Goal: Transaction & Acquisition: Book appointment/travel/reservation

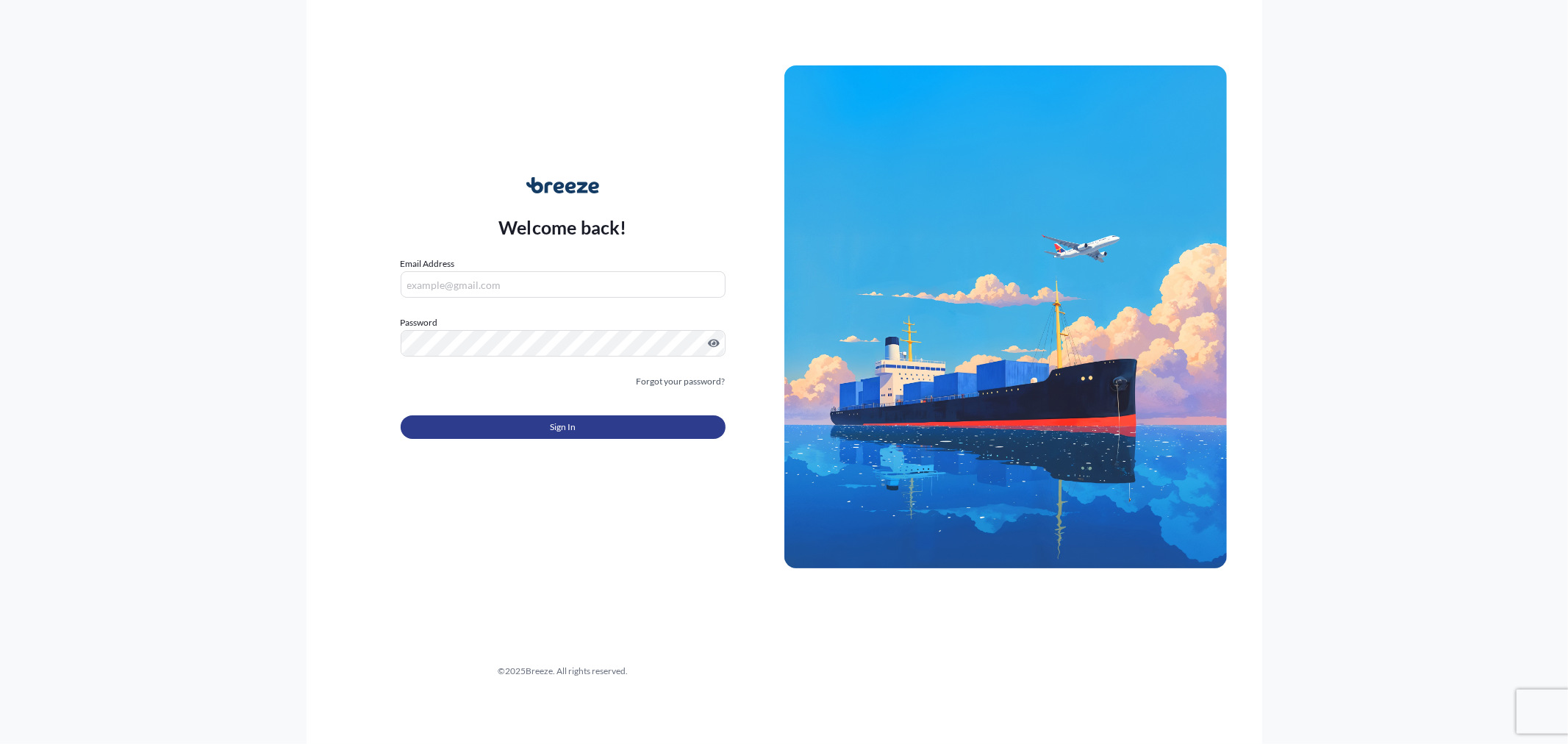
type input "[EMAIL_ADDRESS][DOMAIN_NAME]"
click at [574, 419] on span "Sign In" at bounding box center [562, 427] width 25 height 15
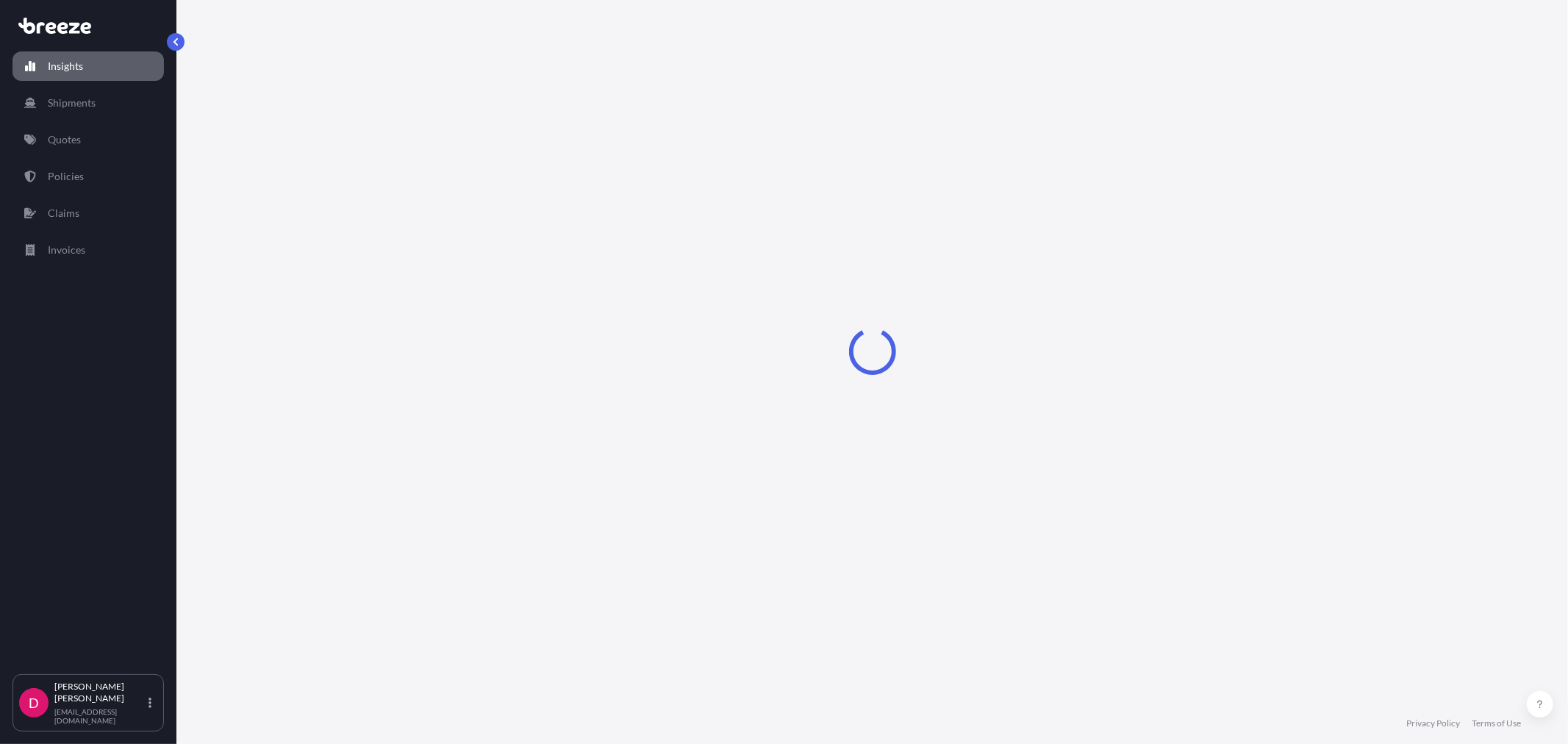
select select "2025"
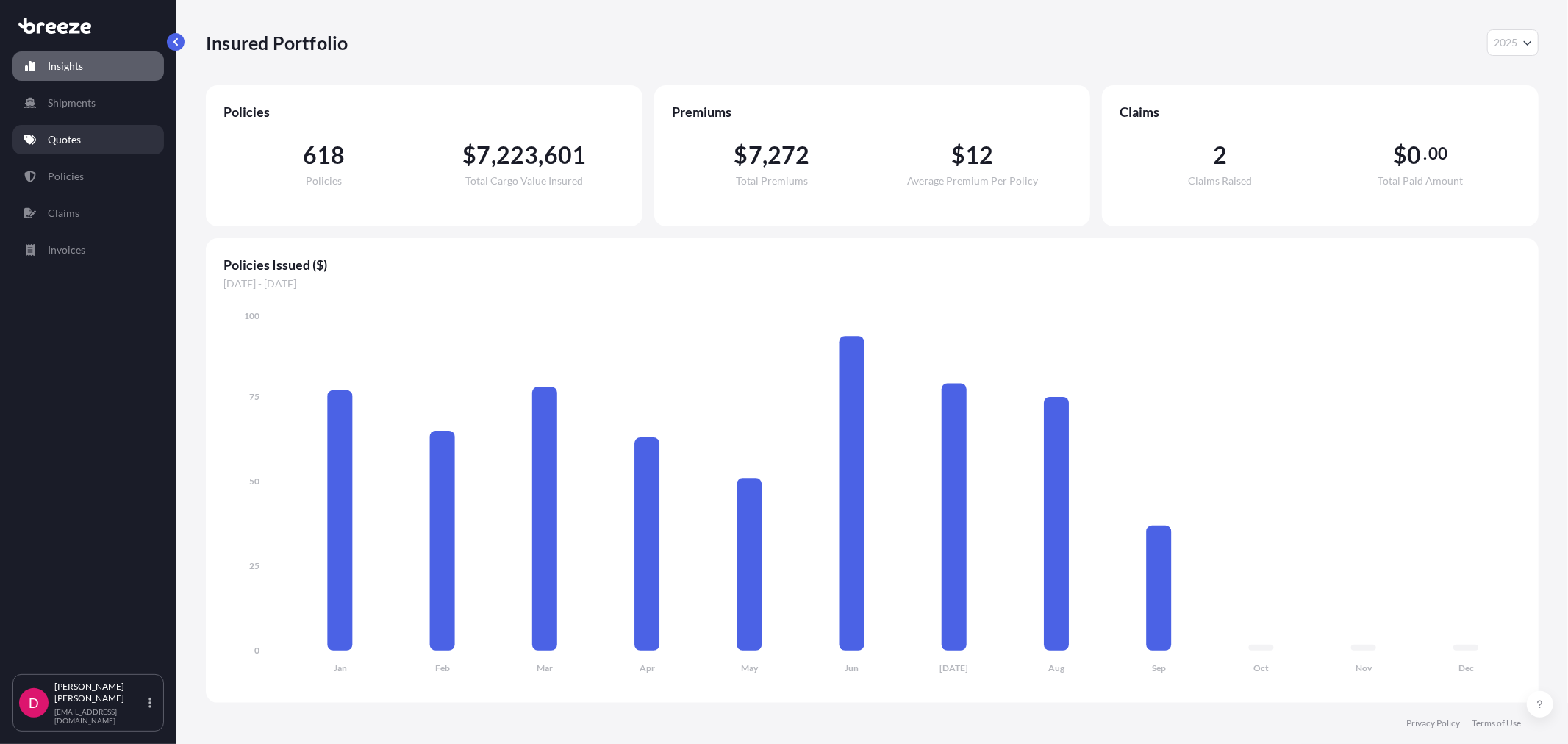
click at [107, 143] on link "Quotes" at bounding box center [88, 139] width 151 height 29
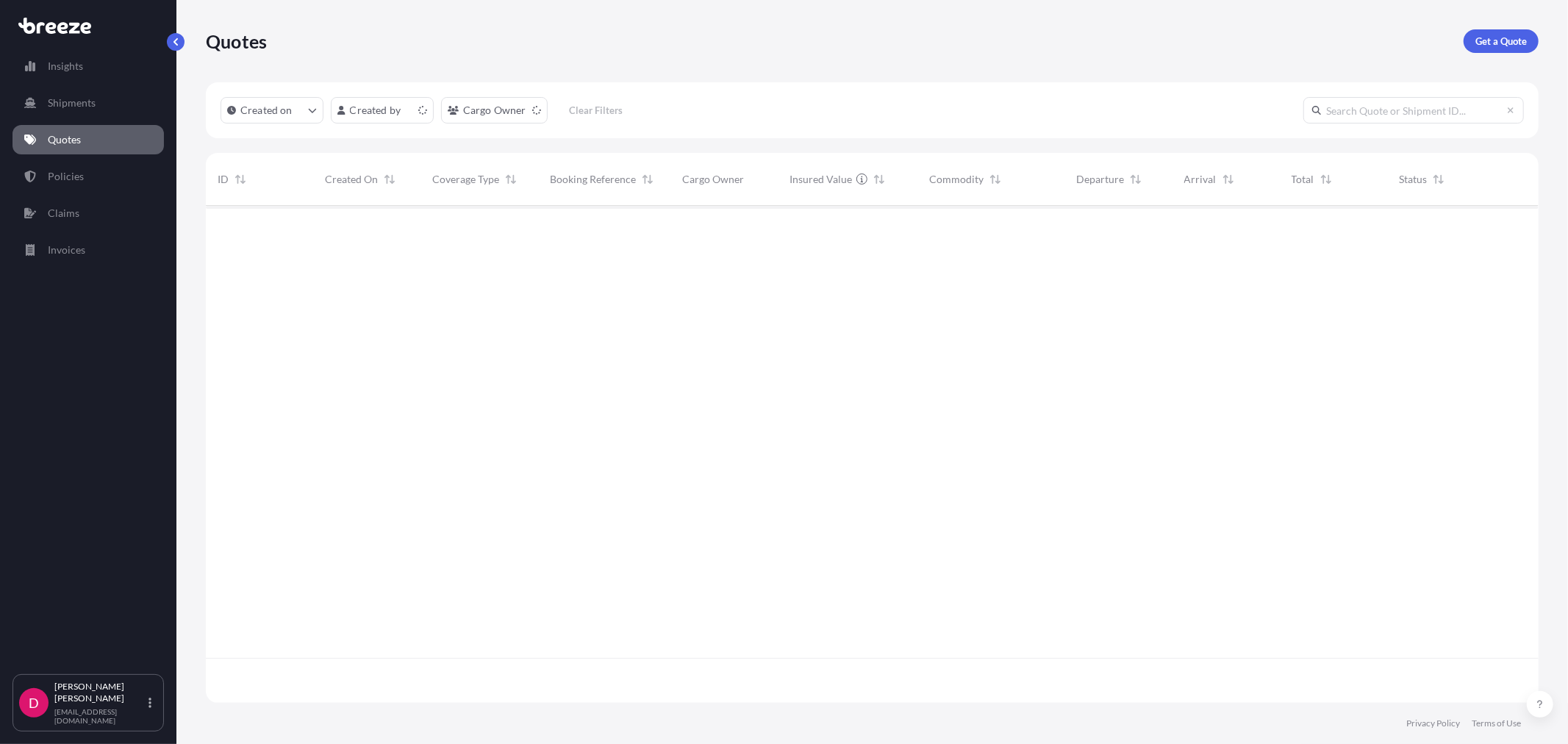
scroll to position [494, 1320]
click at [1520, 40] on p "Get a Quote" at bounding box center [1501, 41] width 52 height 15
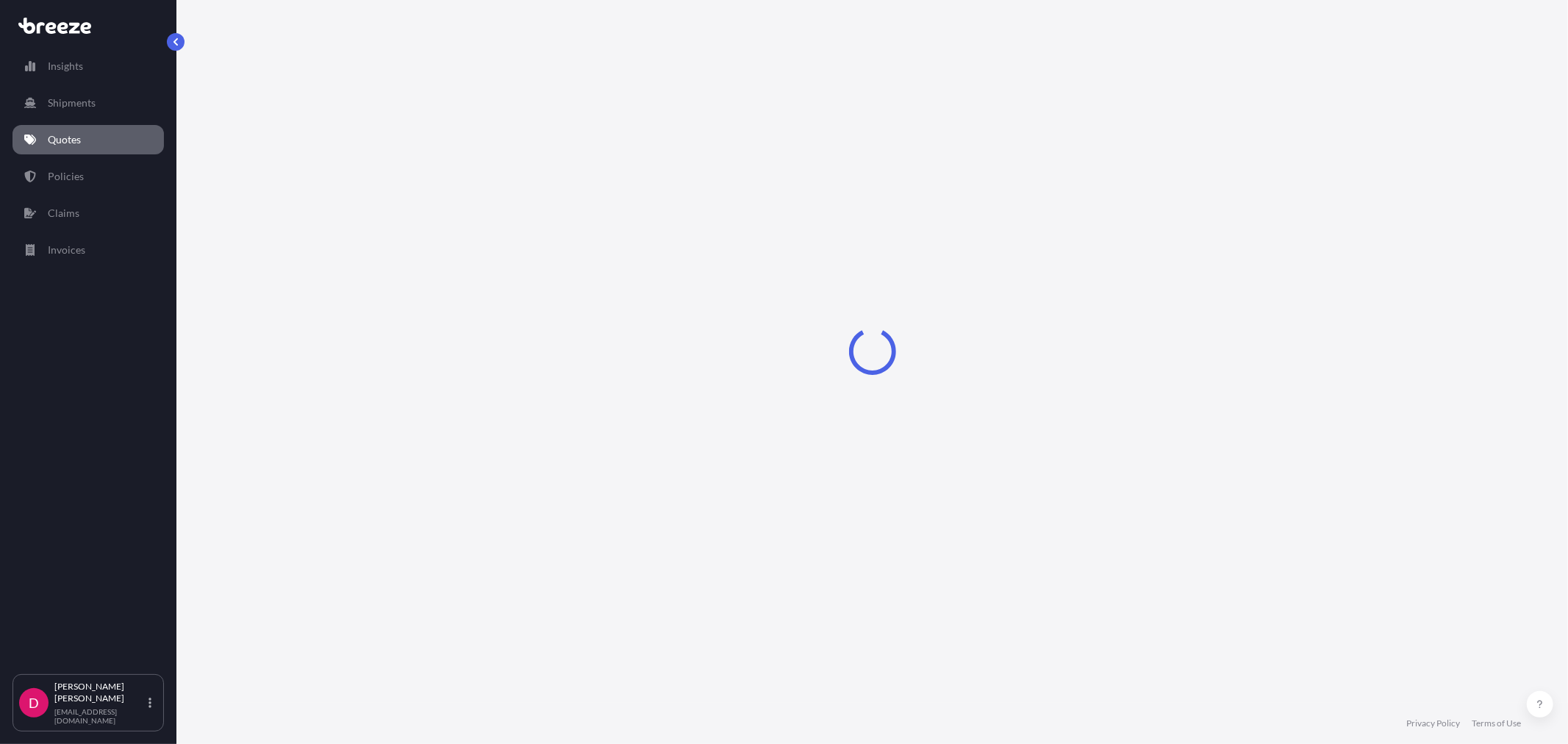
select select "Sea"
select select "1"
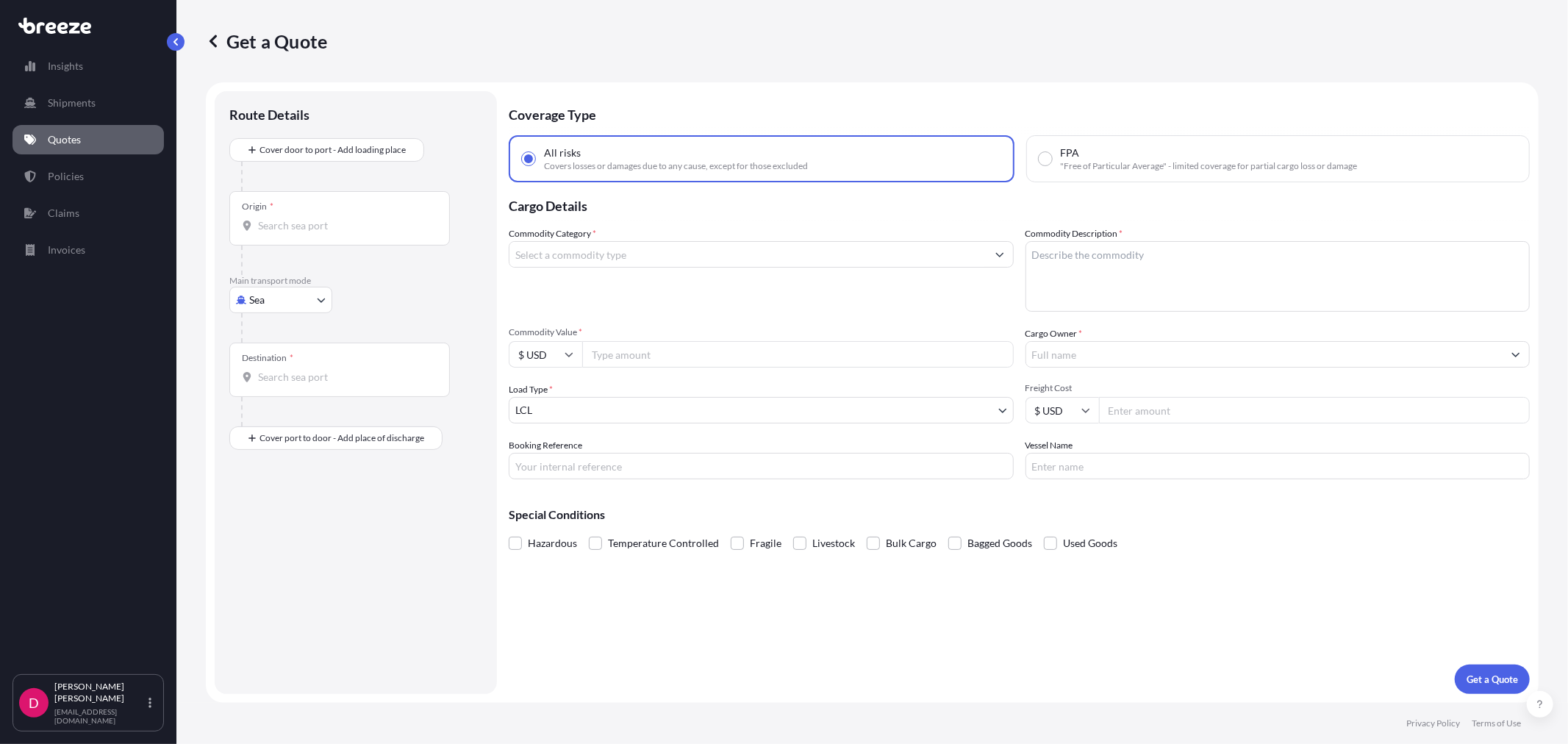
click at [306, 299] on body "Insights Shipments Quotes Policies Claims Invoices D [PERSON_NAME] [EMAIL_ADDRE…" at bounding box center [784, 372] width 1568 height 744
click at [297, 381] on div "Road" at bounding box center [281, 390] width 91 height 26
select select "Road"
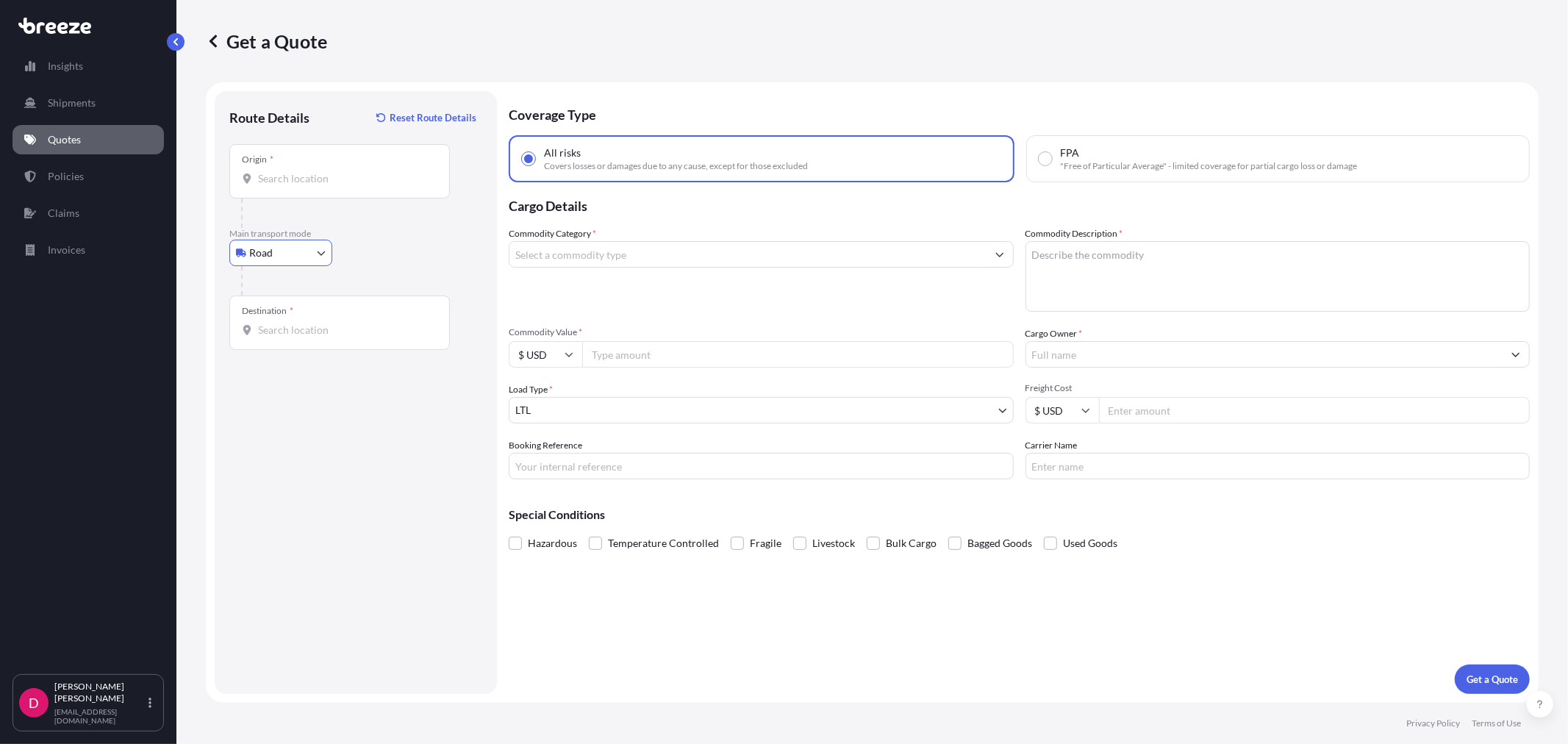
click at [310, 179] on input "Origin *" at bounding box center [345, 179] width 173 height 15
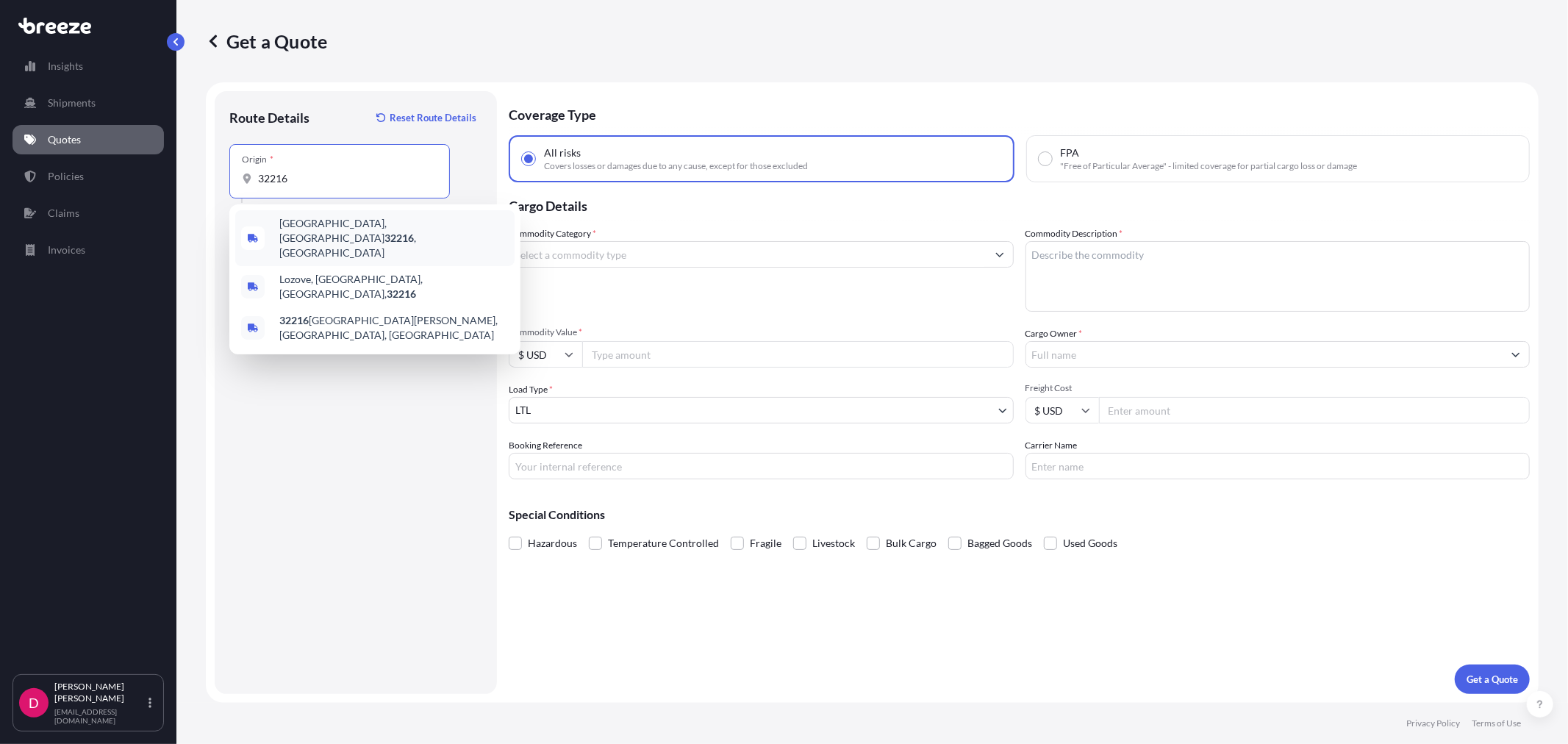
click at [322, 231] on span "[GEOGRAPHIC_DATA] , [GEOGRAPHIC_DATA]" at bounding box center [394, 238] width 230 height 44
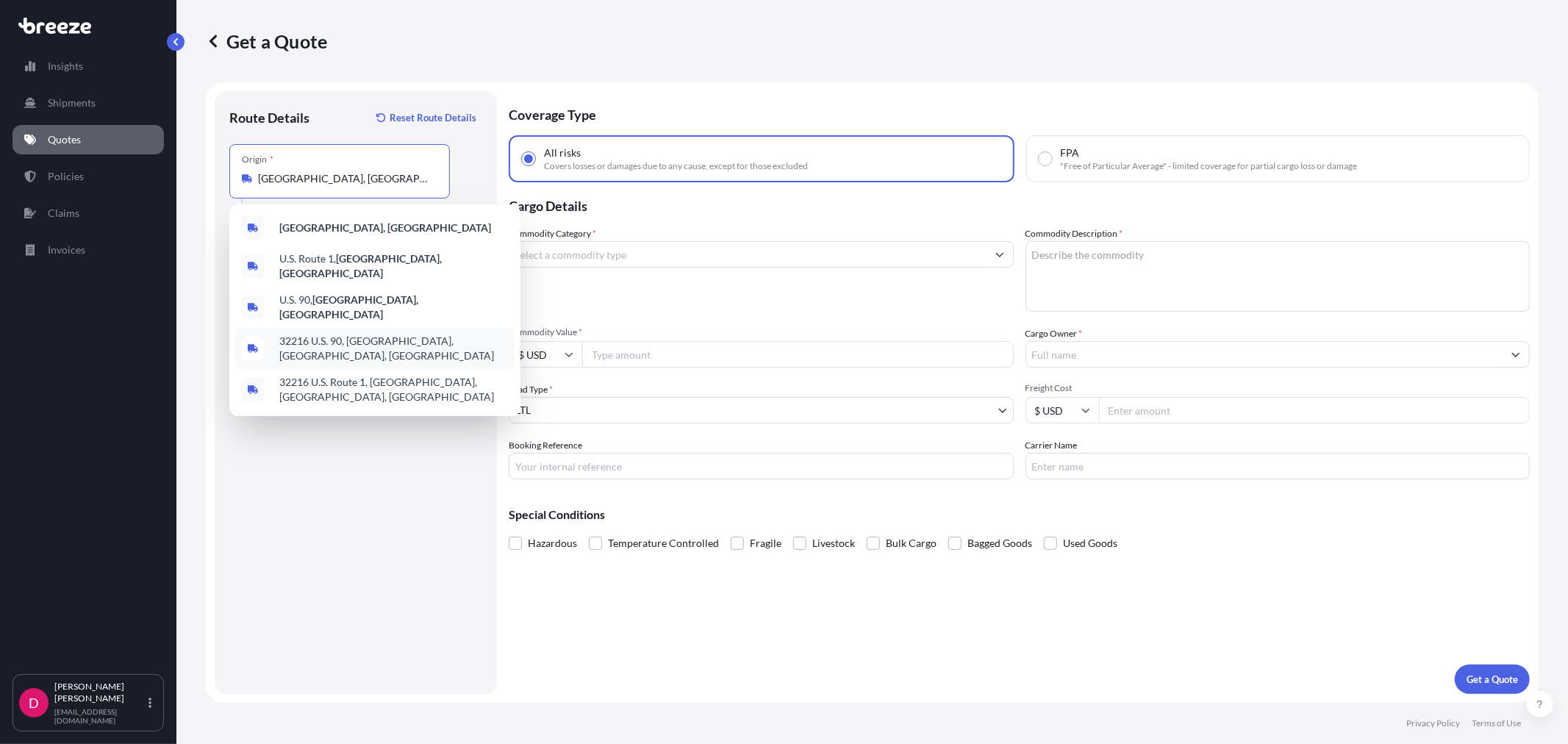
click at [288, 333] on span "32216 U.S. 90, [GEOGRAPHIC_DATA], [GEOGRAPHIC_DATA], [GEOGRAPHIC_DATA]" at bounding box center [394, 348] width 230 height 29
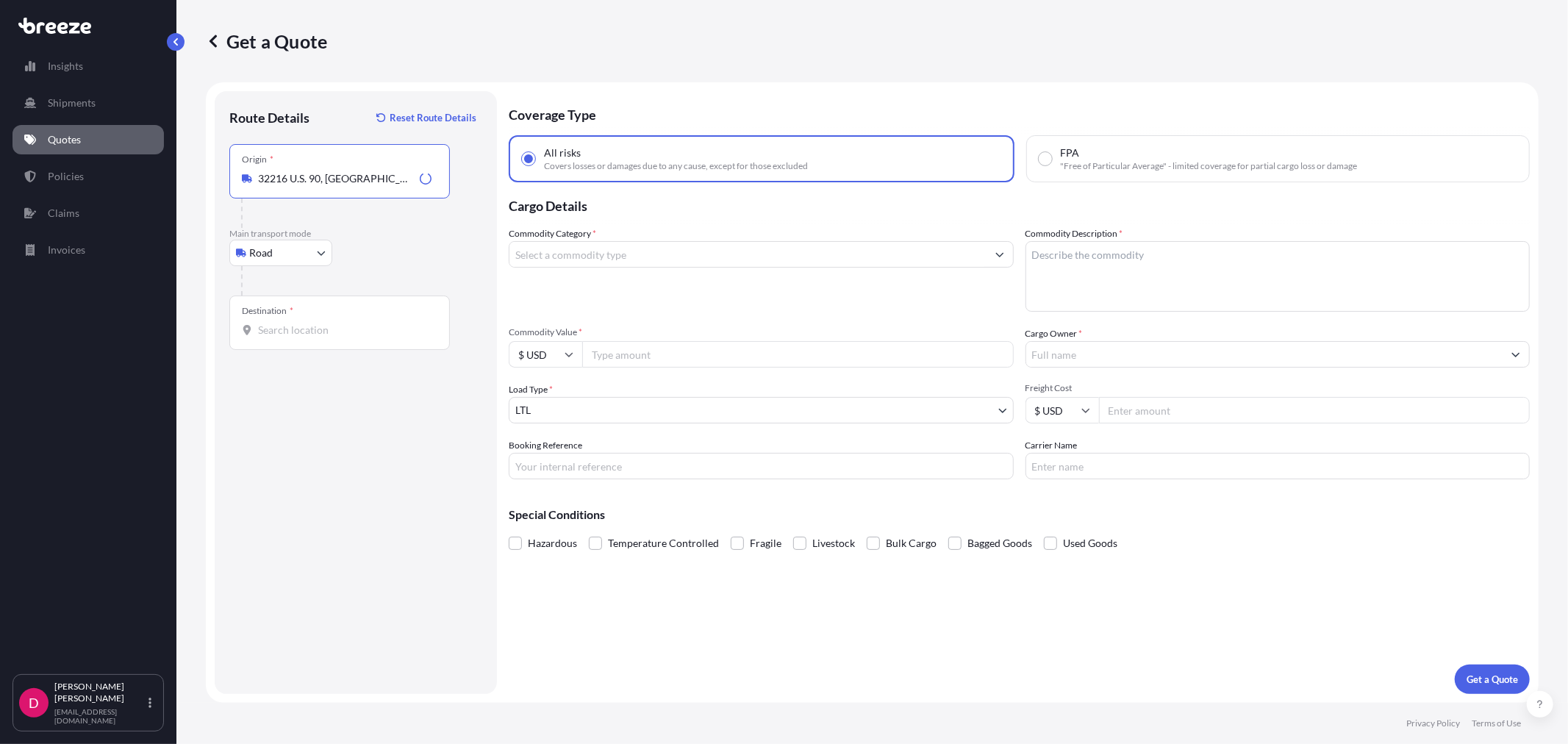
click at [288, 332] on input "Destination *" at bounding box center [345, 330] width 173 height 15
click at [333, 187] on div "Origin * [STREET_ADDRESS]" at bounding box center [339, 171] width 221 height 55
click at [333, 186] on input "32216 U.S. 90, [GEOGRAPHIC_DATA], [GEOGRAPHIC_DATA], [GEOGRAPHIC_DATA]" at bounding box center [345, 179] width 173 height 15
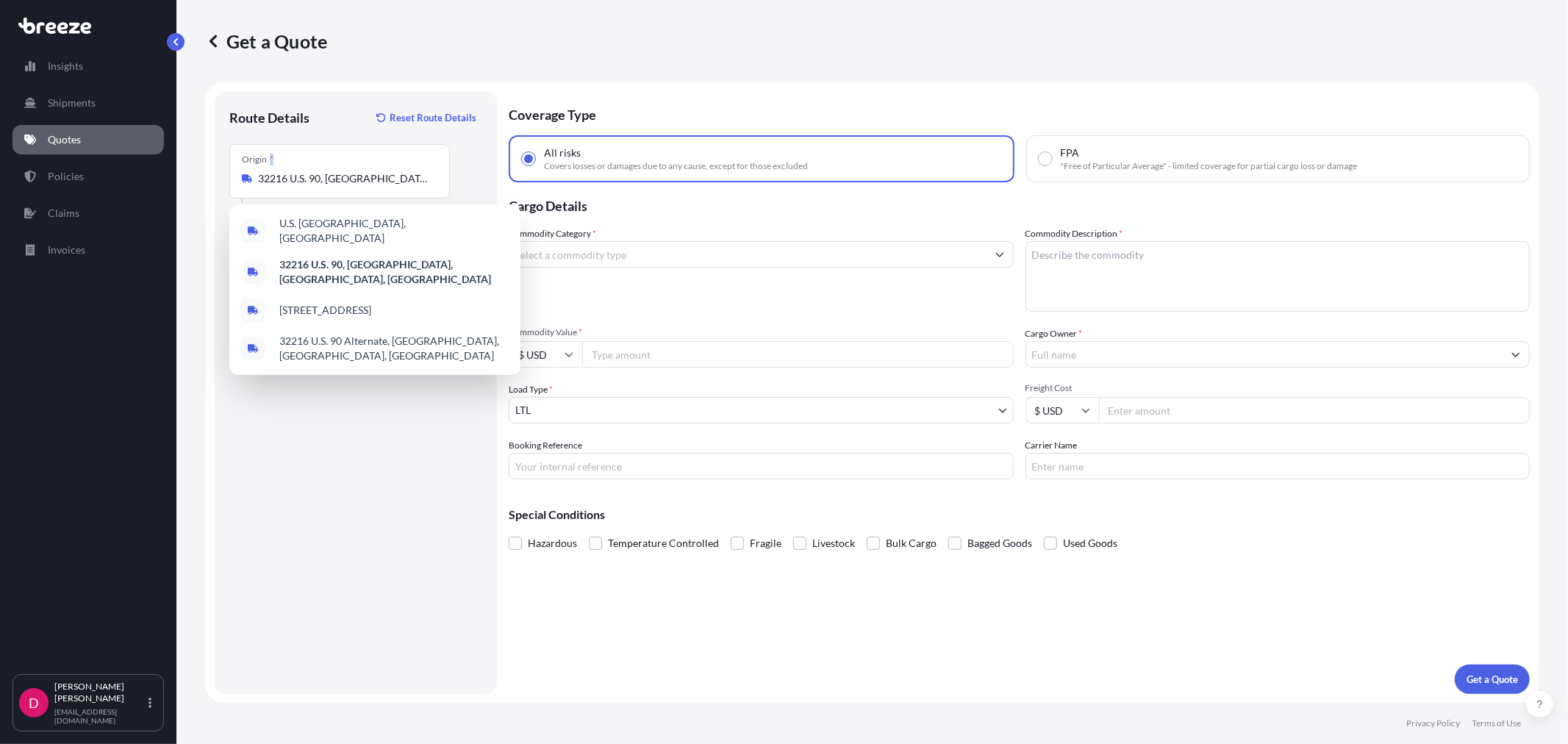
click at [333, 187] on div "Origin * [STREET_ADDRESS]" at bounding box center [339, 171] width 221 height 55
click at [333, 186] on input "32216 U.S. 90, [GEOGRAPHIC_DATA], [GEOGRAPHIC_DATA], [GEOGRAPHIC_DATA]" at bounding box center [345, 179] width 173 height 15
click at [333, 187] on div "Origin * [STREET_ADDRESS]" at bounding box center [339, 171] width 221 height 55
click at [333, 186] on input "32216 U.S. 90, [GEOGRAPHIC_DATA], [GEOGRAPHIC_DATA], [GEOGRAPHIC_DATA]" at bounding box center [345, 179] width 173 height 15
click at [385, 178] on input "32216 U.S. 90, [GEOGRAPHIC_DATA], [GEOGRAPHIC_DATA], [GEOGRAPHIC_DATA]" at bounding box center [345, 179] width 173 height 15
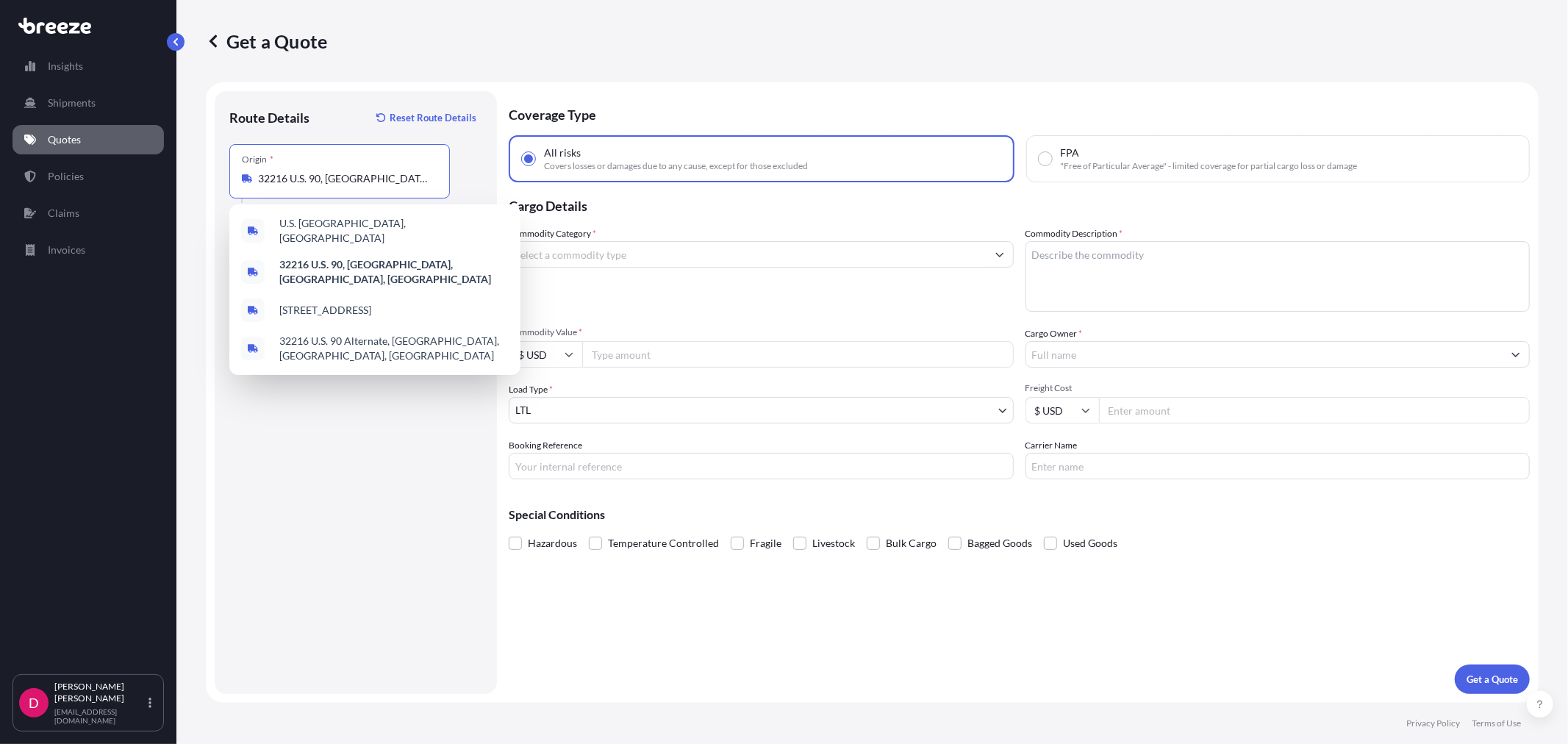
click at [385, 178] on input "32216 U.S. 90, [GEOGRAPHIC_DATA], [GEOGRAPHIC_DATA], [GEOGRAPHIC_DATA]" at bounding box center [345, 179] width 173 height 15
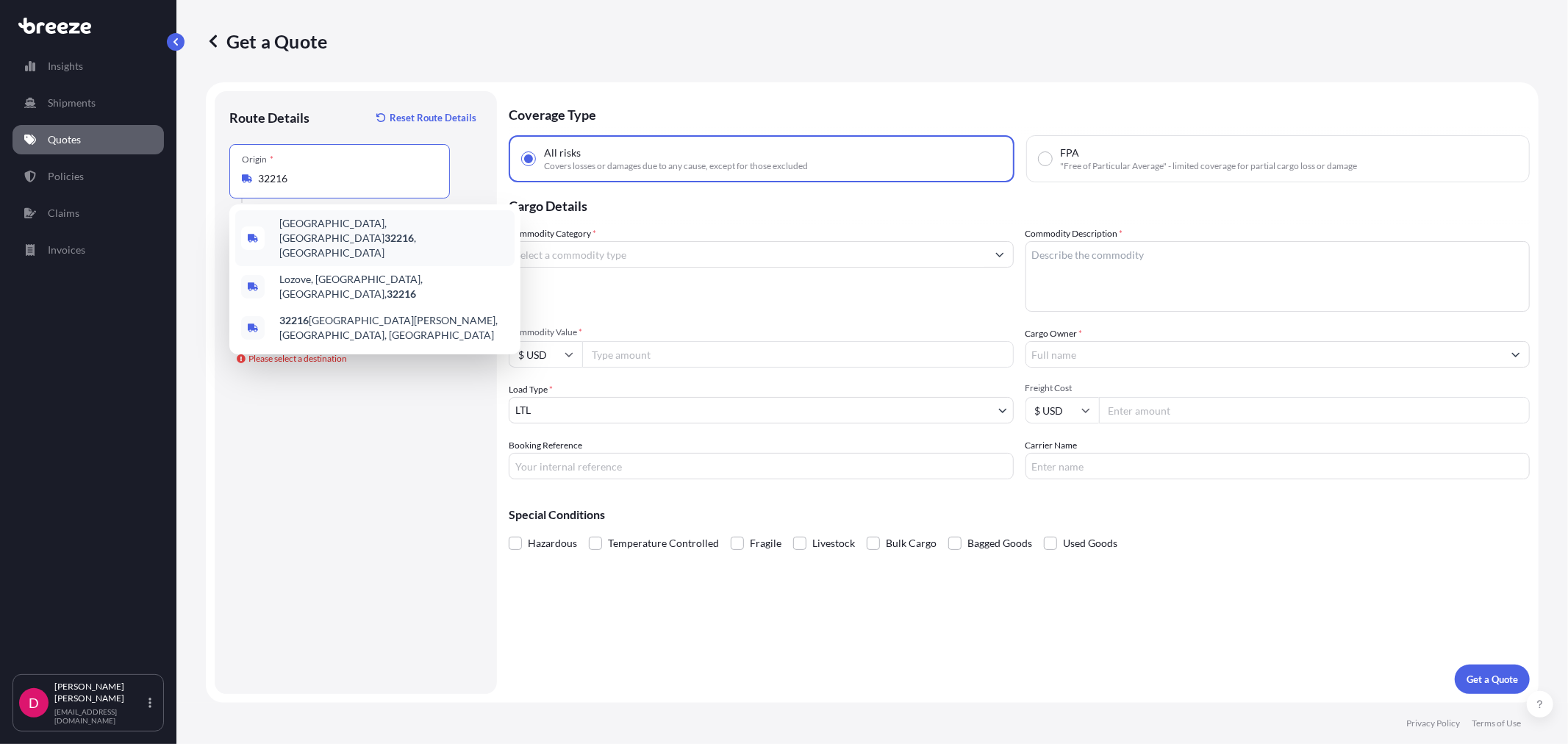
click at [320, 229] on span "[GEOGRAPHIC_DATA] , [GEOGRAPHIC_DATA]" at bounding box center [394, 238] width 230 height 44
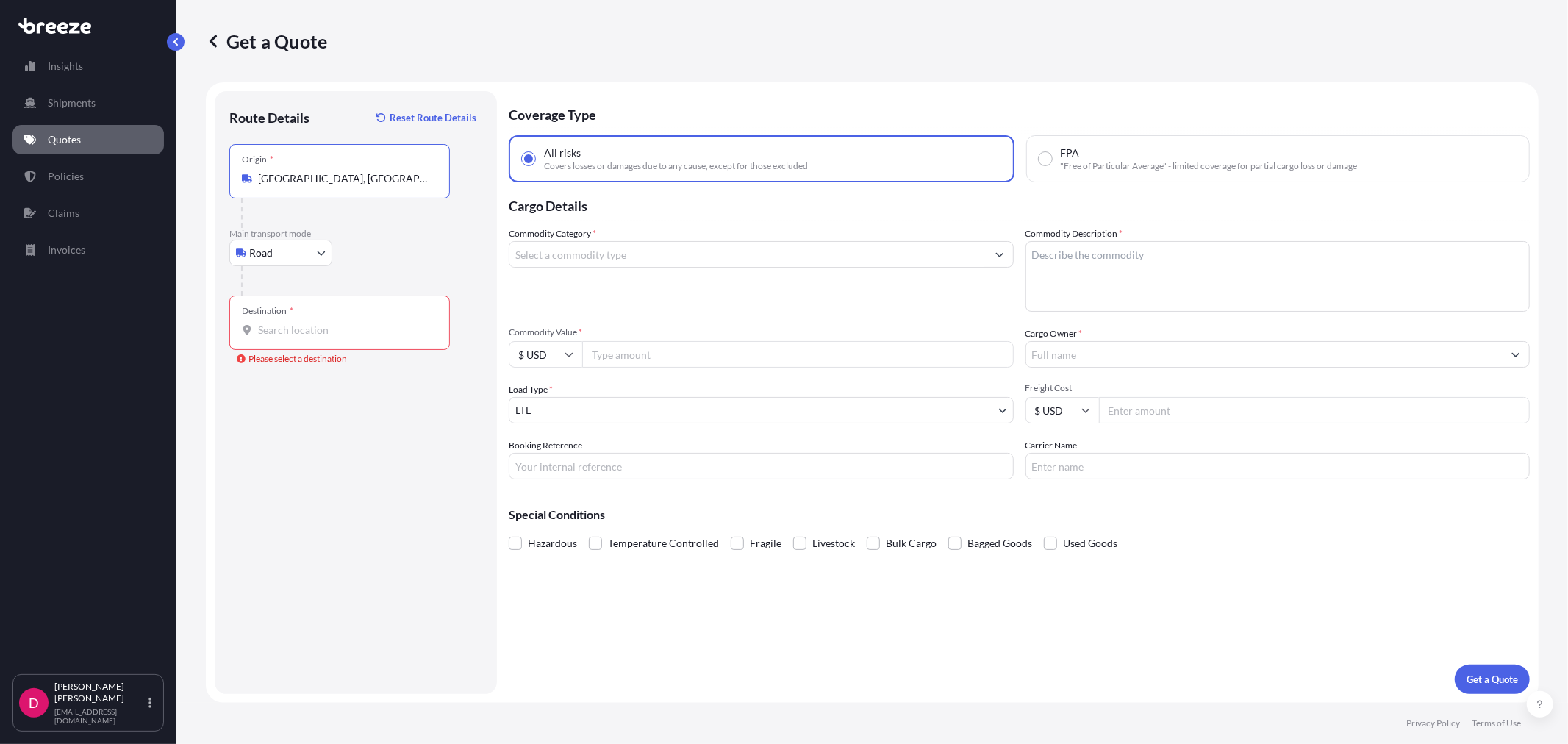
type input "[GEOGRAPHIC_DATA], [GEOGRAPHIC_DATA]"
click at [295, 334] on input "Destination * Please select a destination" at bounding box center [345, 330] width 173 height 15
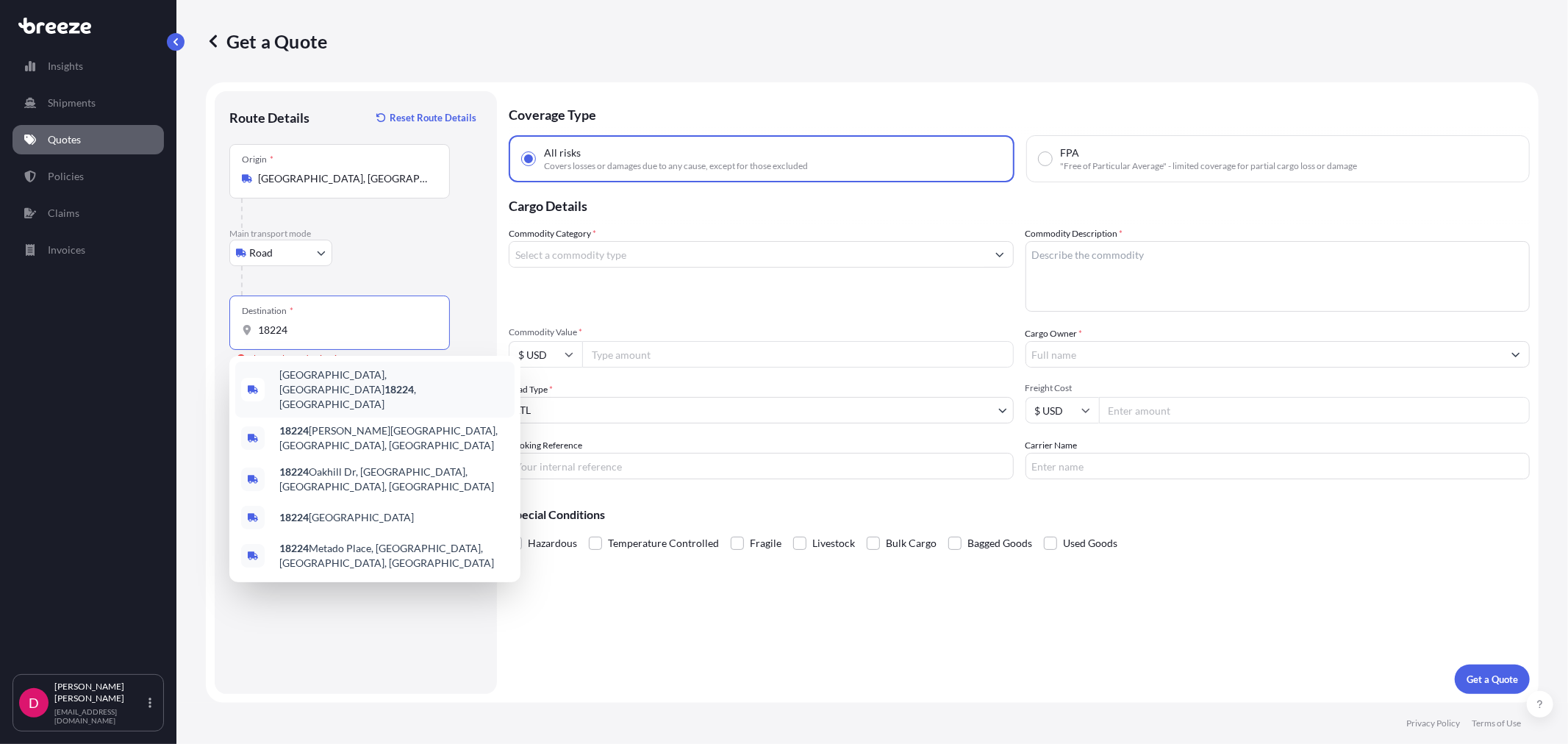
click at [320, 384] on span "[GEOGRAPHIC_DATA], [GEOGRAPHIC_DATA] 18224 , [GEOGRAPHIC_DATA]" at bounding box center [394, 389] width 230 height 44
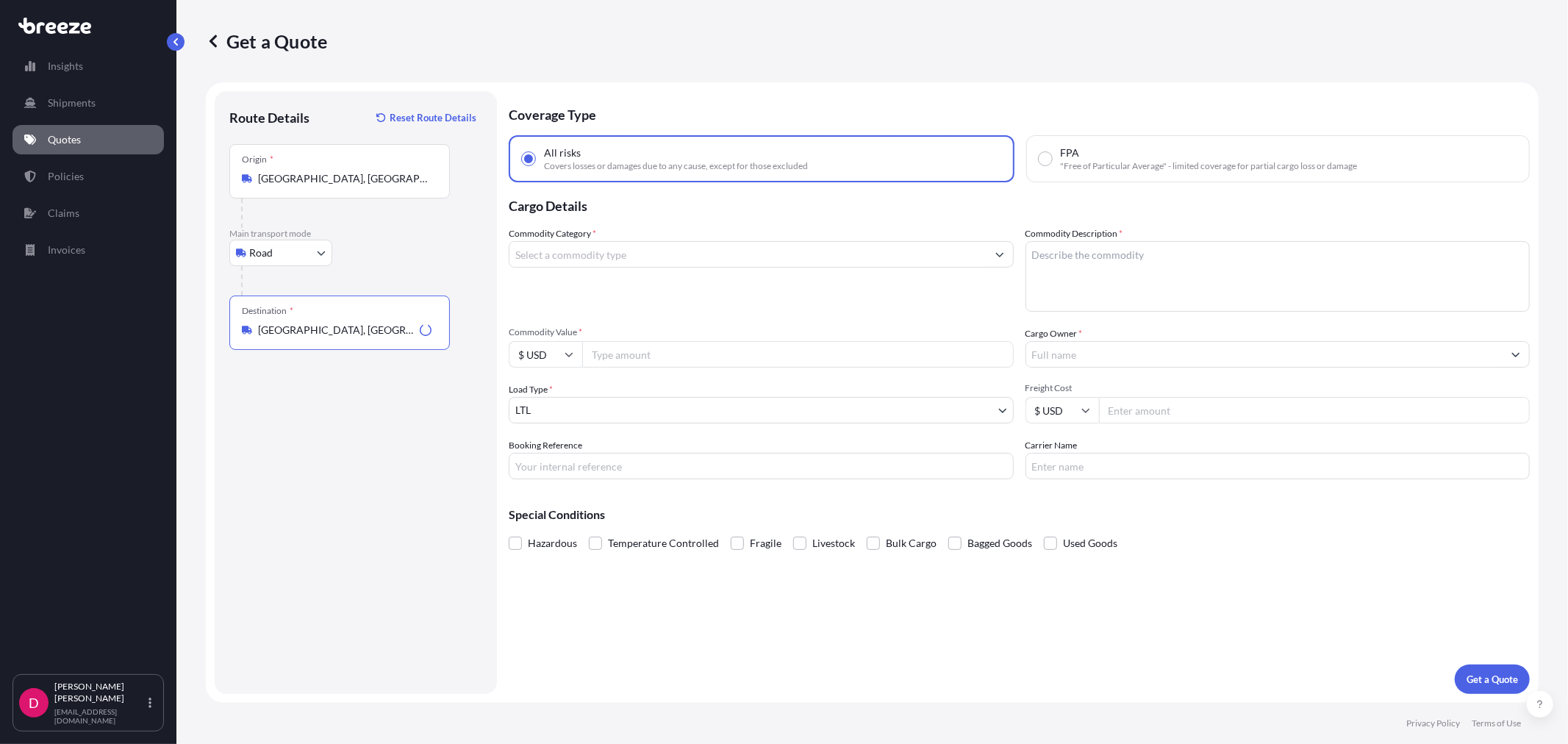
type input "[GEOGRAPHIC_DATA], [GEOGRAPHIC_DATA] 18224, [GEOGRAPHIC_DATA]"
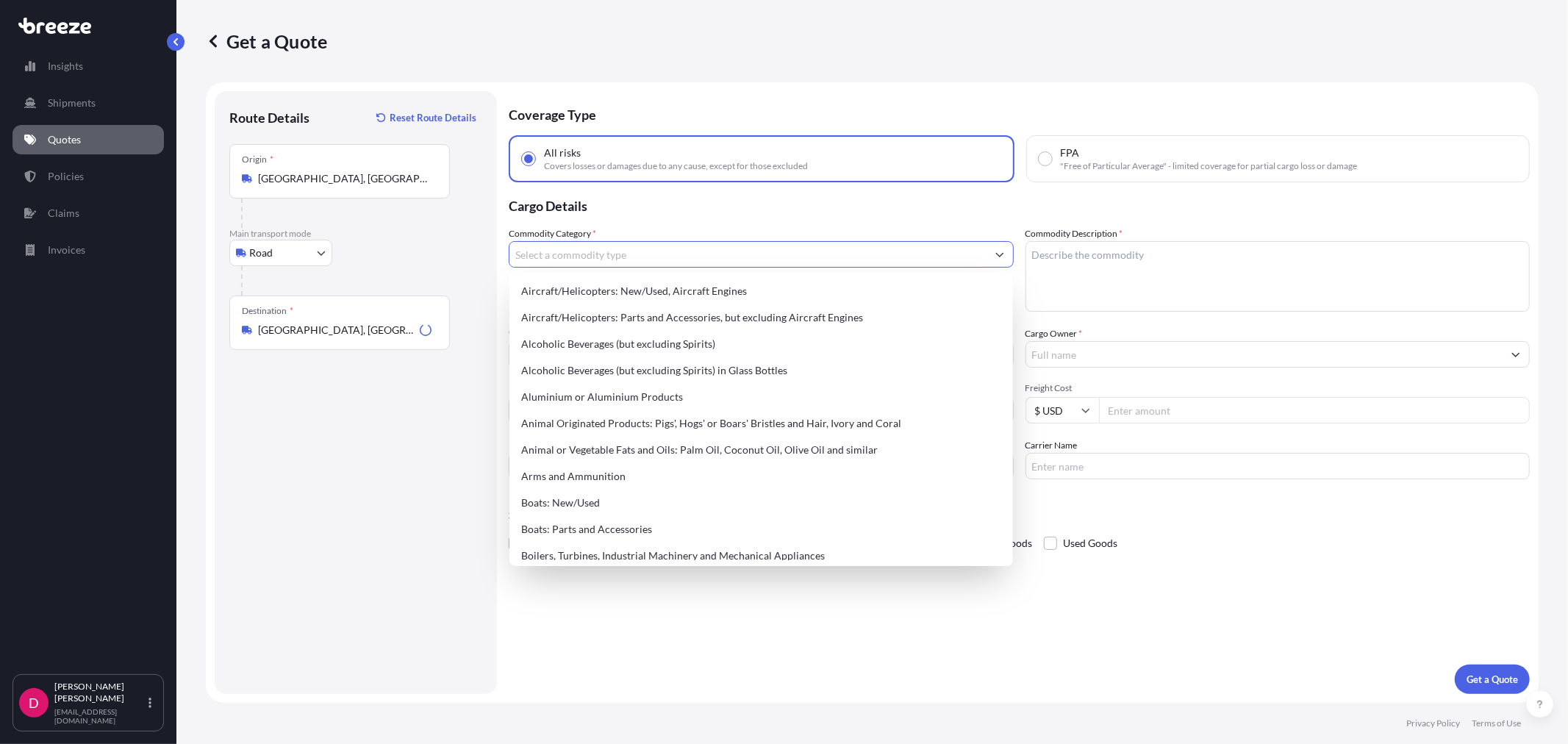
click at [656, 248] on input "Commodity Category *" at bounding box center [748, 253] width 477 height 26
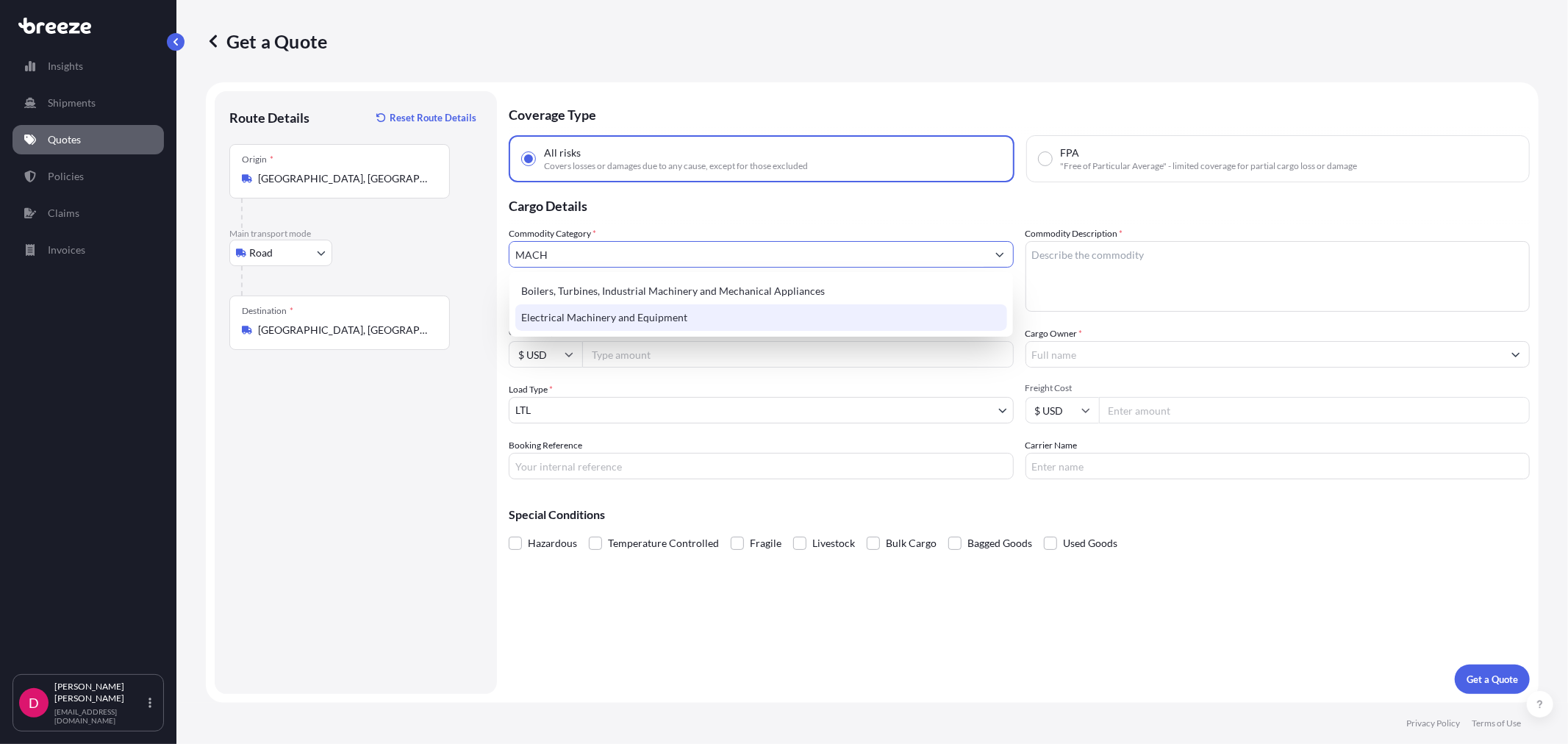
click at [630, 325] on div "Electrical Machinery and Equipment" at bounding box center [760, 317] width 491 height 26
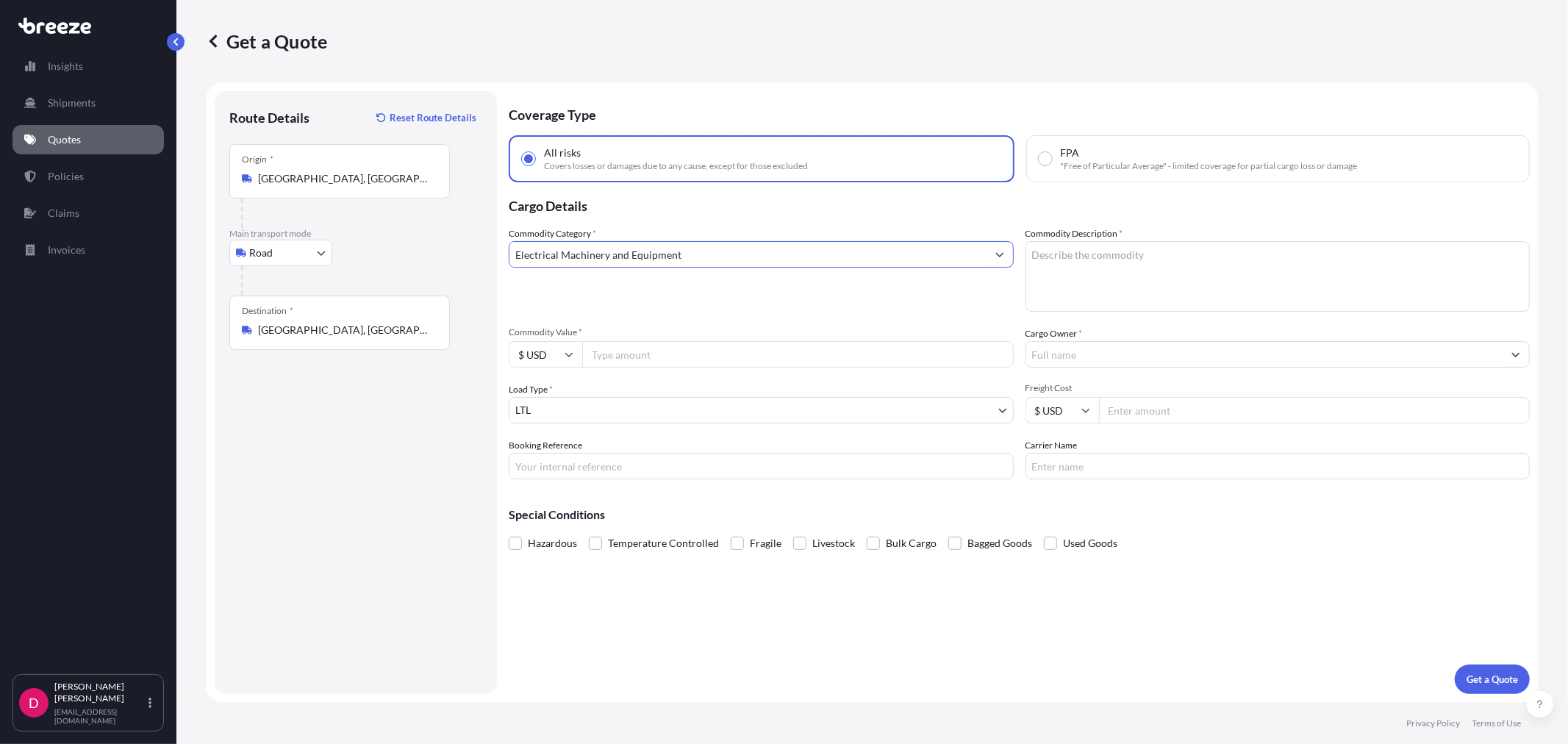
type input "Electrical Machinery and Equipment"
click at [1099, 259] on textarea "Commodity Description *" at bounding box center [1277, 276] width 505 height 70
type textarea "COMPRESSORS"
click at [650, 360] on input "Commodity Value *" at bounding box center [797, 354] width 431 height 26
type input "10000.00"
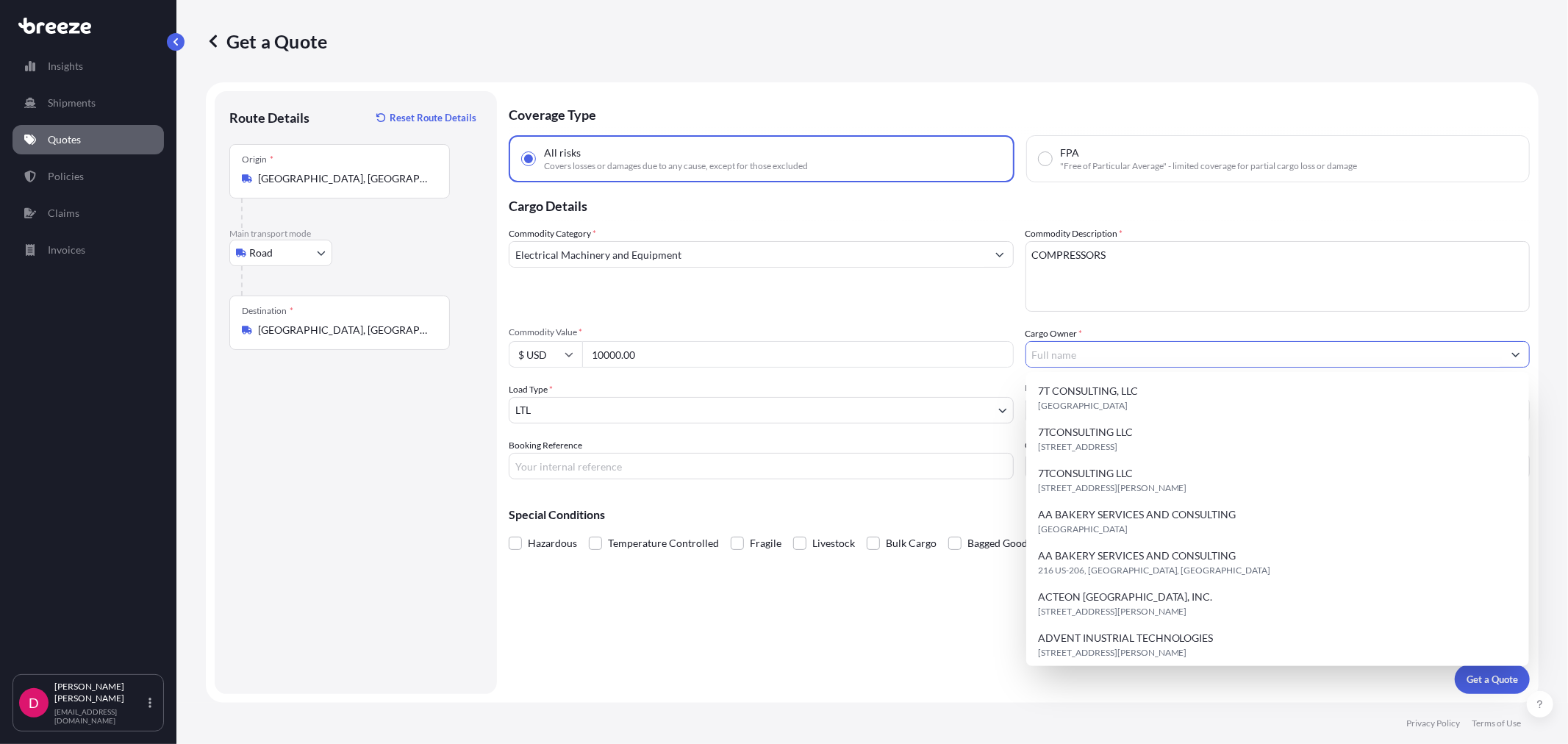
click at [1089, 354] on input "Cargo Owner *" at bounding box center [1264, 354] width 477 height 26
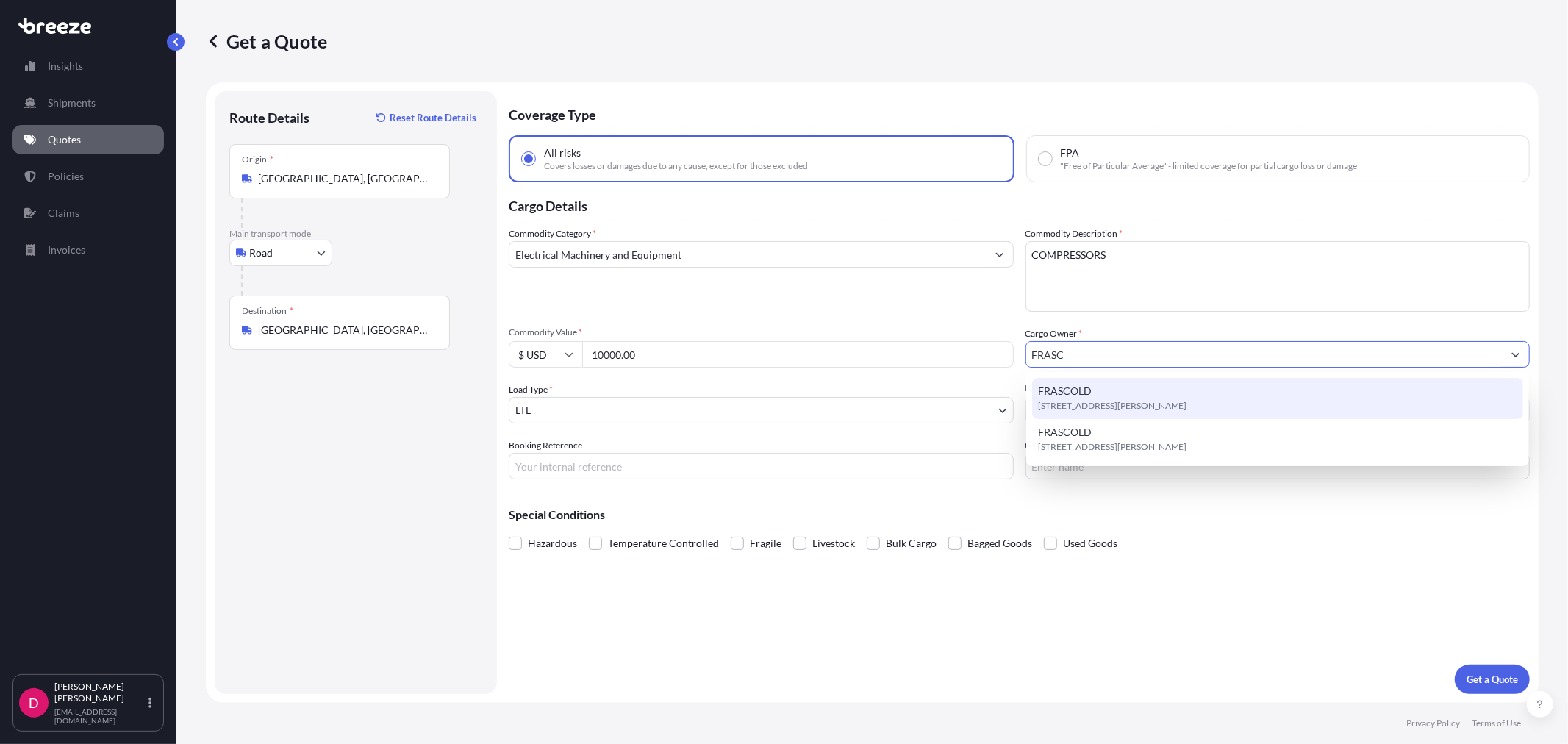
click at [1082, 403] on span "[STREET_ADDRESS][PERSON_NAME]" at bounding box center [1113, 406] width 150 height 15
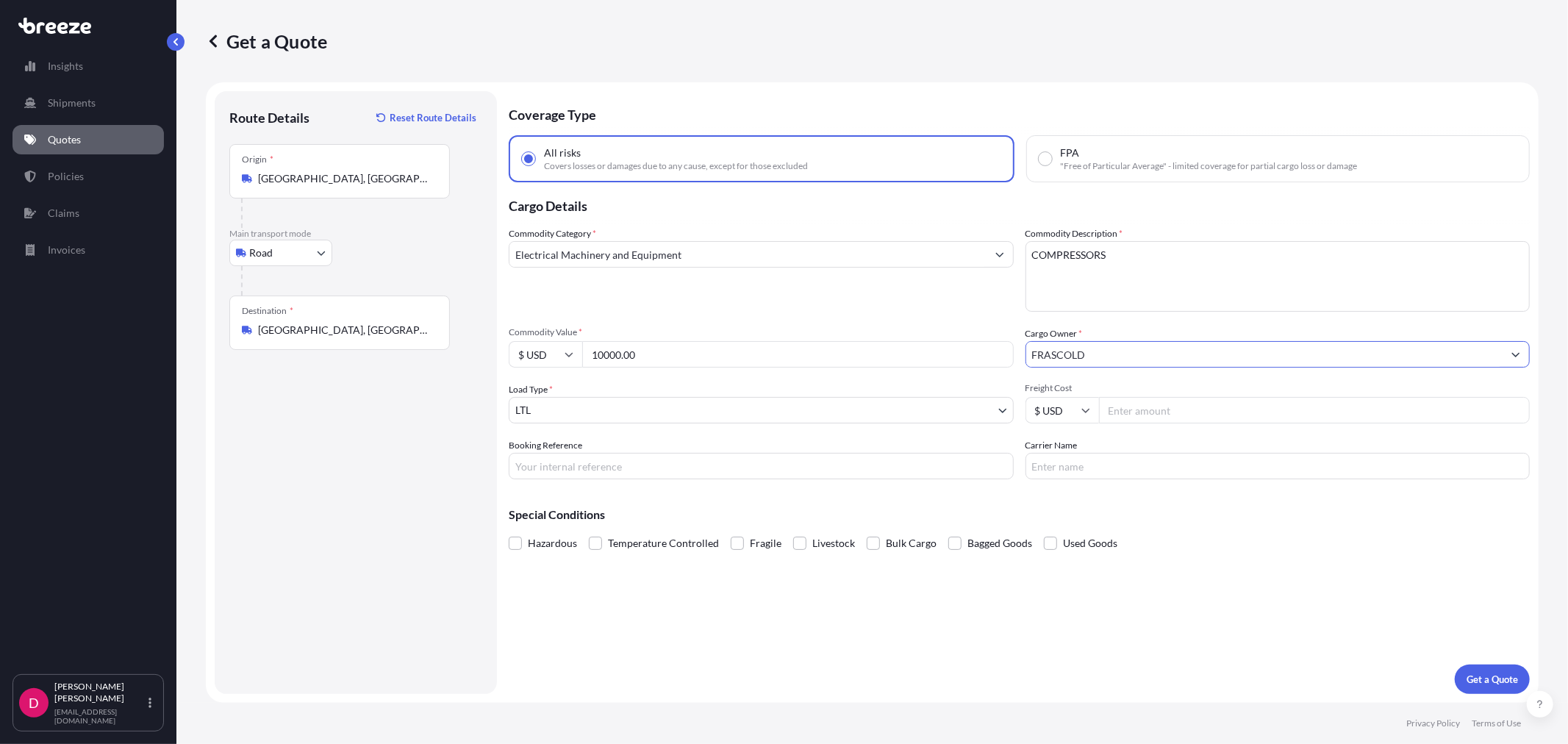
type input "FRASCOLD"
click at [1178, 408] on input "Freight Cost" at bounding box center [1314, 410] width 431 height 26
type input "237.27"
click at [537, 463] on input "Booking Reference" at bounding box center [760, 465] width 505 height 26
type input "485492"
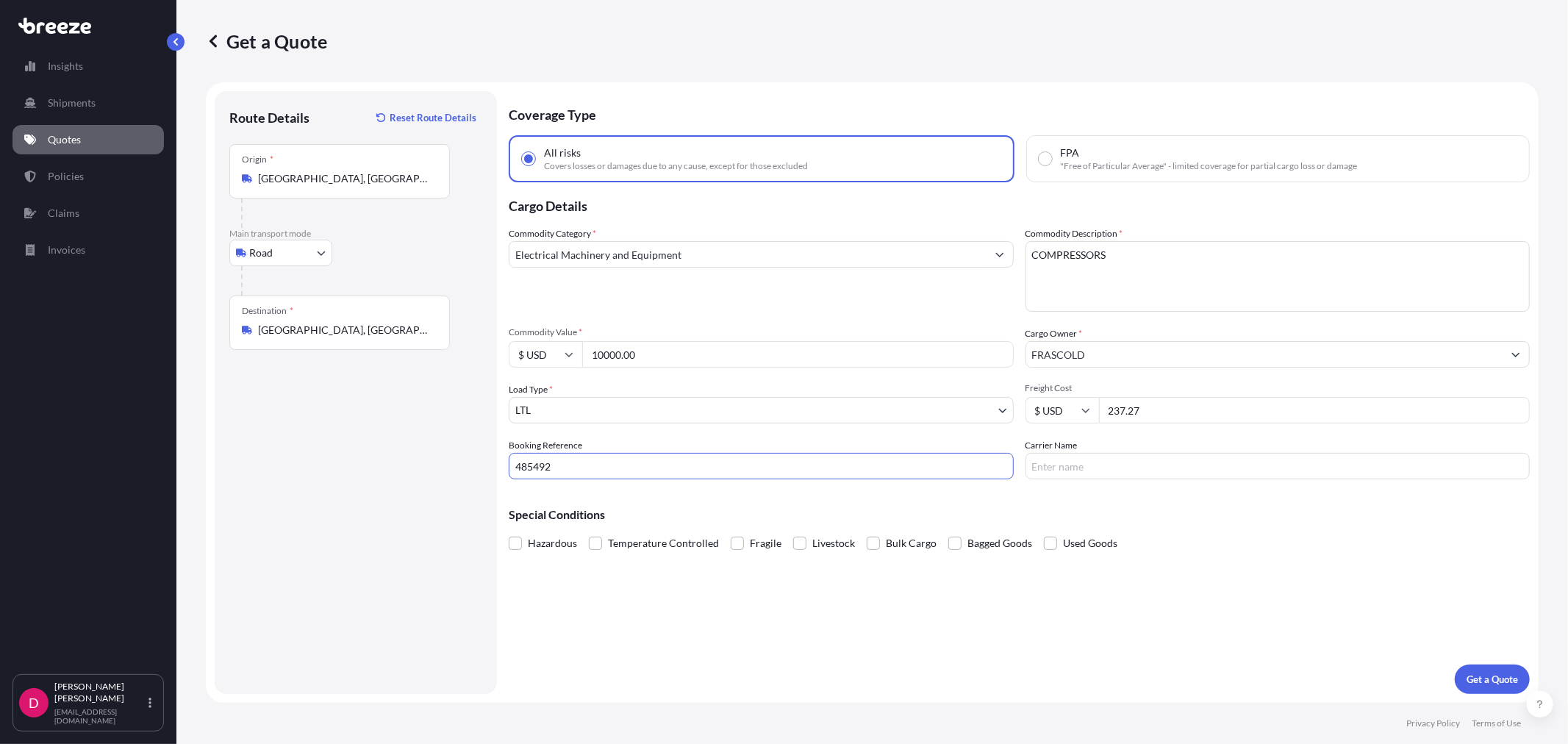
click at [1144, 478] on input "Carrier Name" at bounding box center [1277, 465] width 505 height 26
type input "R&L"
click at [1492, 677] on p "Get a Quote" at bounding box center [1492, 679] width 52 height 15
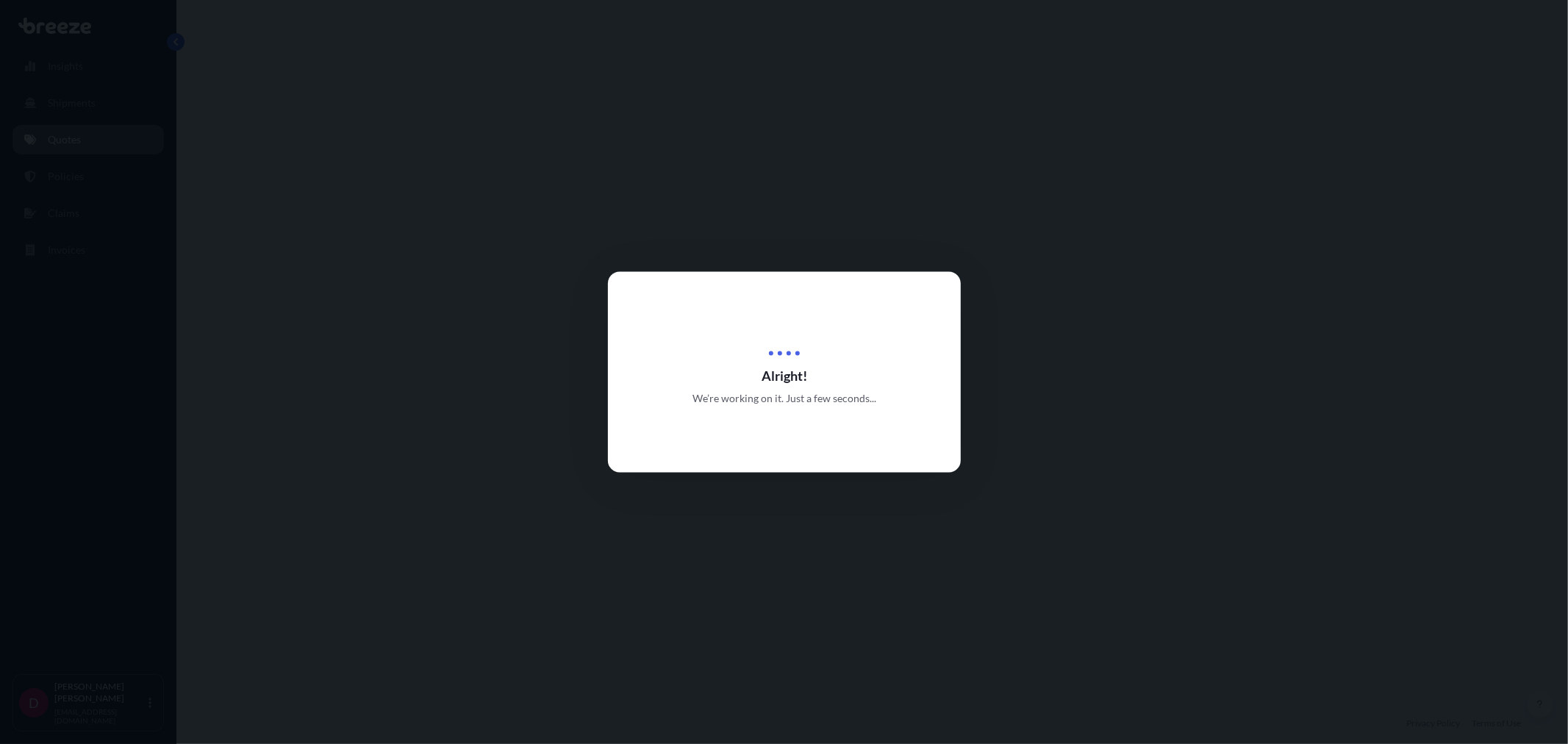
select select "Road"
select select "1"
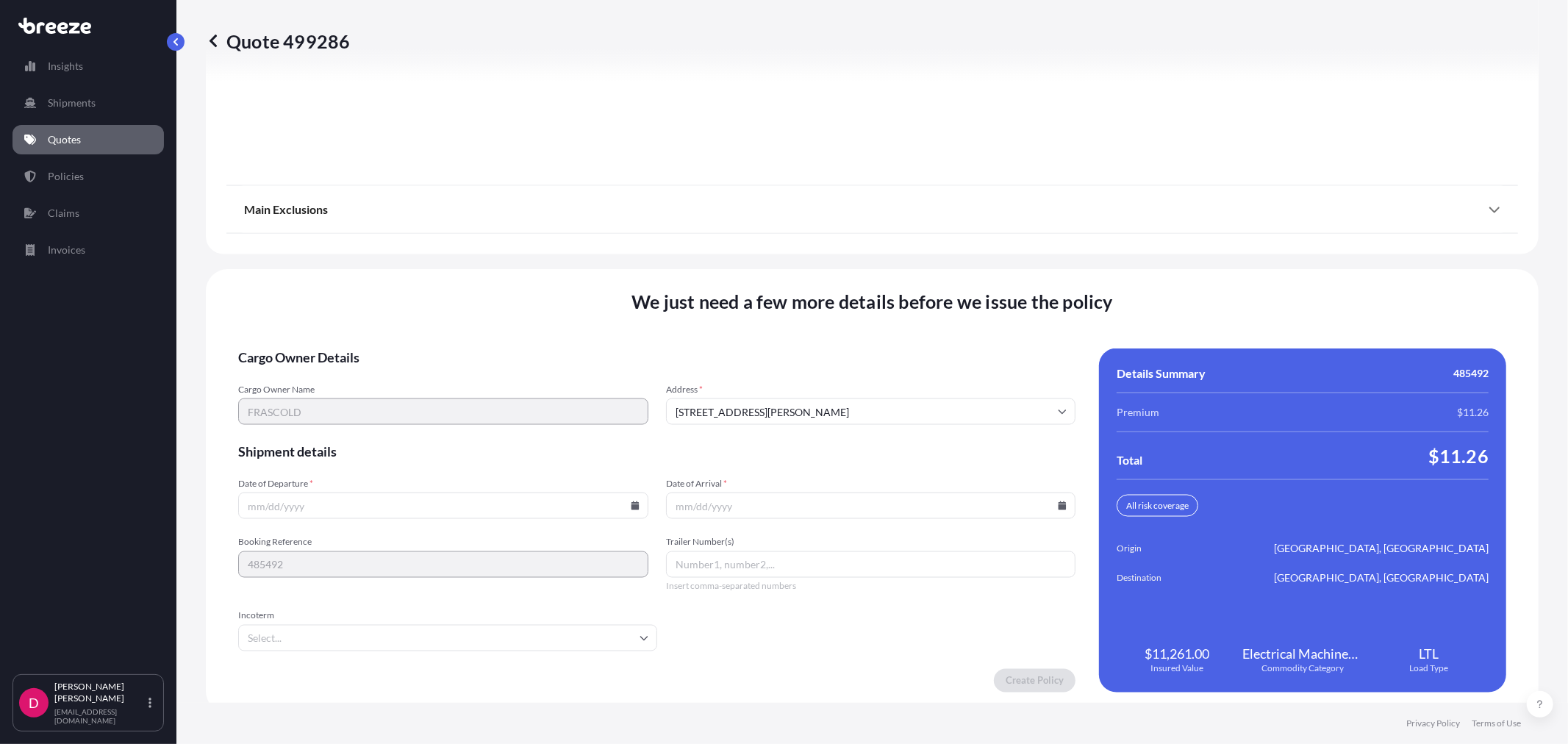
scroll to position [1819, 0]
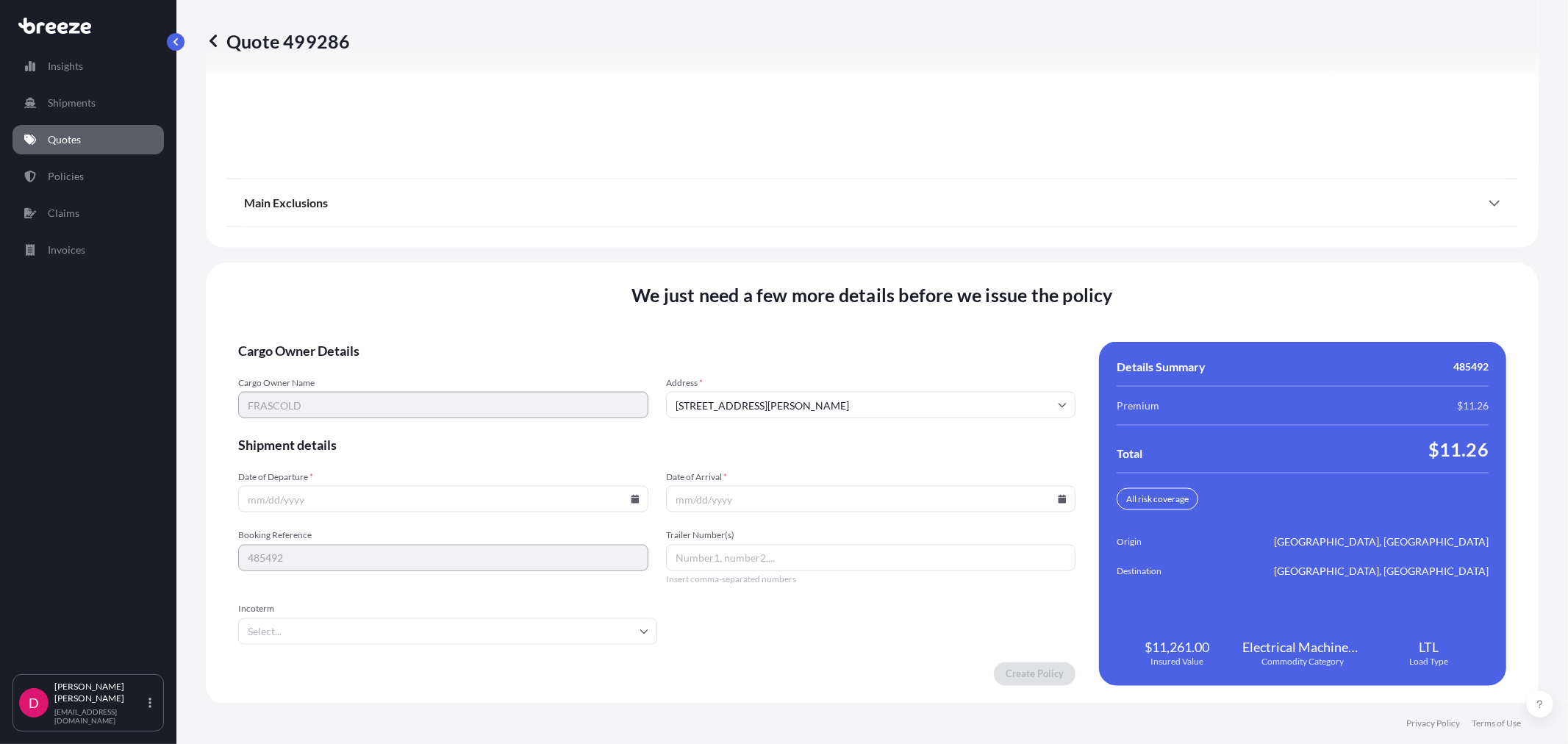
click at [630, 497] on icon at bounding box center [634, 499] width 8 height 9
click at [413, 363] on button "17" at bounding box center [407, 364] width 23 height 23
type input "[DATE]"
click at [1058, 495] on icon at bounding box center [1062, 499] width 8 height 9
click at [837, 394] on button "24" at bounding box center [829, 392] width 23 height 23
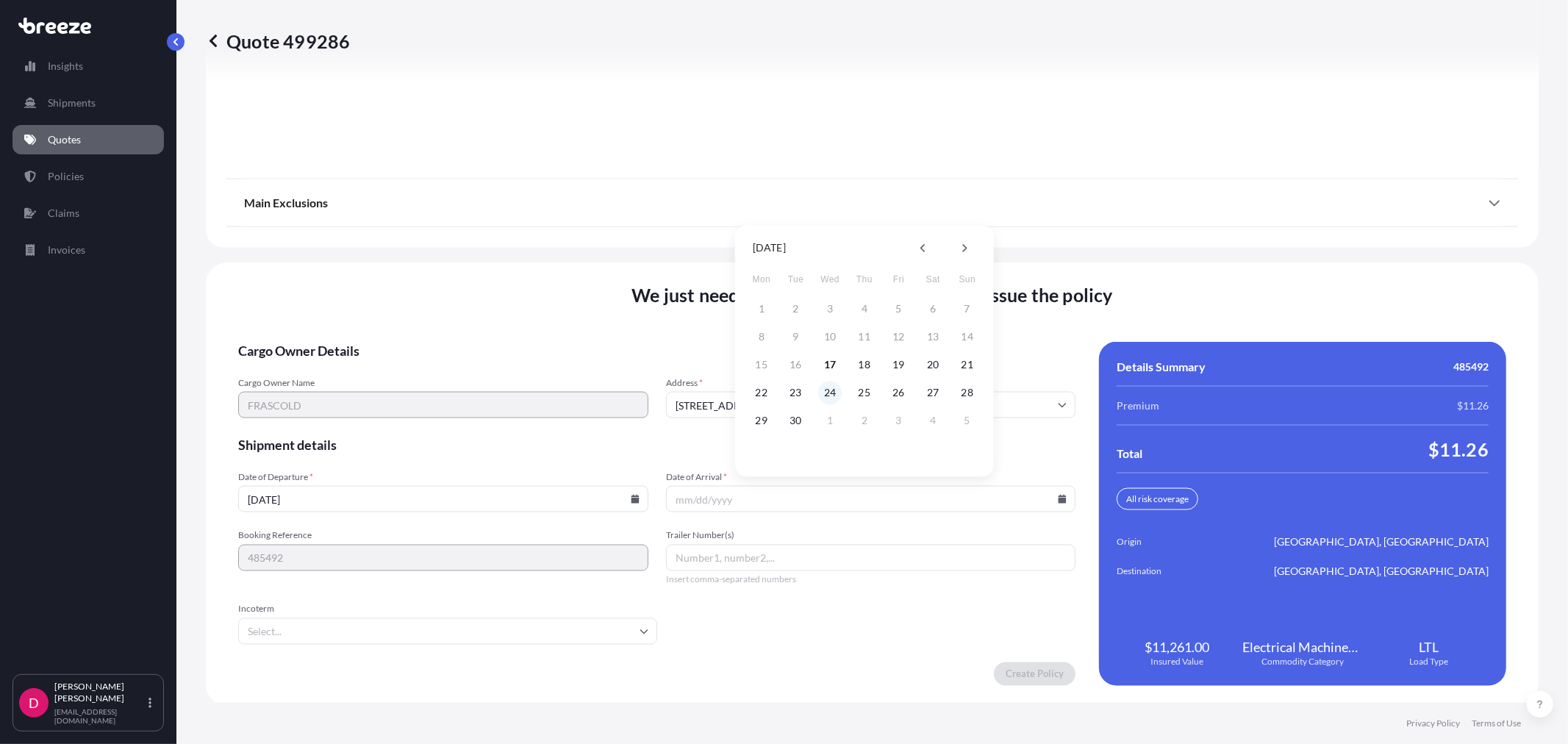
type input "[DATE]"
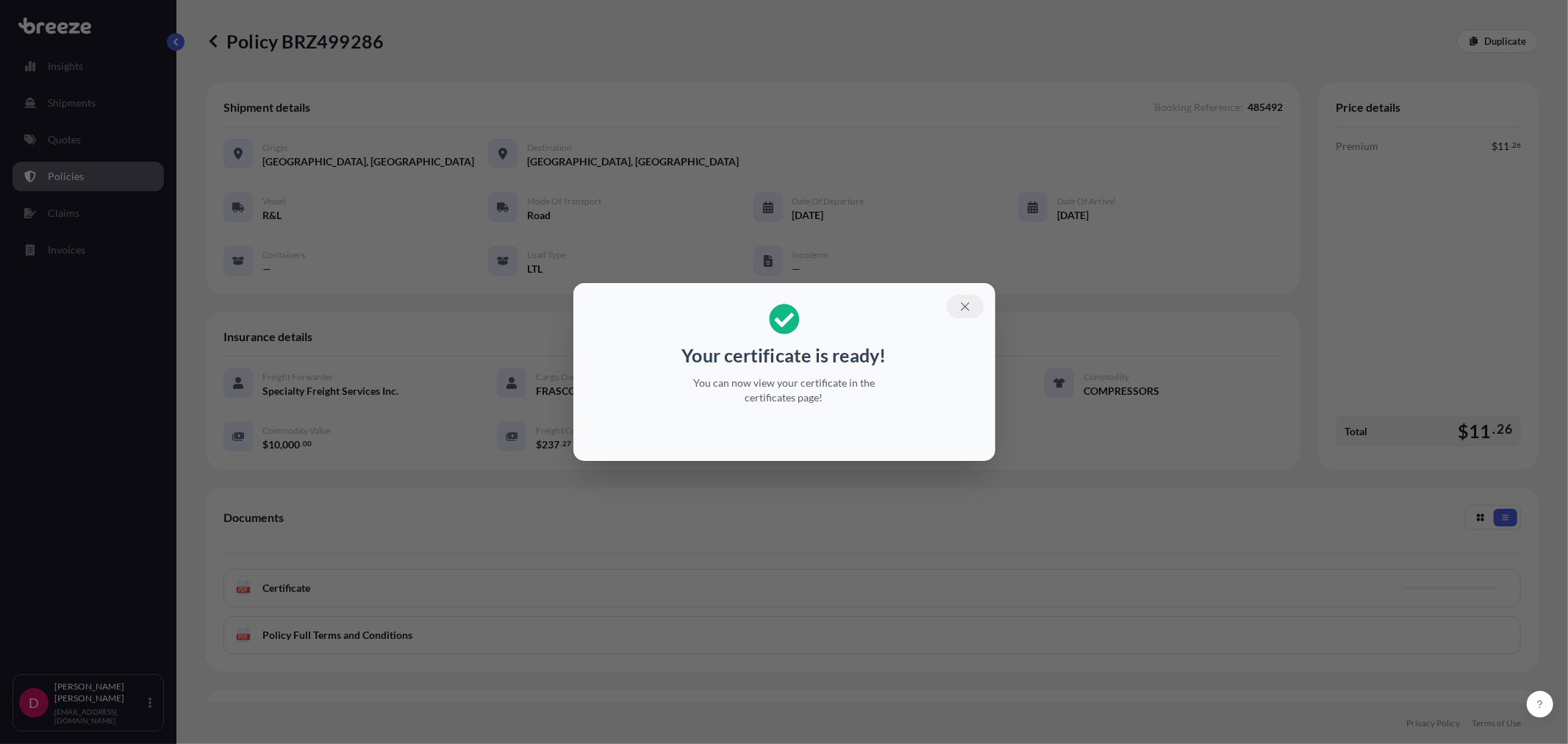
click at [970, 307] on icon "button" at bounding box center [965, 307] width 13 height 13
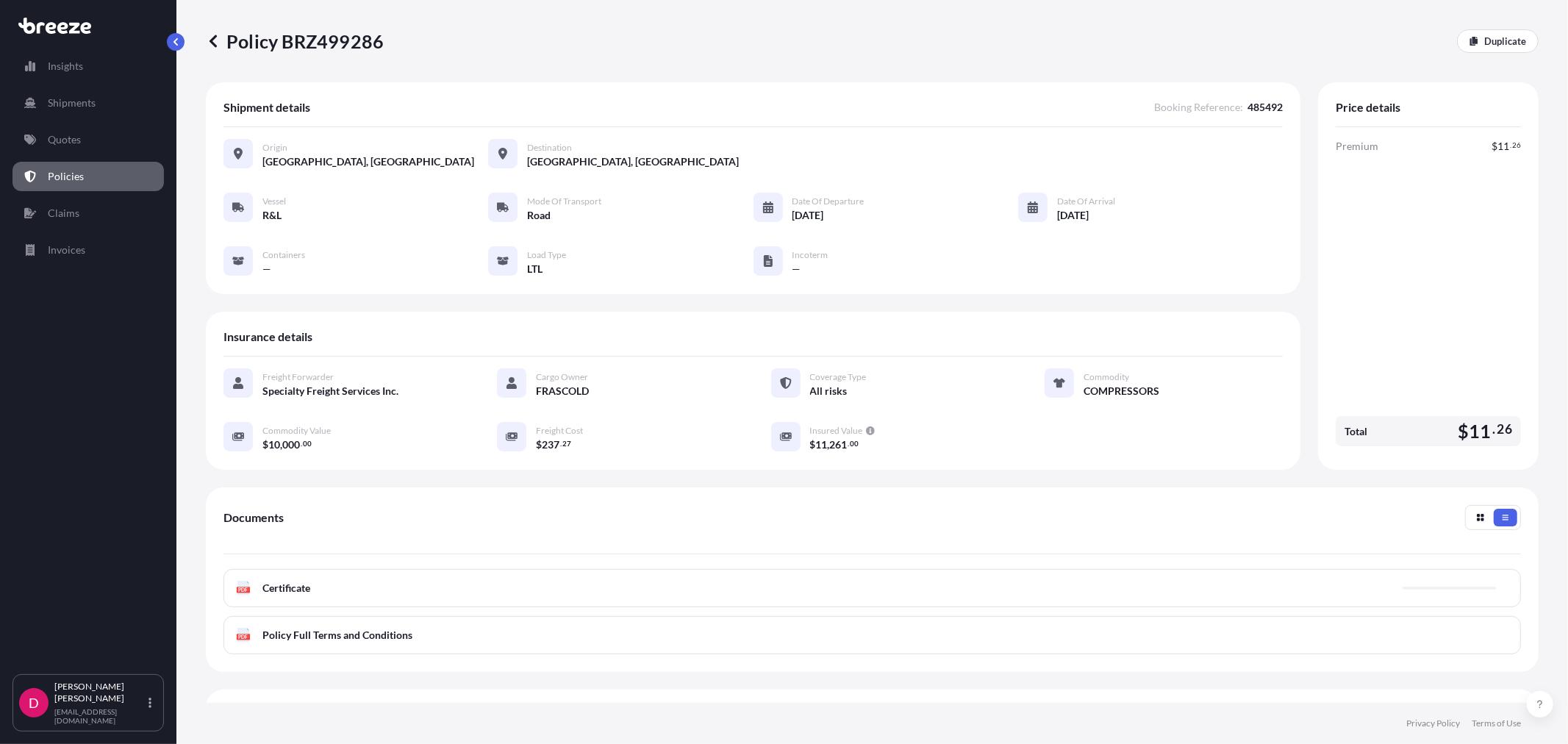
click at [345, 46] on p "Policy BRZ499286" at bounding box center [295, 40] width 178 height 23
click at [345, 45] on p "Policy BRZ499286" at bounding box center [295, 40] width 178 height 23
copy p "BRZ499286"
click at [70, 135] on p "Quotes" at bounding box center [64, 140] width 33 height 15
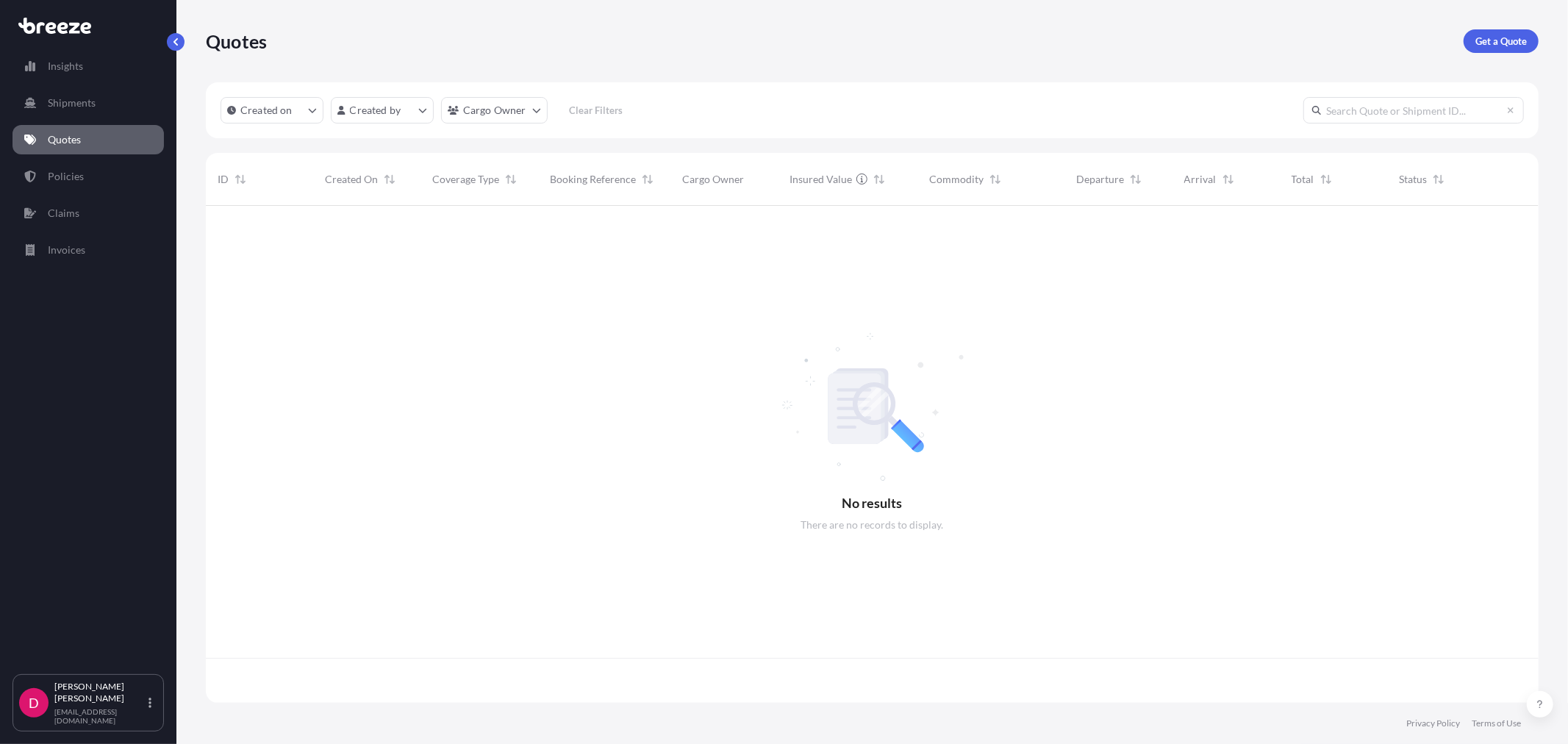
scroll to position [494, 1320]
click at [1513, 46] on p "Get a Quote" at bounding box center [1501, 41] width 52 height 15
select select "Sea"
select select "1"
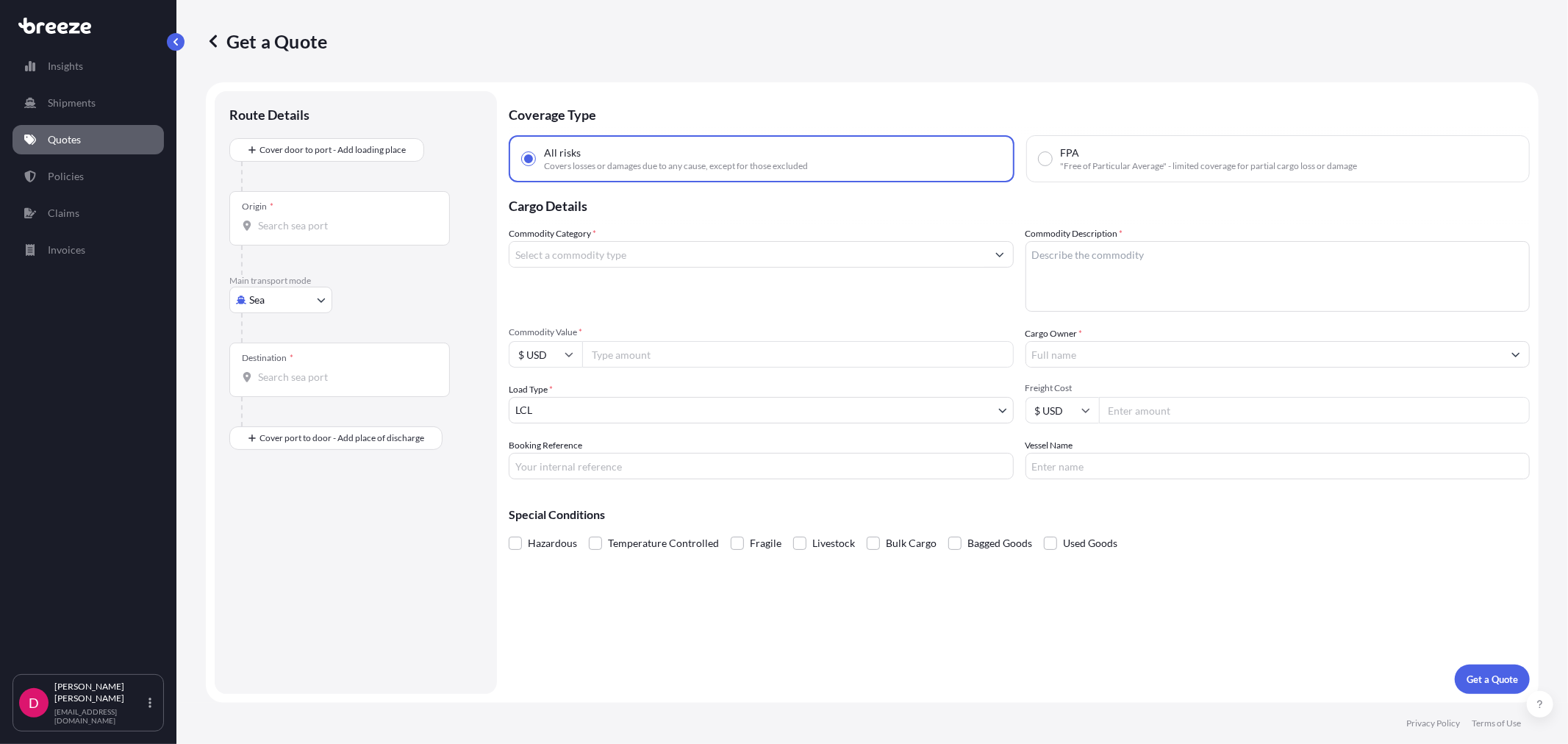
click at [298, 306] on body "Insights Shipments Quotes Policies Claims Invoices D [PERSON_NAME] [EMAIL_ADDRE…" at bounding box center [784, 372] width 1568 height 744
click at [298, 385] on div "Road" at bounding box center [281, 390] width 91 height 26
select select "Road"
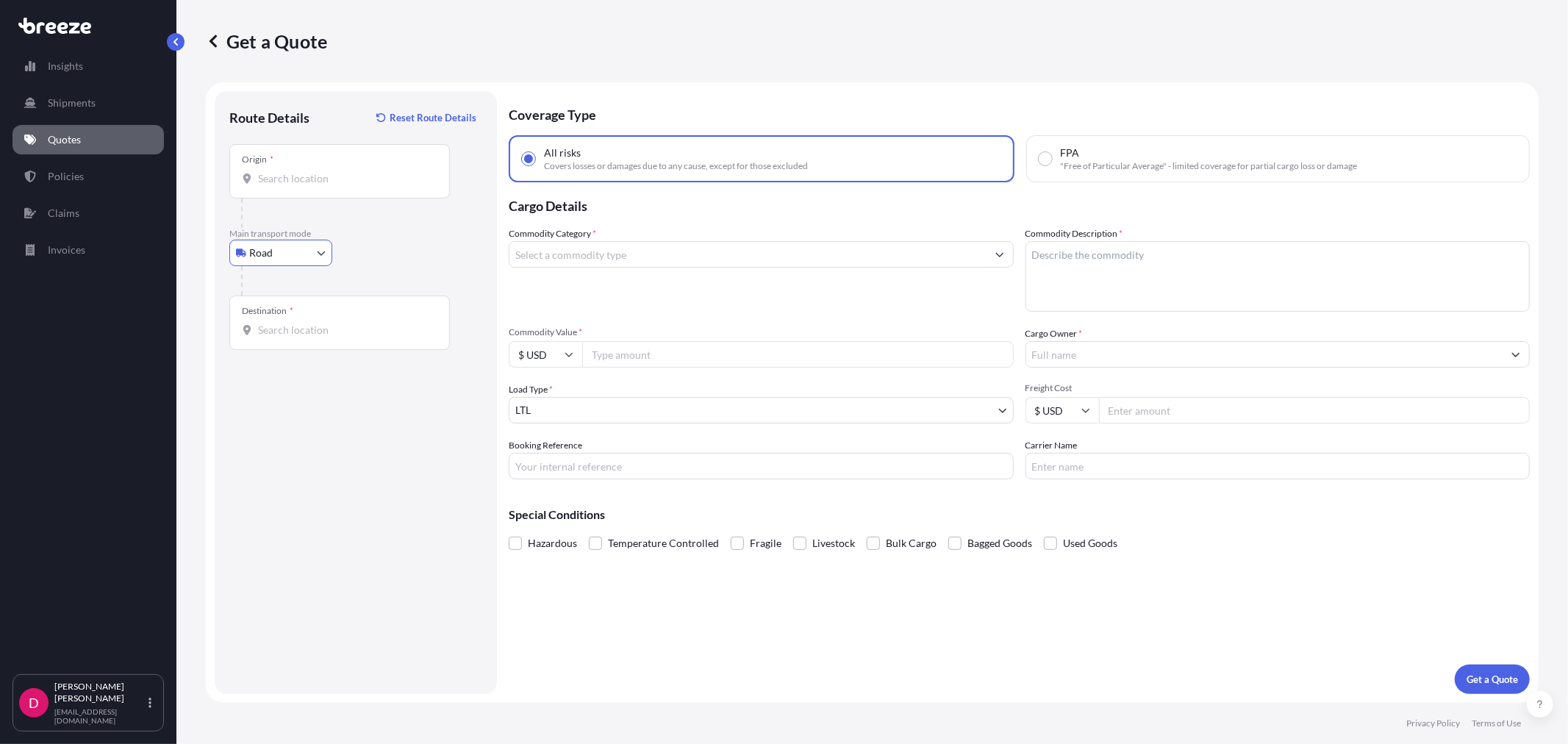
click at [319, 169] on div "Origin *" at bounding box center [339, 171] width 221 height 55
click at [319, 171] on input "Origin *" at bounding box center [345, 179] width 173 height 15
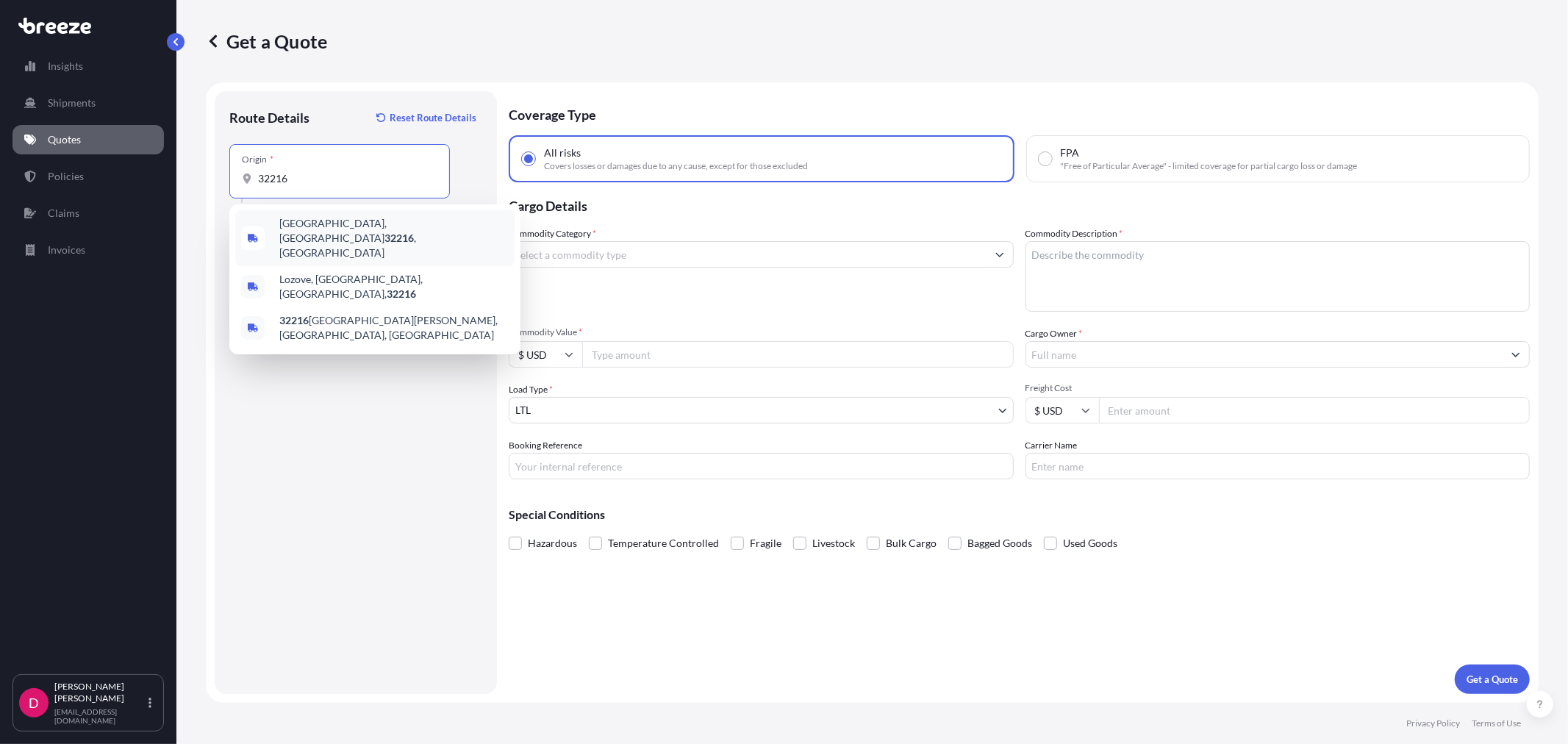
click at [287, 236] on div "[GEOGRAPHIC_DATA] , [GEOGRAPHIC_DATA]" at bounding box center [375, 238] width 280 height 56
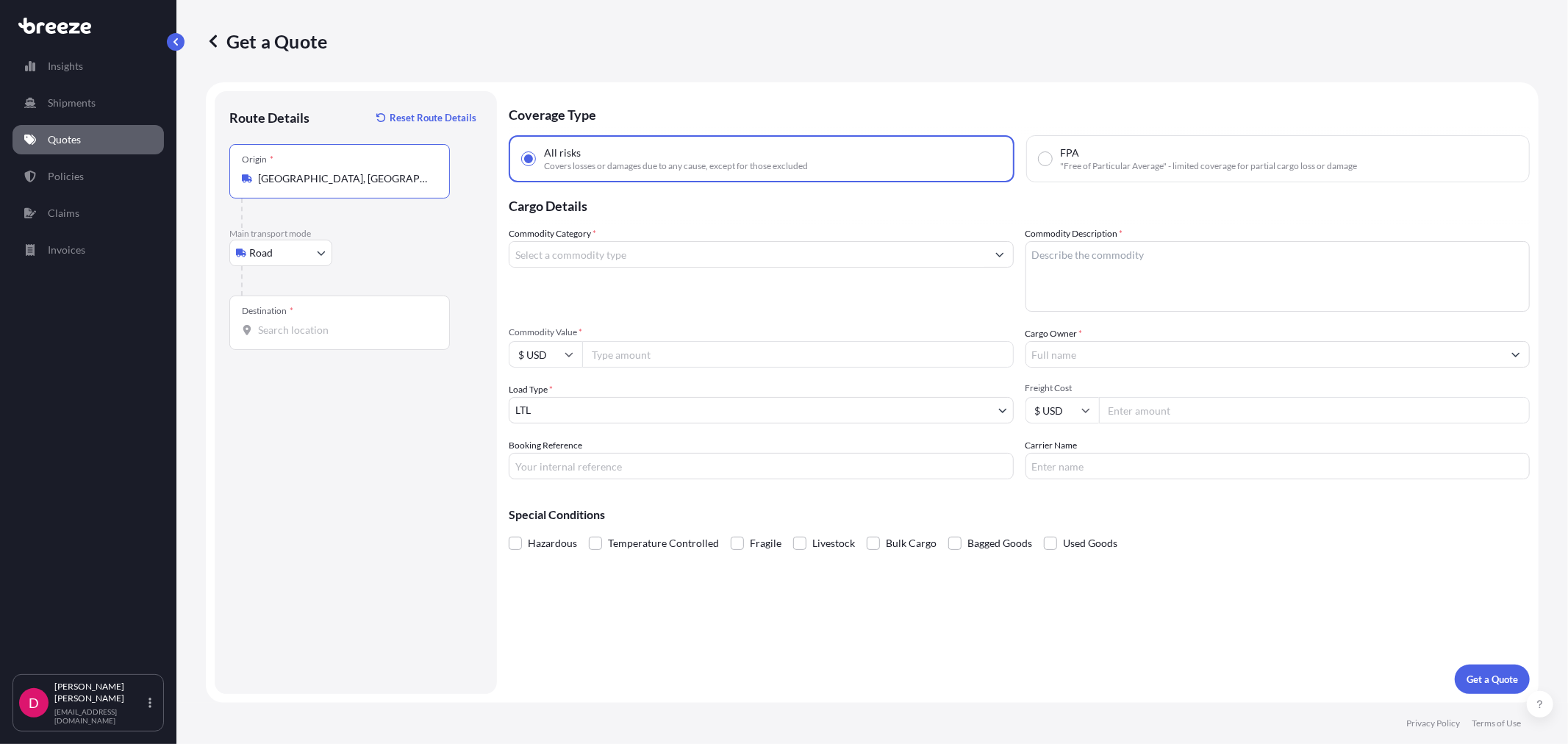
type input "[GEOGRAPHIC_DATA], [GEOGRAPHIC_DATA]"
click at [298, 331] on input "Destination *" at bounding box center [345, 330] width 173 height 15
type input "[GEOGRAPHIC_DATA], [GEOGRAPHIC_DATA] 01569, [GEOGRAPHIC_DATA]"
click at [718, 253] on input "Commodity Category *" at bounding box center [748, 253] width 477 height 26
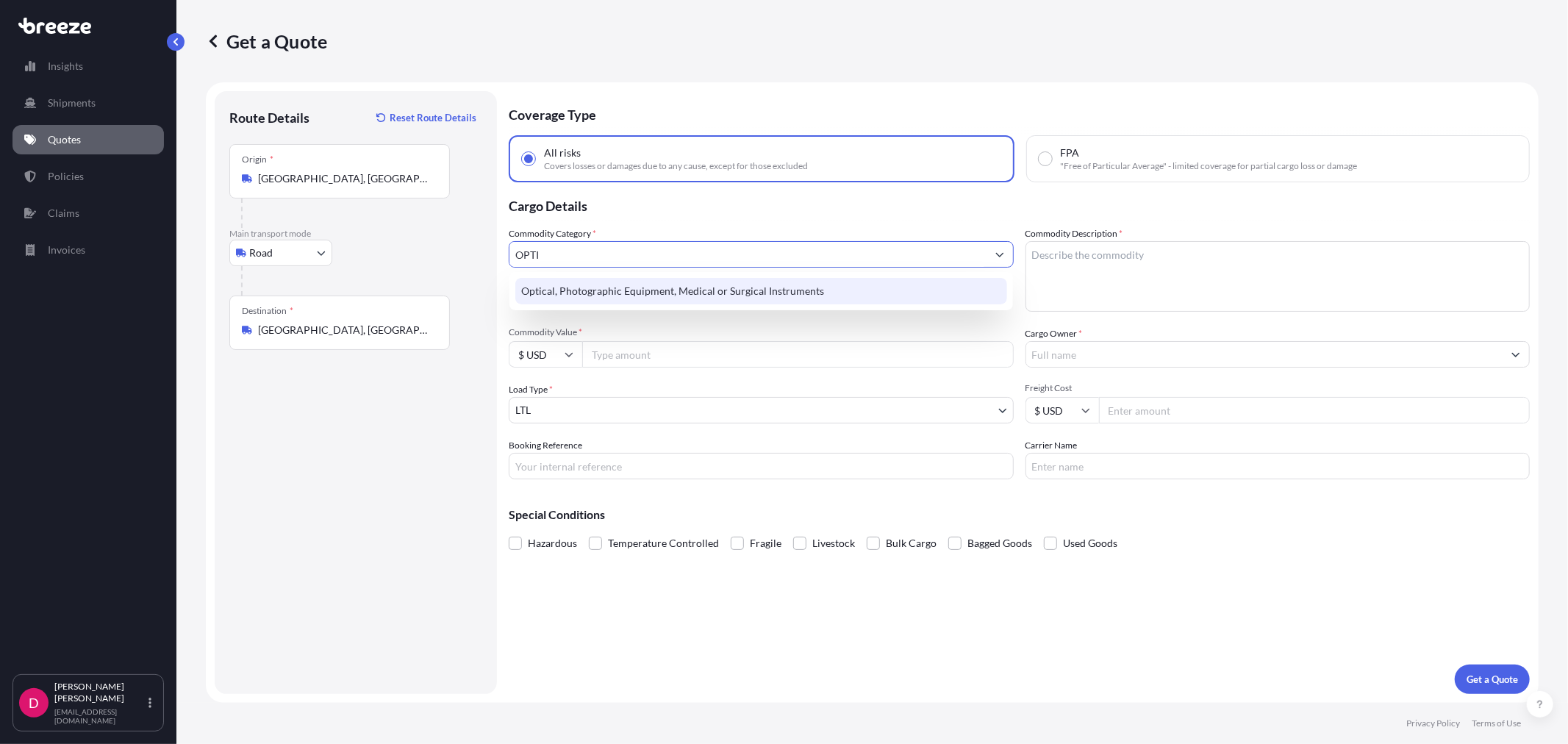
click at [731, 294] on div "Optical, Photographic Equipment, Medical or Surgical Instruments" at bounding box center [760, 291] width 491 height 26
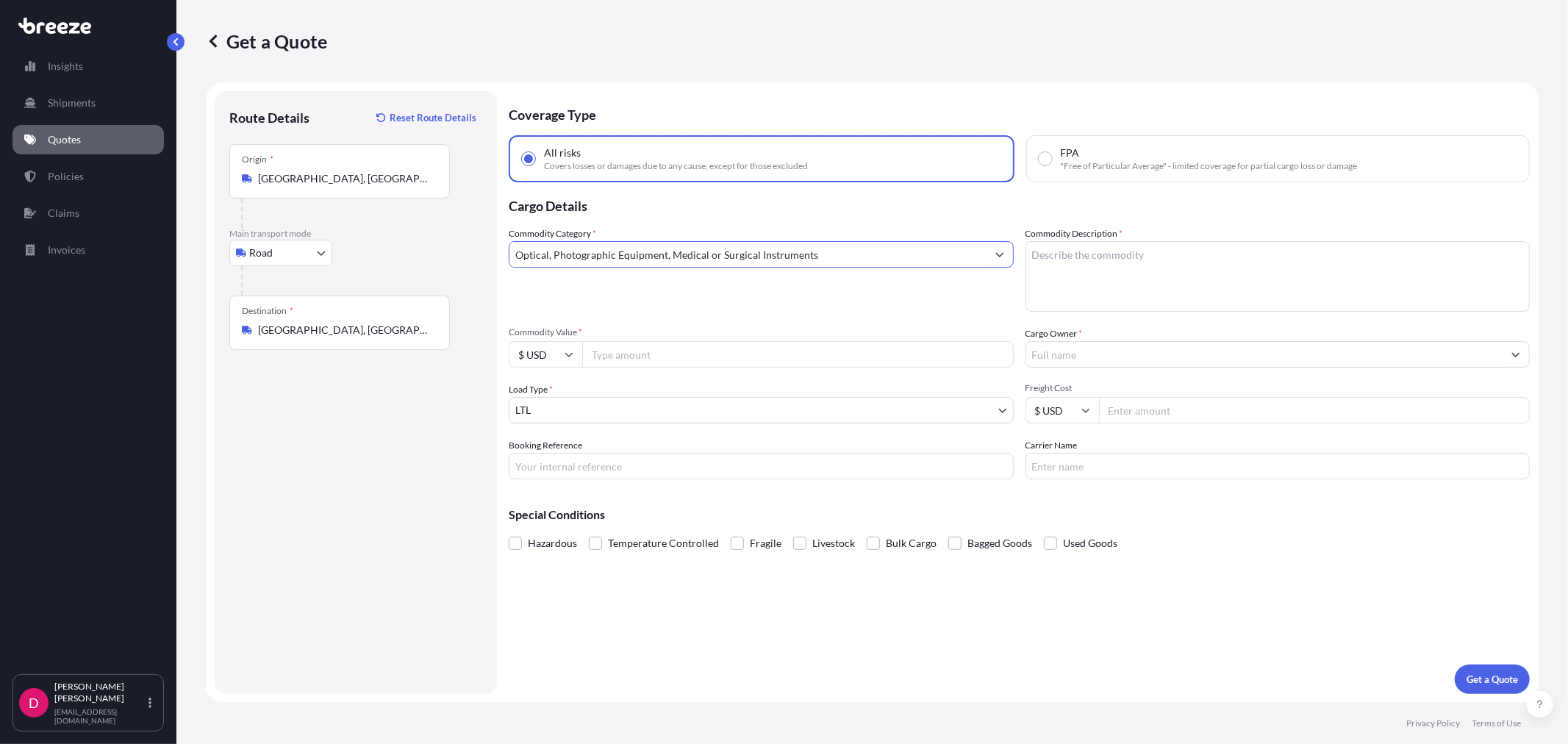
type input "Optical, Photographic Equipment, Medical or Surgical Instruments"
click at [1063, 260] on textarea "Commodity Description *" at bounding box center [1277, 276] width 505 height 70
type textarea "MEDICAL INSTRUMENTS"
click at [680, 354] on input "Commodity Value *" at bounding box center [797, 354] width 431 height 26
paste input "10040.25"
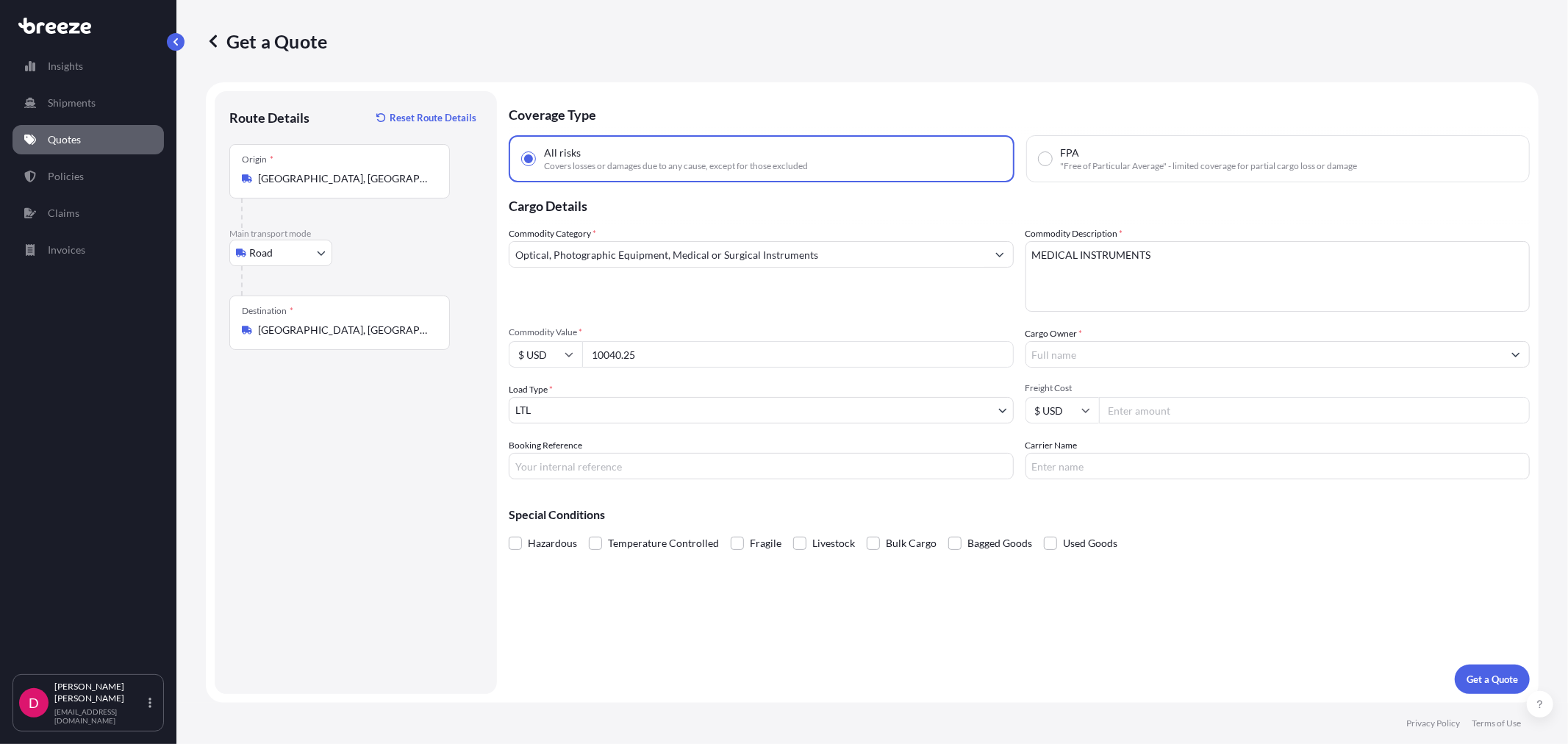
type input "10040.25"
click at [1120, 344] on input "Cargo Owner *" at bounding box center [1264, 354] width 477 height 26
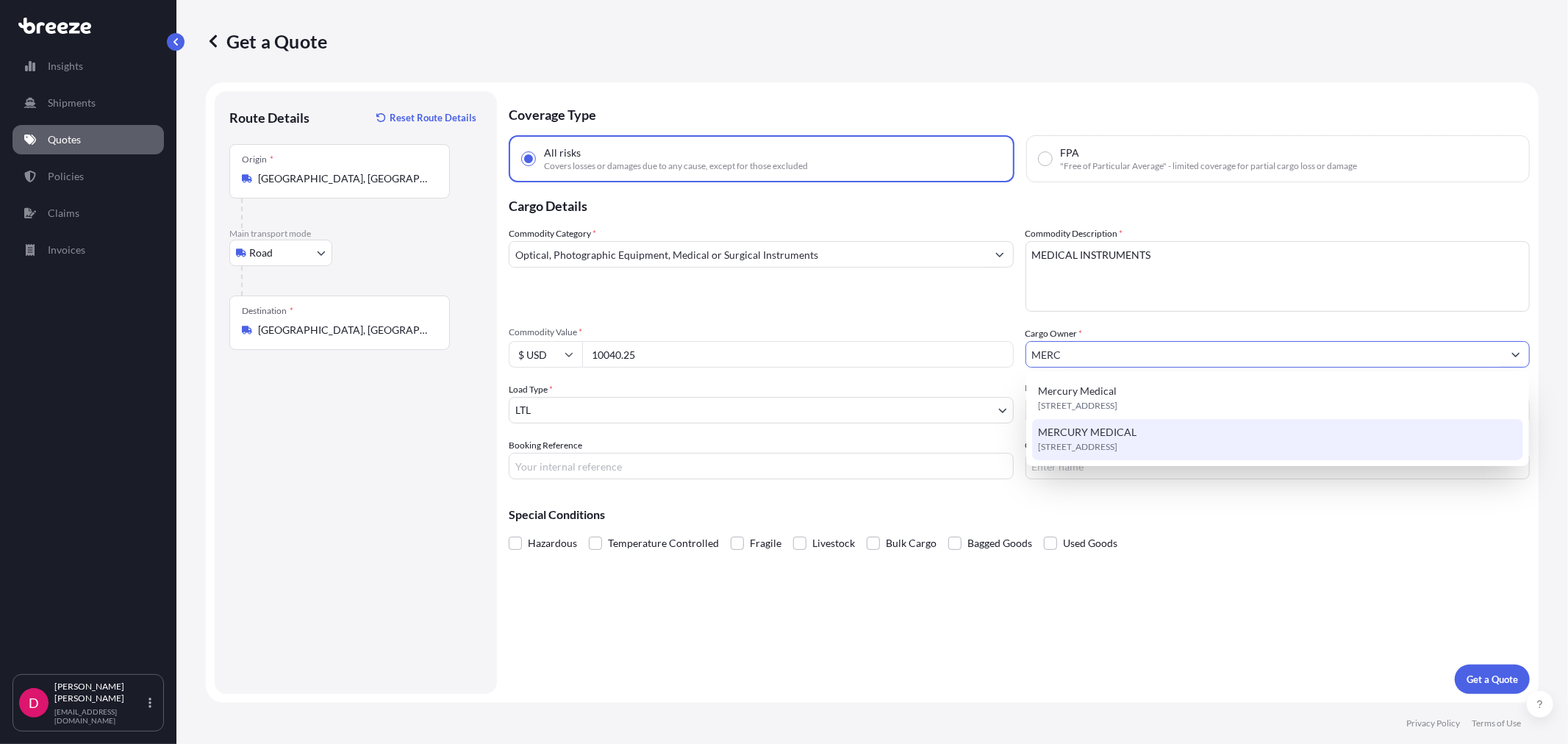
click at [1098, 434] on span "MERCURY MEDICAL" at bounding box center [1087, 432] width 99 height 15
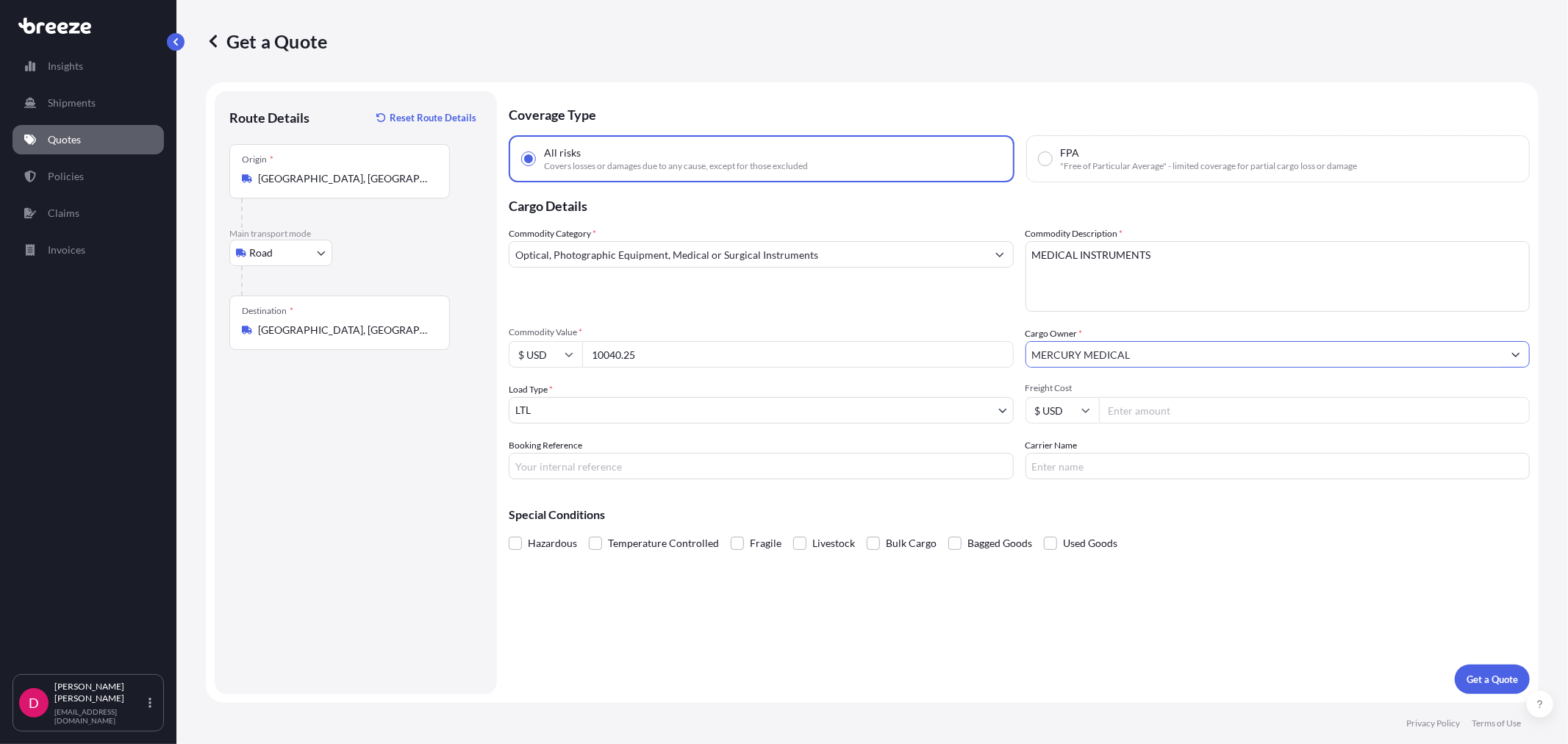
type input "MERCURY MEDICAL"
click at [575, 464] on input "Booking Reference" at bounding box center [760, 465] width 505 height 26
paste input "485479"
type input "485479"
click at [1133, 411] on input "Freight Cost" at bounding box center [1314, 410] width 431 height 26
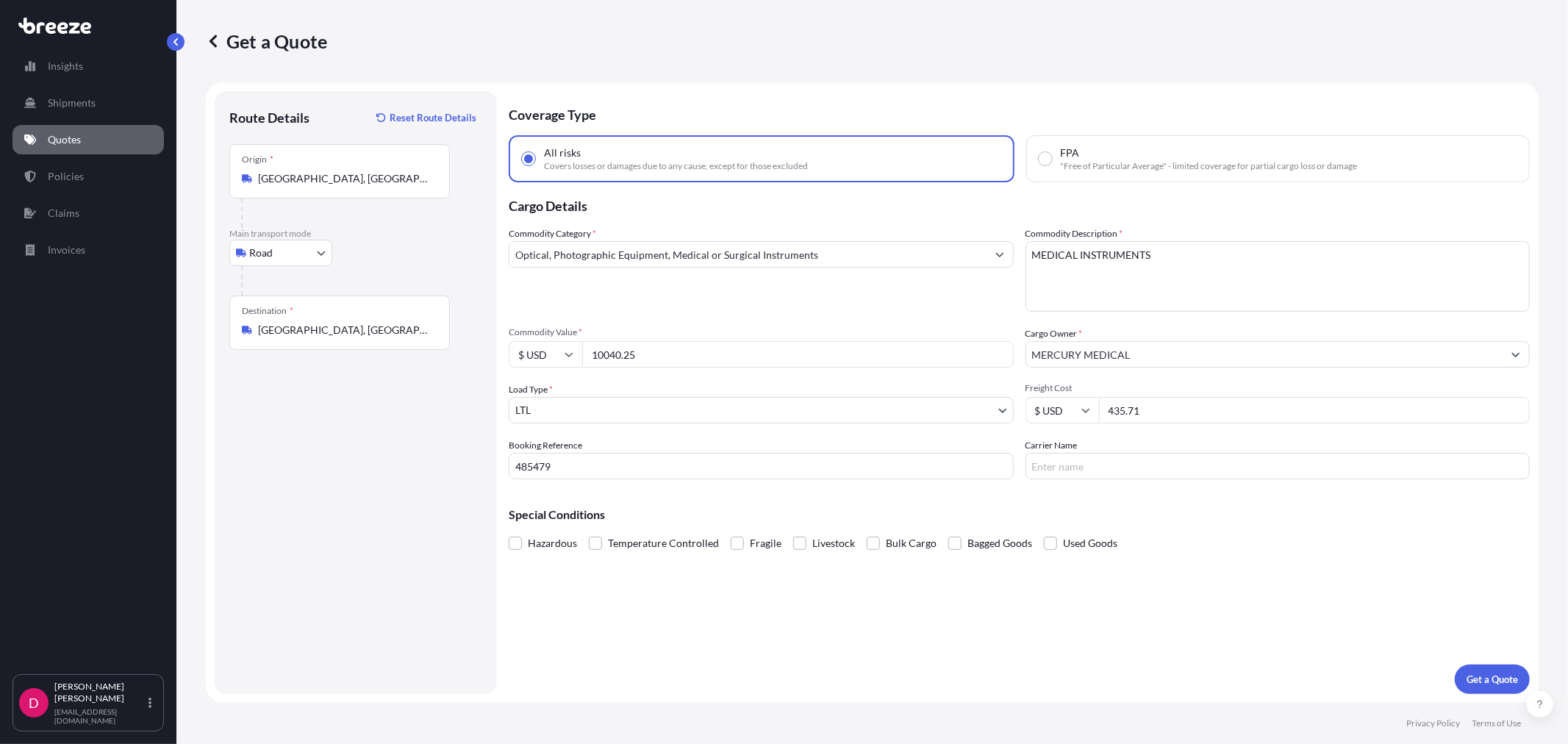
type input "435.71"
click at [1098, 461] on input "Carrier Name" at bounding box center [1277, 465] width 505 height 26
type input "R&L"
click at [1476, 685] on p "Get a Quote" at bounding box center [1492, 679] width 52 height 15
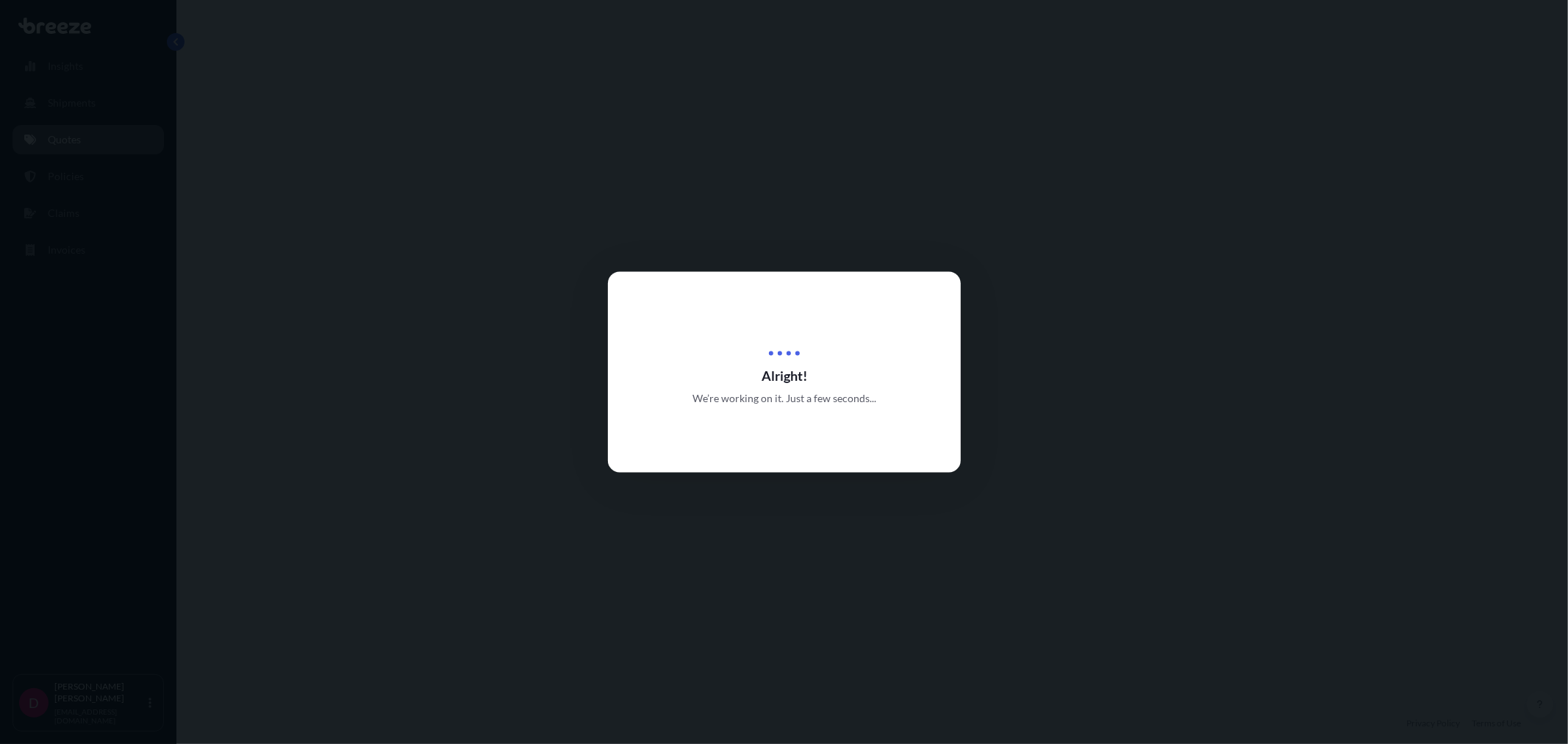
select select "Road"
select select "1"
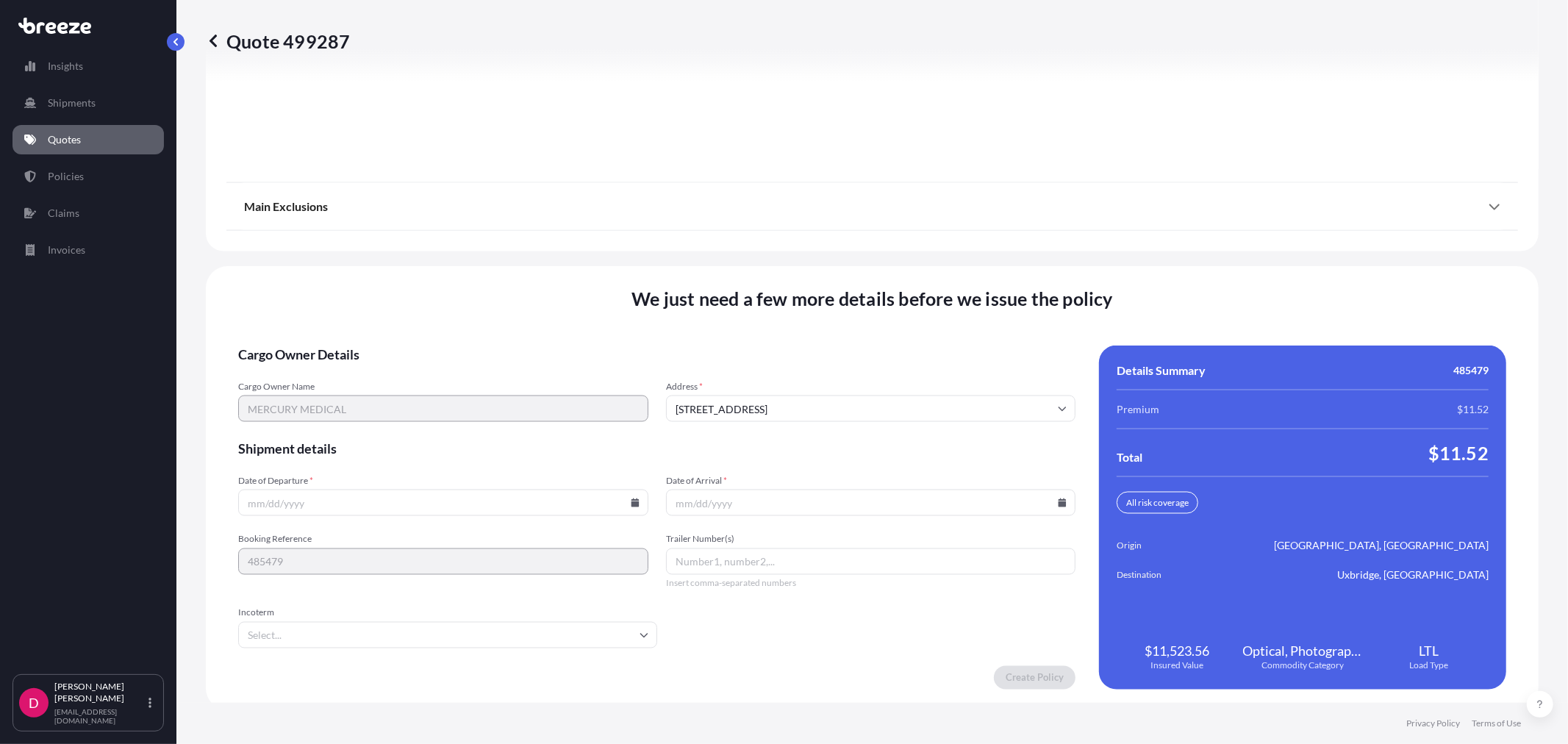
scroll to position [1819, 0]
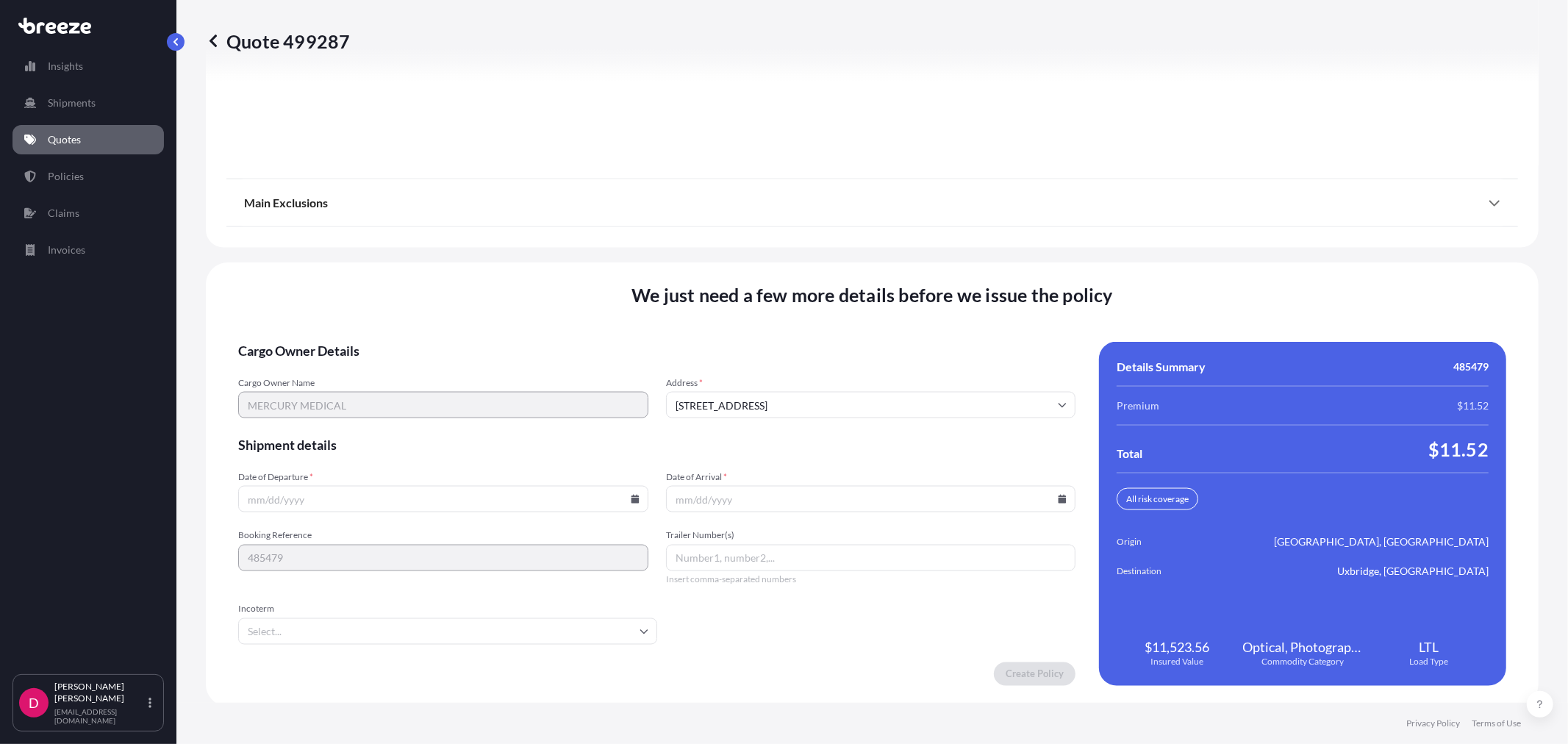
click at [630, 494] on icon at bounding box center [634, 499] width 8 height 9
click at [406, 362] on button "17" at bounding box center [407, 364] width 23 height 23
type input "[DATE]"
click at [1054, 503] on input "Date of Arrival *" at bounding box center [871, 499] width 410 height 26
click at [1058, 496] on icon at bounding box center [1062, 499] width 8 height 9
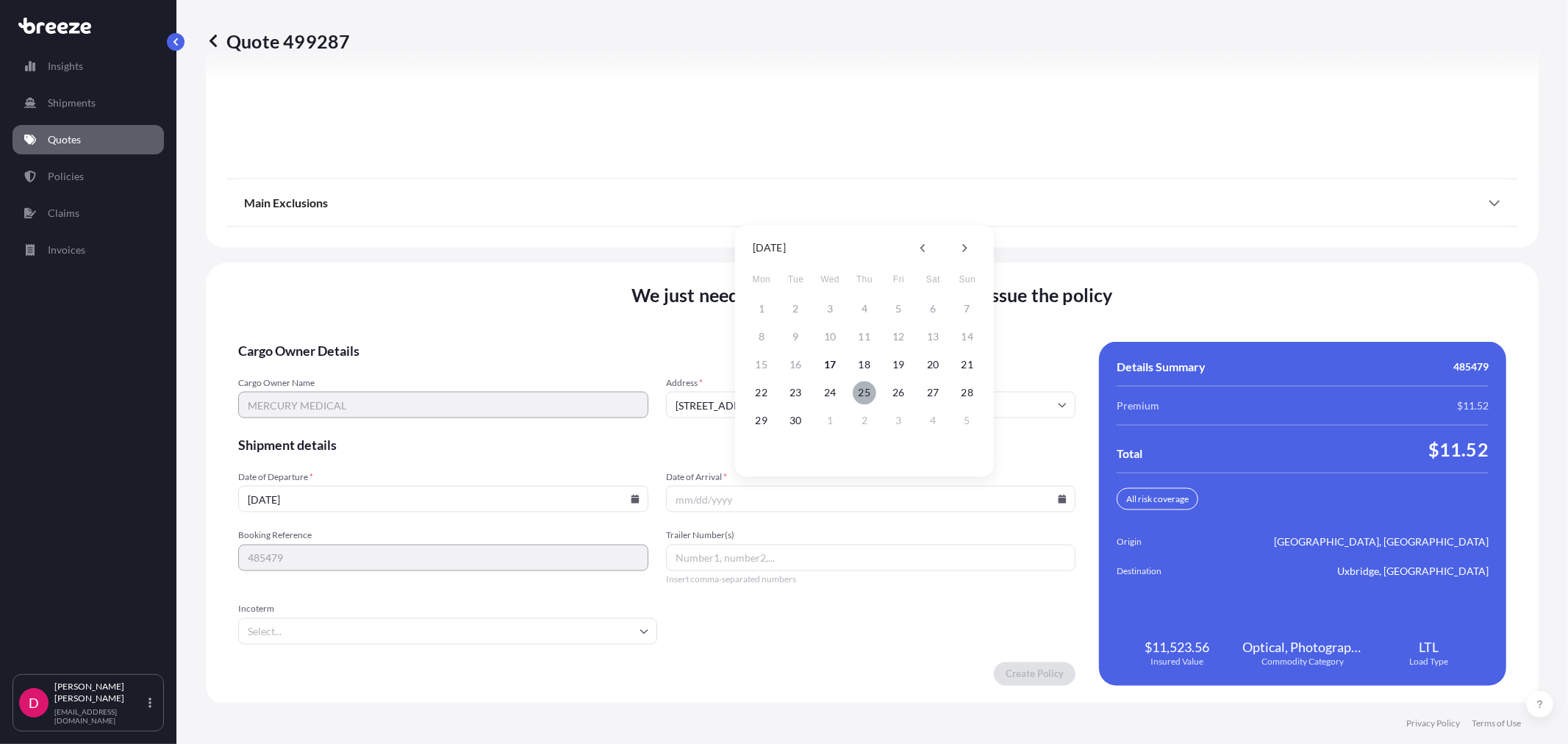
click at [870, 391] on button "25" at bounding box center [864, 392] width 23 height 23
type input "[DATE]"
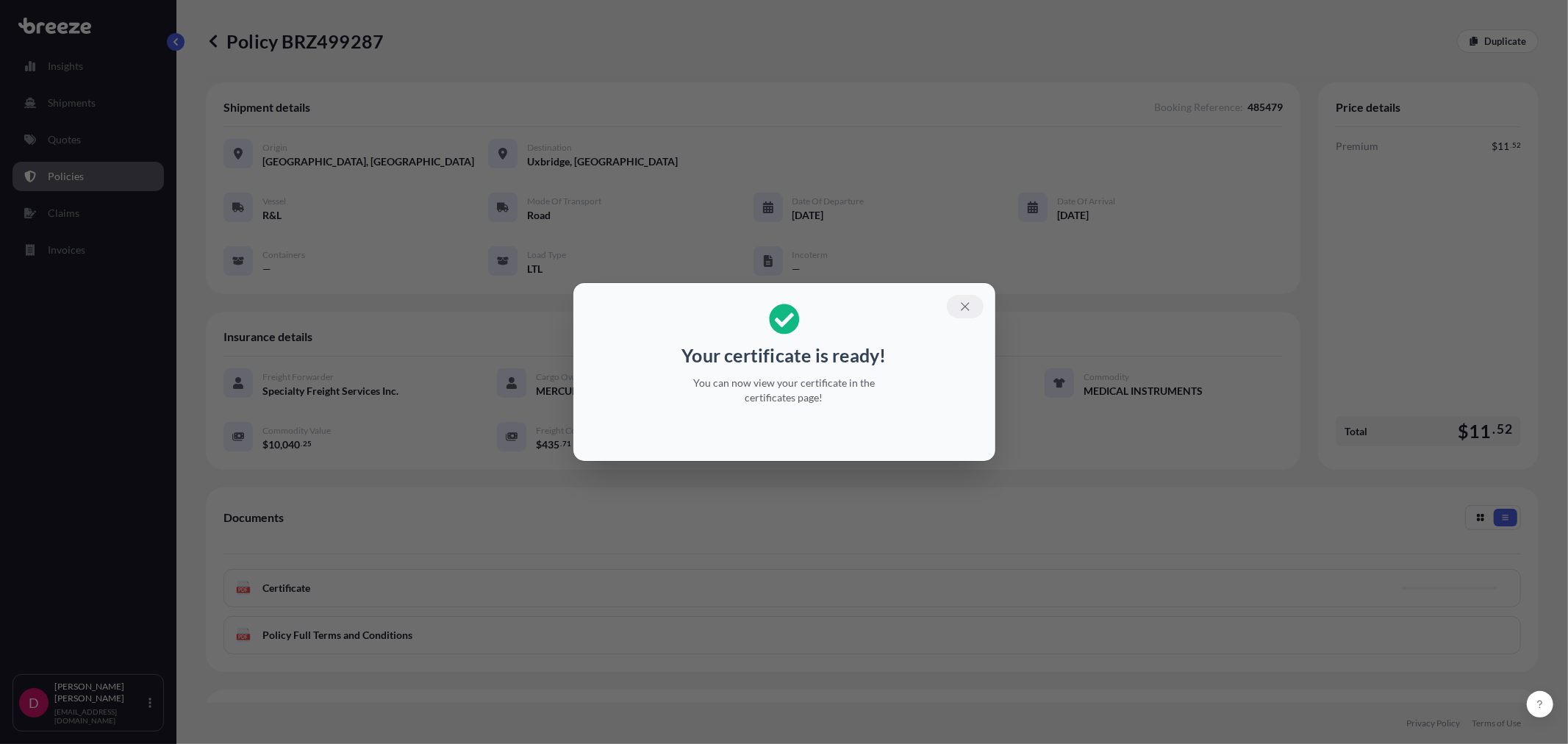
click at [966, 307] on icon "button" at bounding box center [965, 306] width 8 height 8
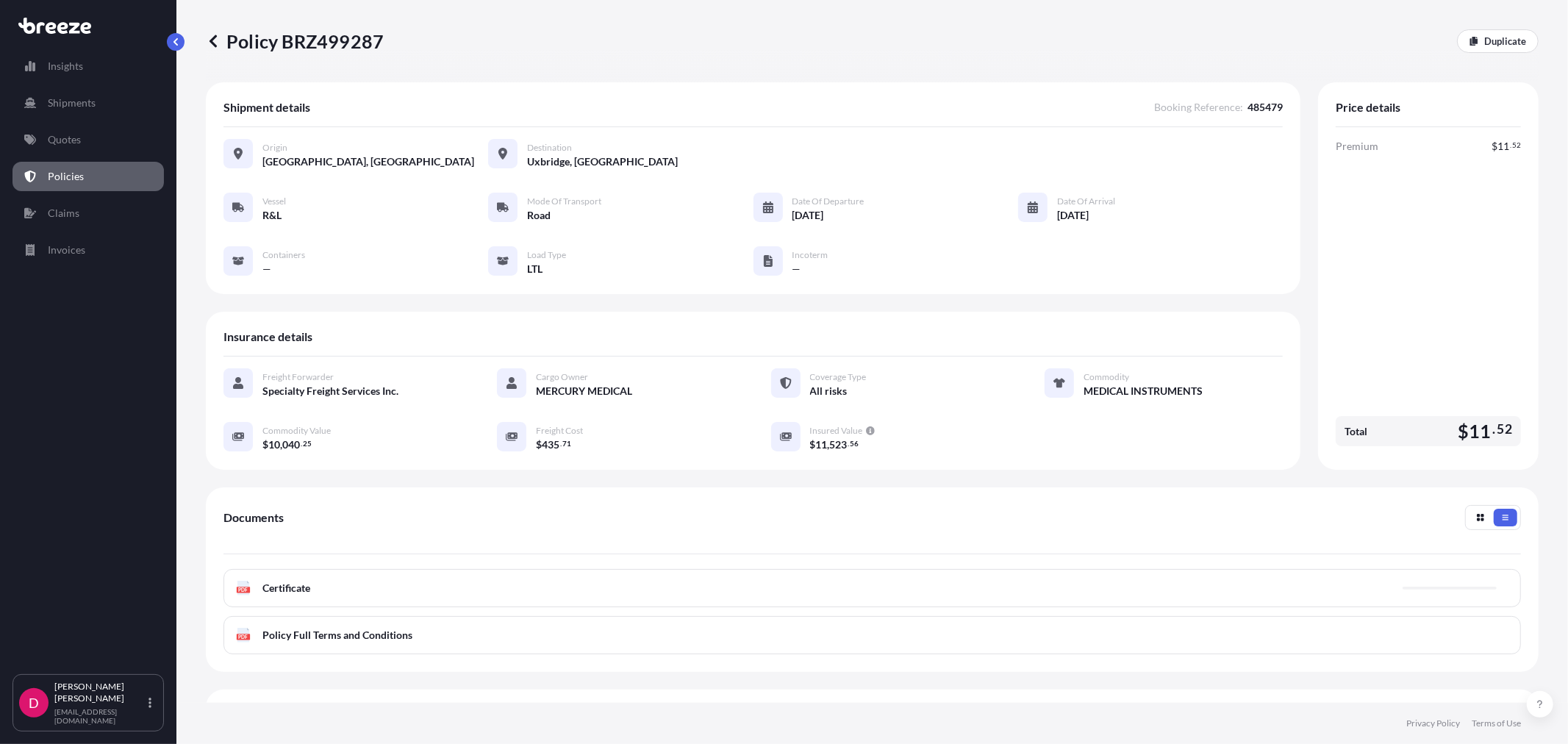
click at [320, 37] on p "Policy BRZ499287" at bounding box center [295, 40] width 178 height 23
copy p "BRZ499287"
click at [1492, 38] on p "Duplicate" at bounding box center [1504, 41] width 42 height 15
select select "Road"
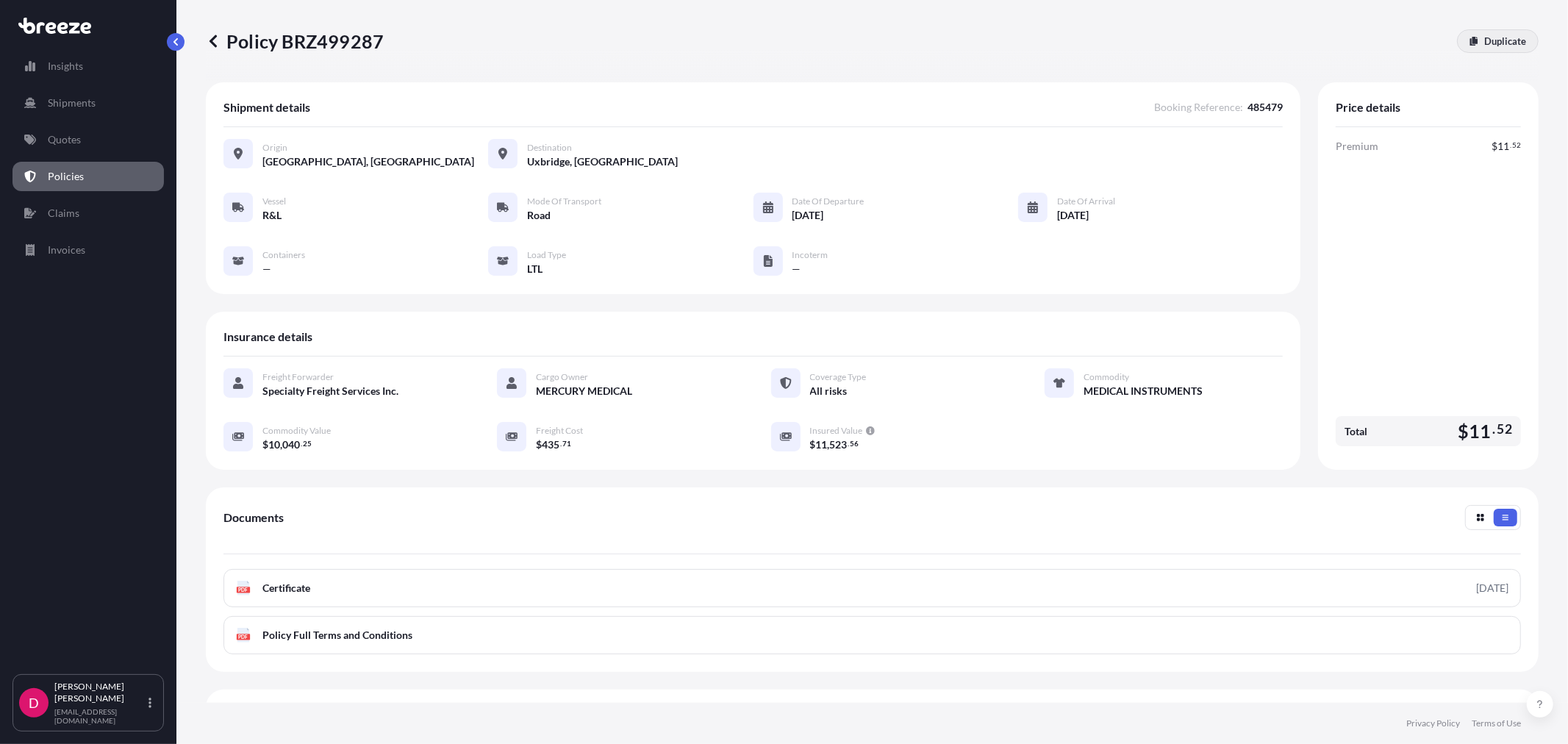
select select "1"
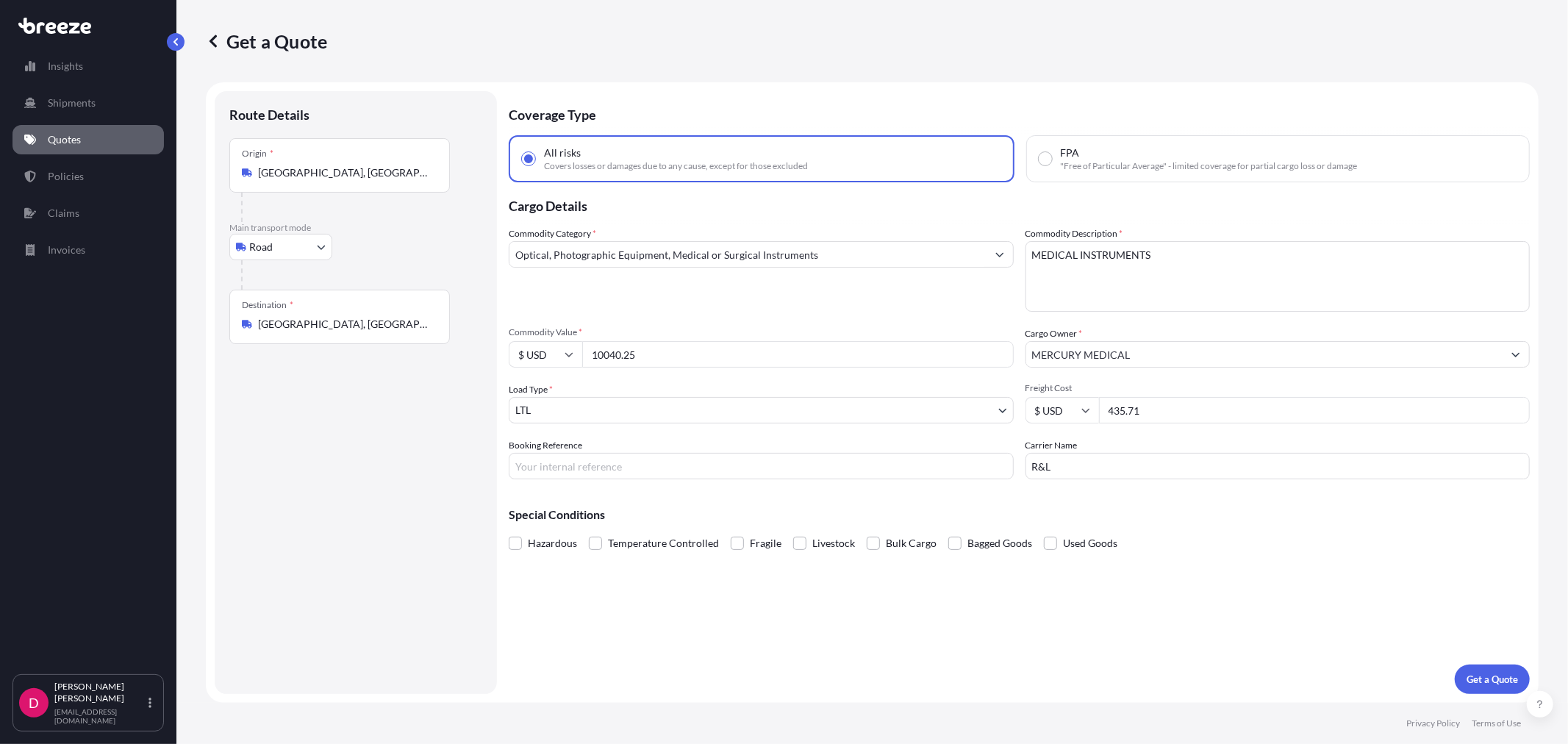
click at [303, 323] on input "[GEOGRAPHIC_DATA], [GEOGRAPHIC_DATA] 01569, [GEOGRAPHIC_DATA]" at bounding box center [345, 325] width 173 height 15
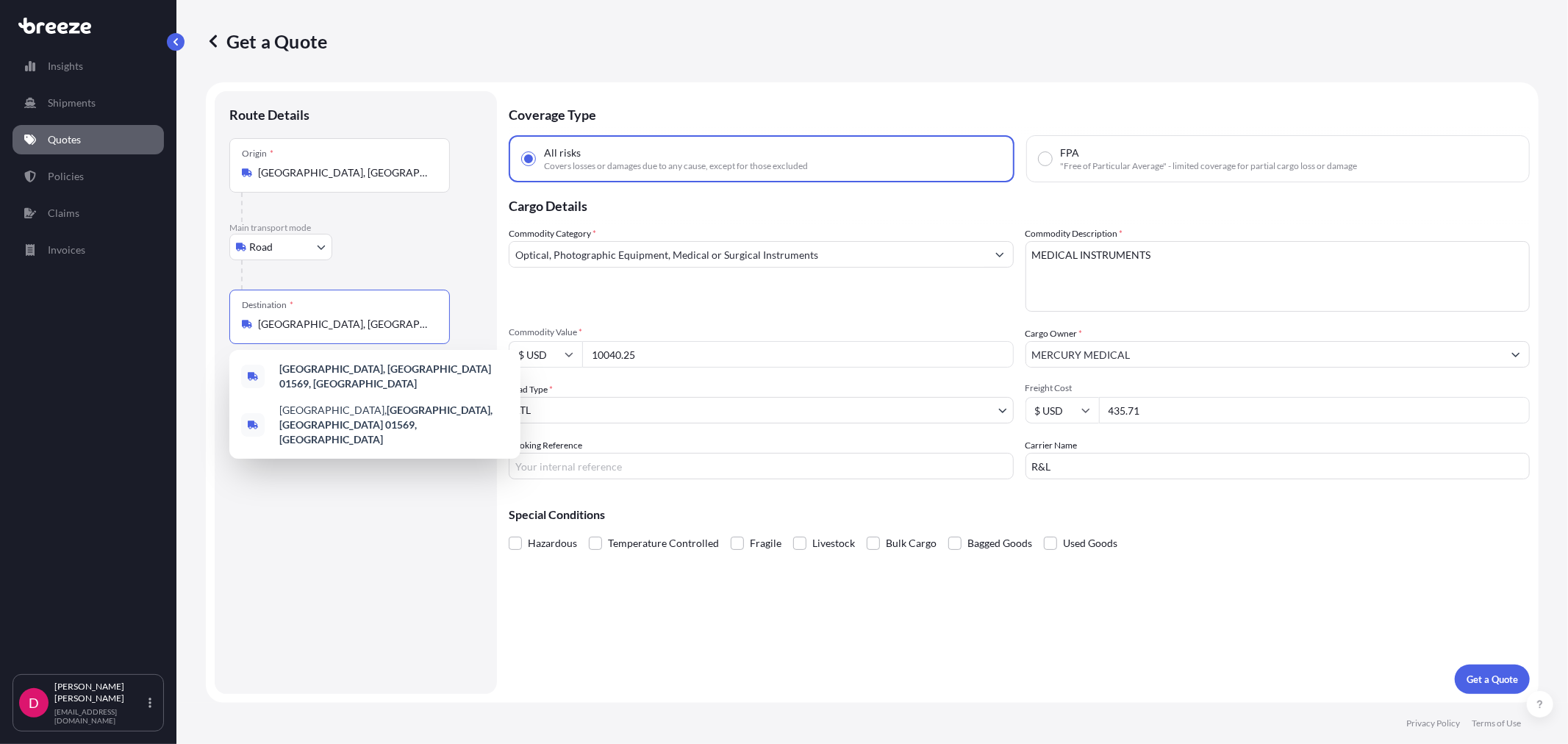
click at [303, 322] on input "[GEOGRAPHIC_DATA], [GEOGRAPHIC_DATA] 01569, [GEOGRAPHIC_DATA]" at bounding box center [345, 325] width 173 height 15
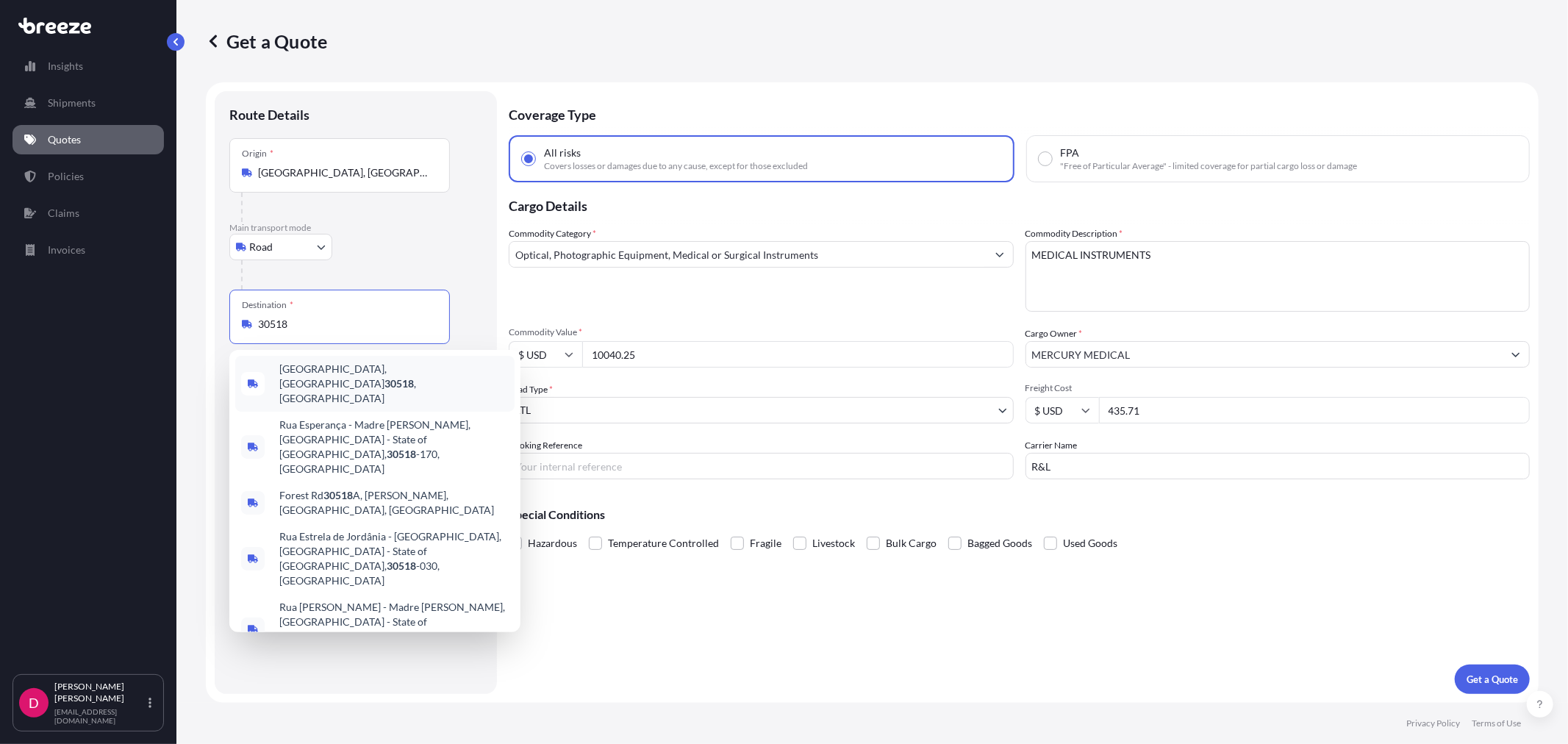
click at [307, 364] on div "[GEOGRAPHIC_DATA] , [GEOGRAPHIC_DATA]" at bounding box center [375, 384] width 280 height 56
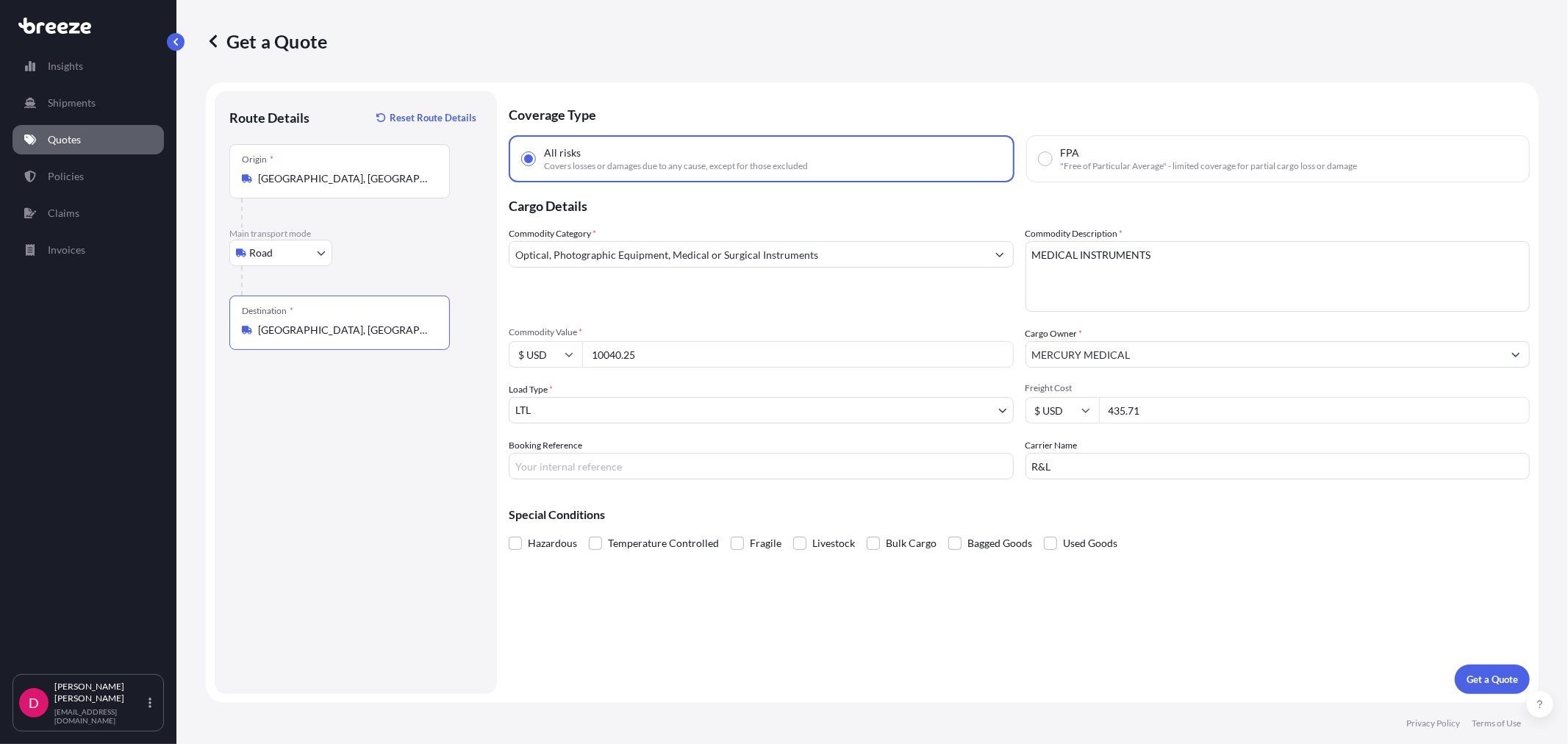
type input "[GEOGRAPHIC_DATA], [GEOGRAPHIC_DATA]"
click at [615, 351] on input "10040.25" at bounding box center [797, 354] width 431 height 26
click at [615, 350] on input "10040.25" at bounding box center [797, 354] width 431 height 26
paste input "7439.04"
type input "7439.04"
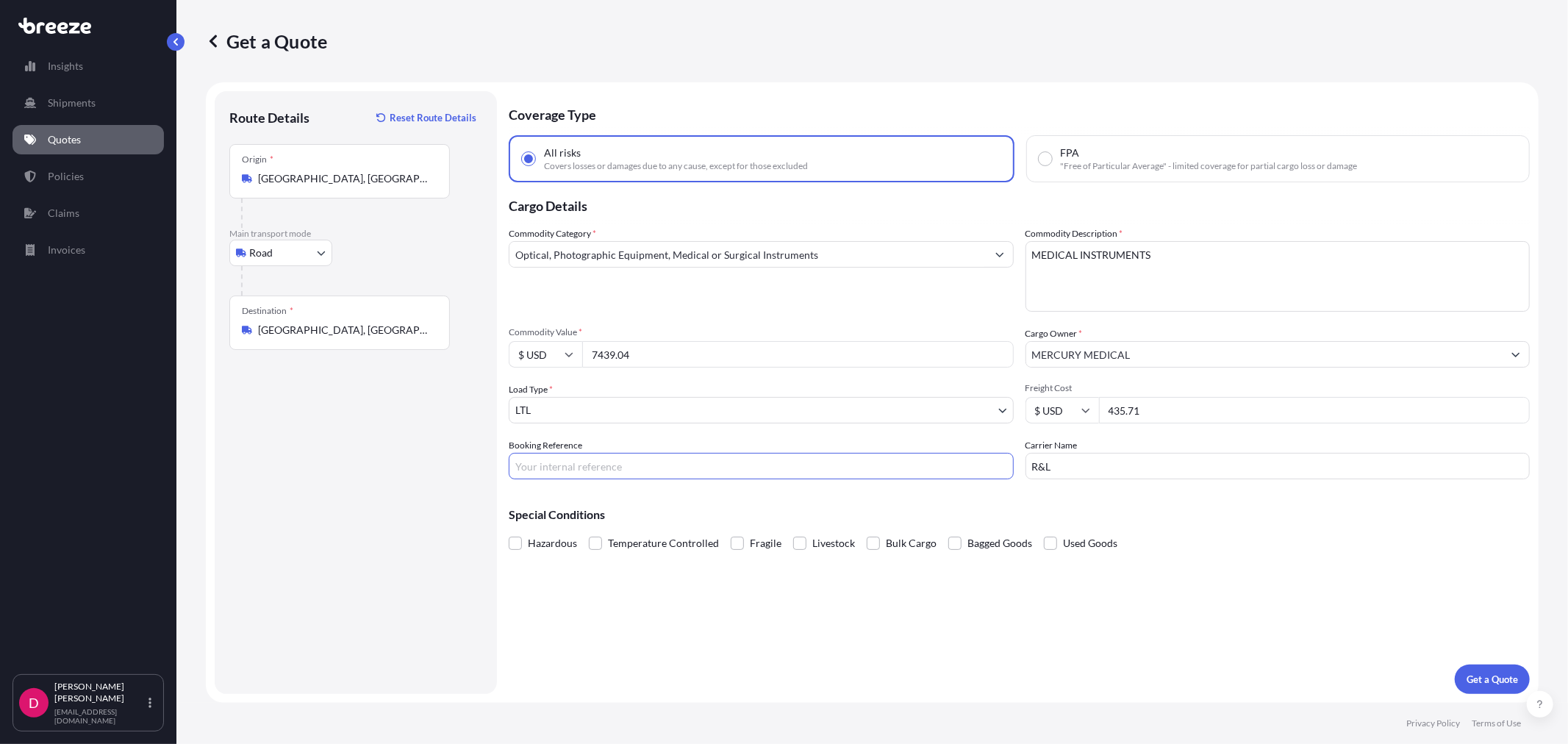
click at [732, 470] on input "Booking Reference" at bounding box center [760, 465] width 505 height 26
type input "485434"
click at [1154, 408] on input "435.71" at bounding box center [1314, 410] width 431 height 26
click at [1154, 408] on input "435.71" at bounding box center [1314, 410] width 431 height 26
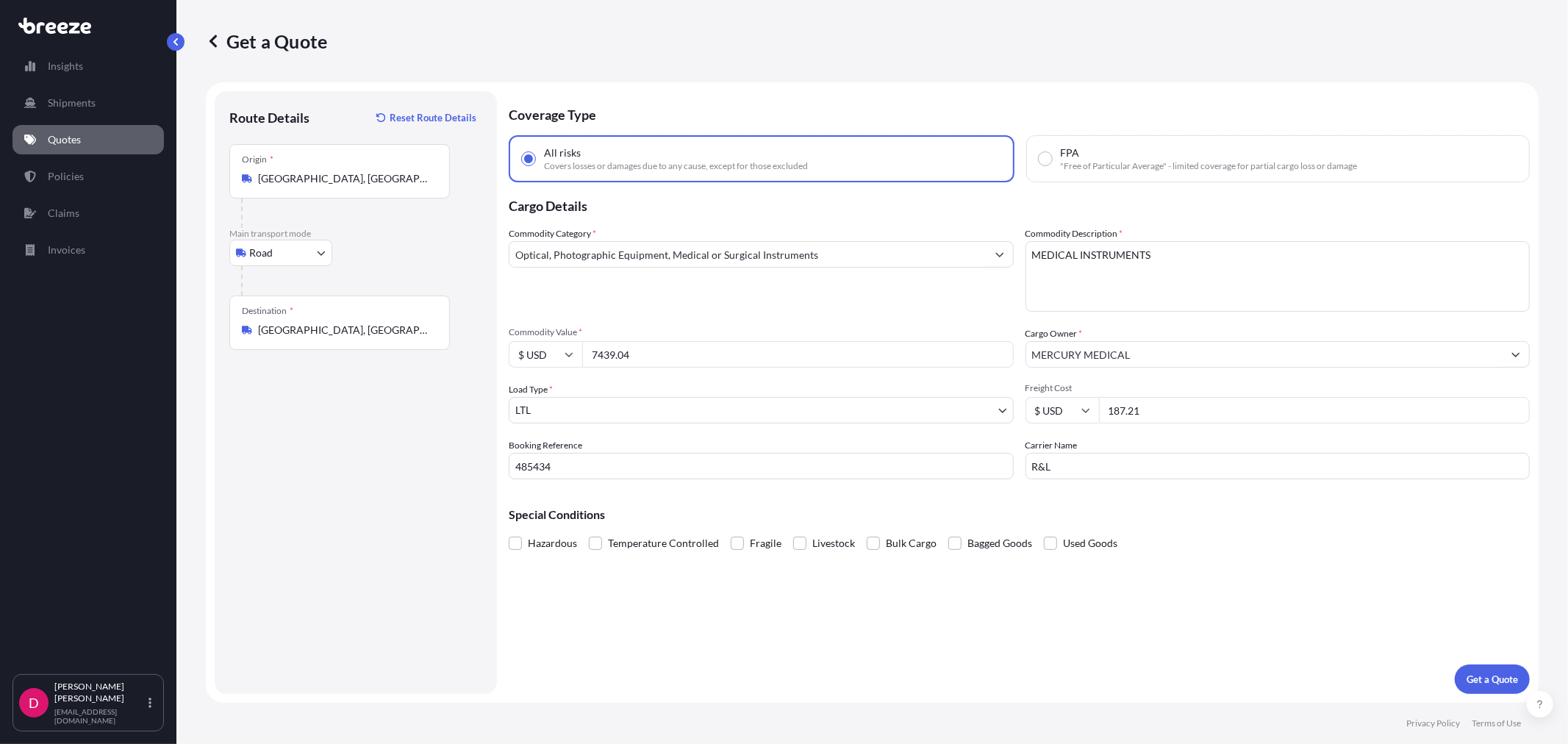
type input "187.21"
click at [1092, 471] on input "R&L" at bounding box center [1277, 465] width 505 height 26
click at [1092, 470] on input "R&L" at bounding box center [1277, 465] width 505 height 26
type input "SOUTHEASTERN"
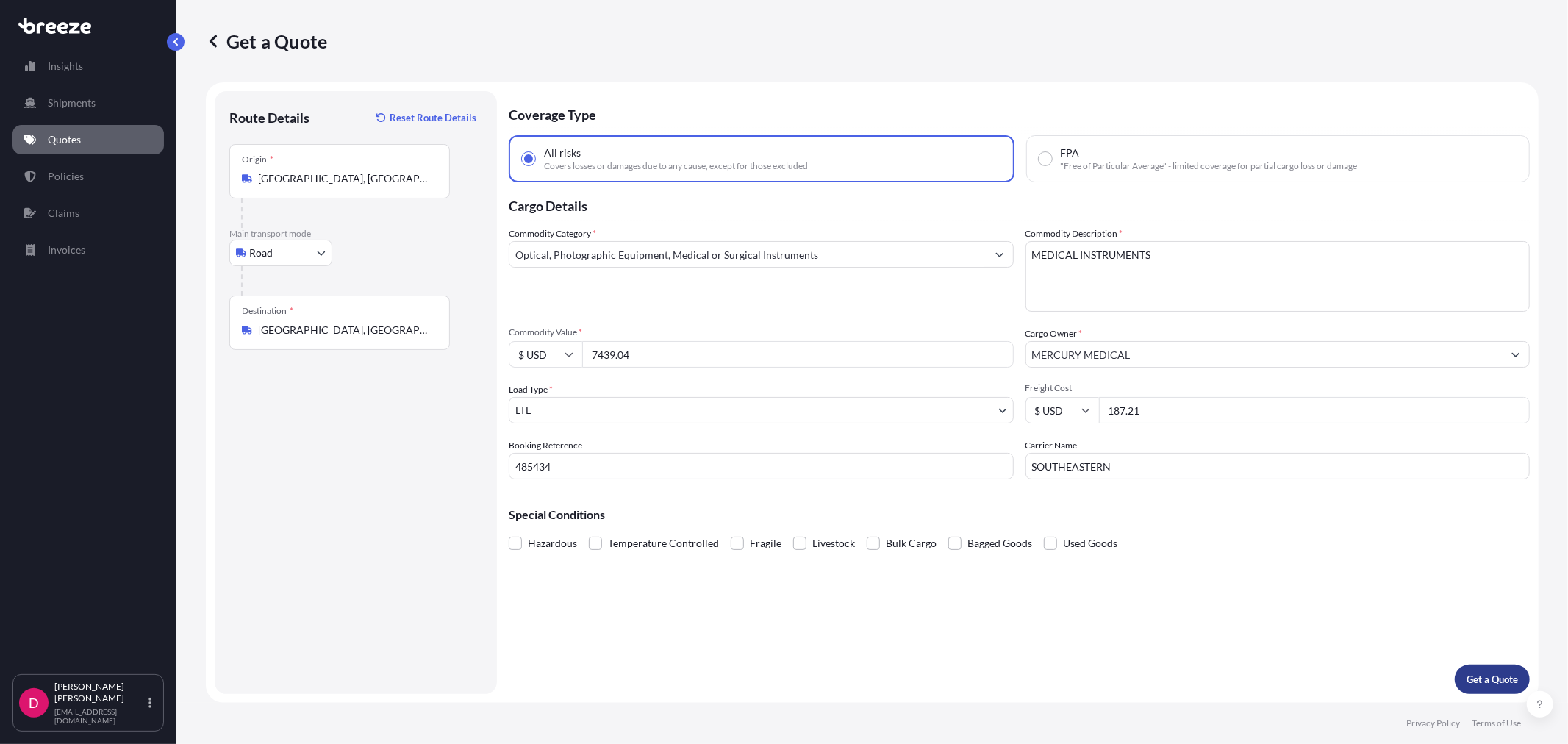
click at [1490, 681] on p "Get a Quote" at bounding box center [1492, 679] width 52 height 15
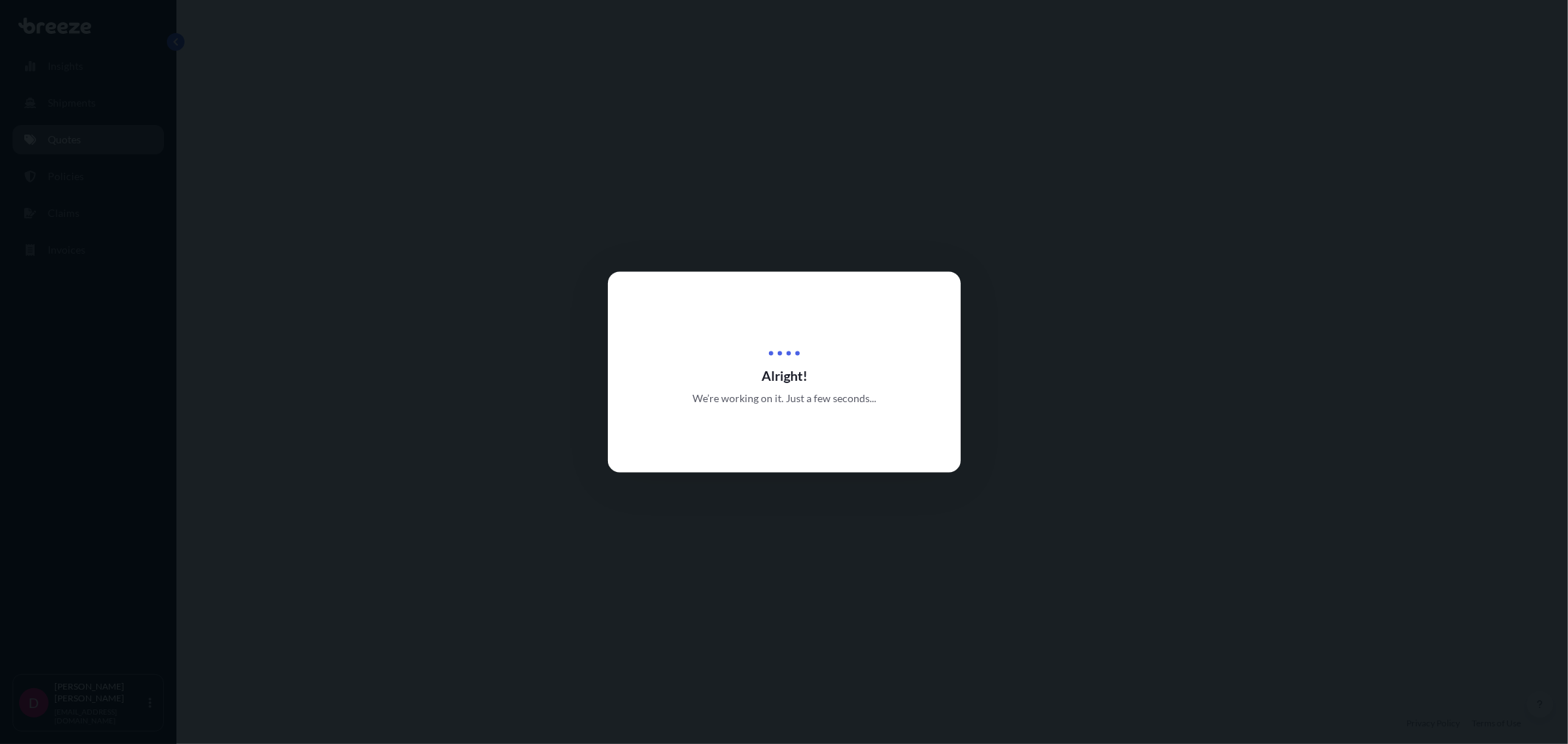
select select "Road"
select select "1"
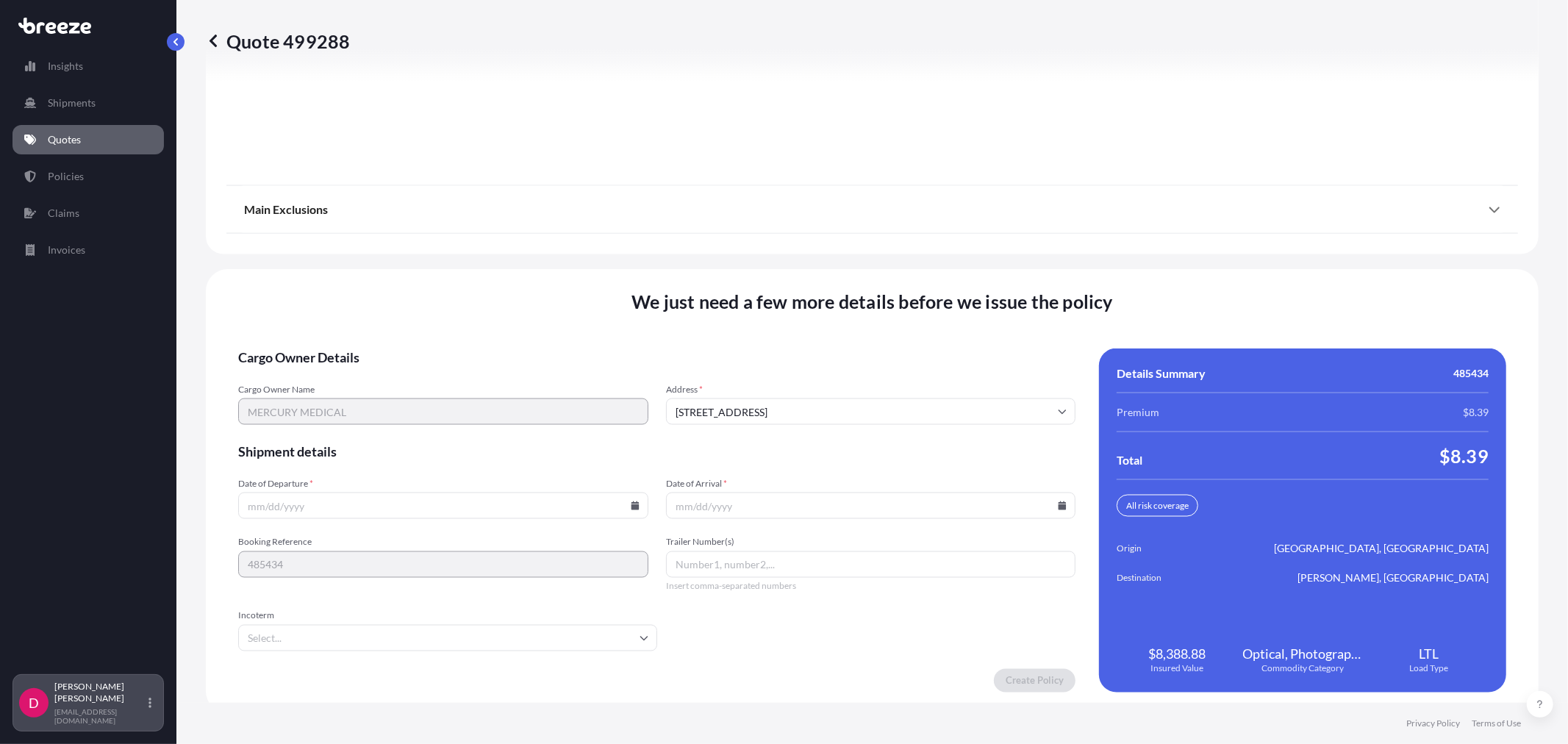
scroll to position [1819, 0]
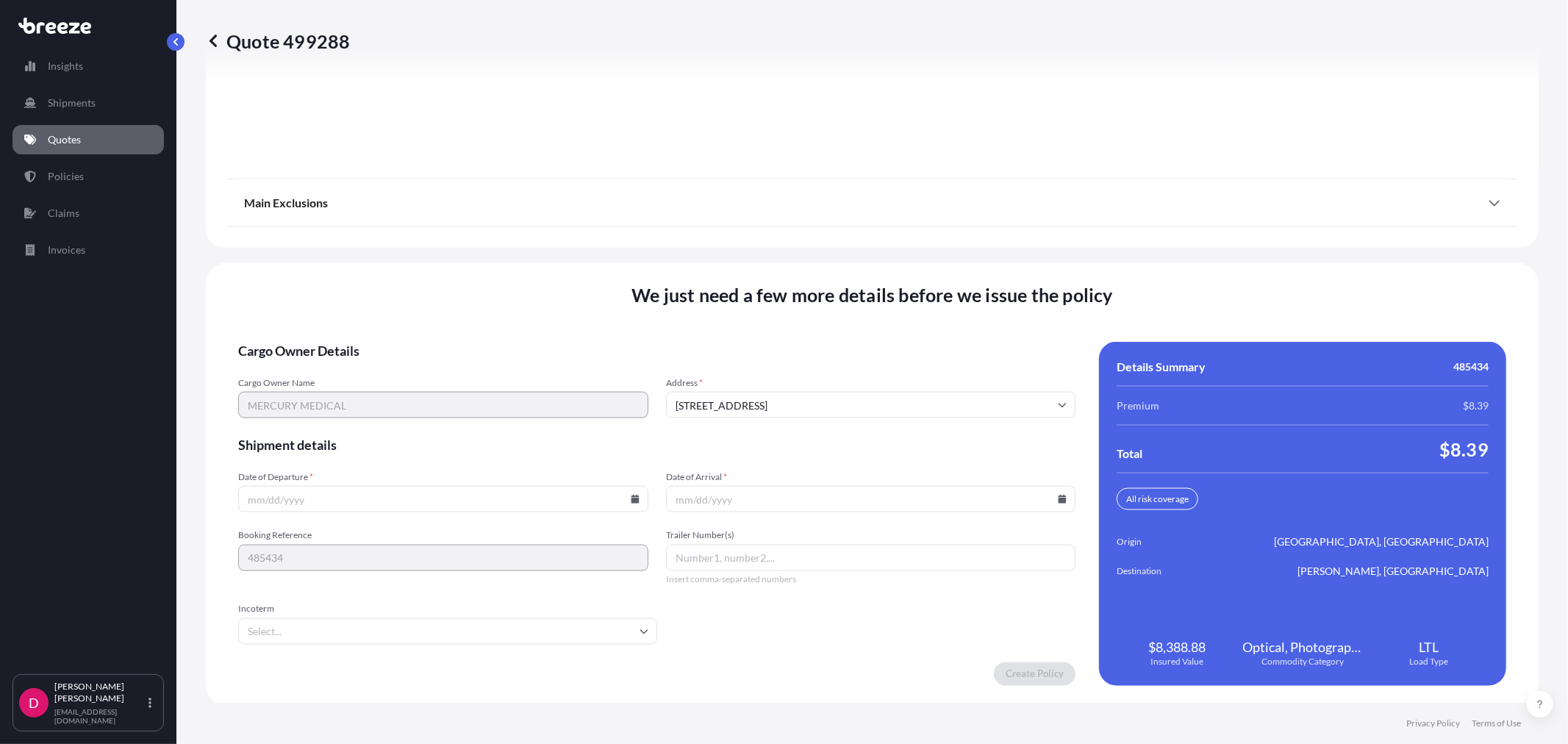
click at [629, 503] on input "Date of Departure *" at bounding box center [443, 499] width 410 height 26
click at [630, 496] on icon at bounding box center [634, 499] width 8 height 9
click at [410, 362] on button "17" at bounding box center [407, 364] width 23 height 23
type input "[DATE]"
click at [1058, 494] on icon at bounding box center [1062, 499] width 9 height 9
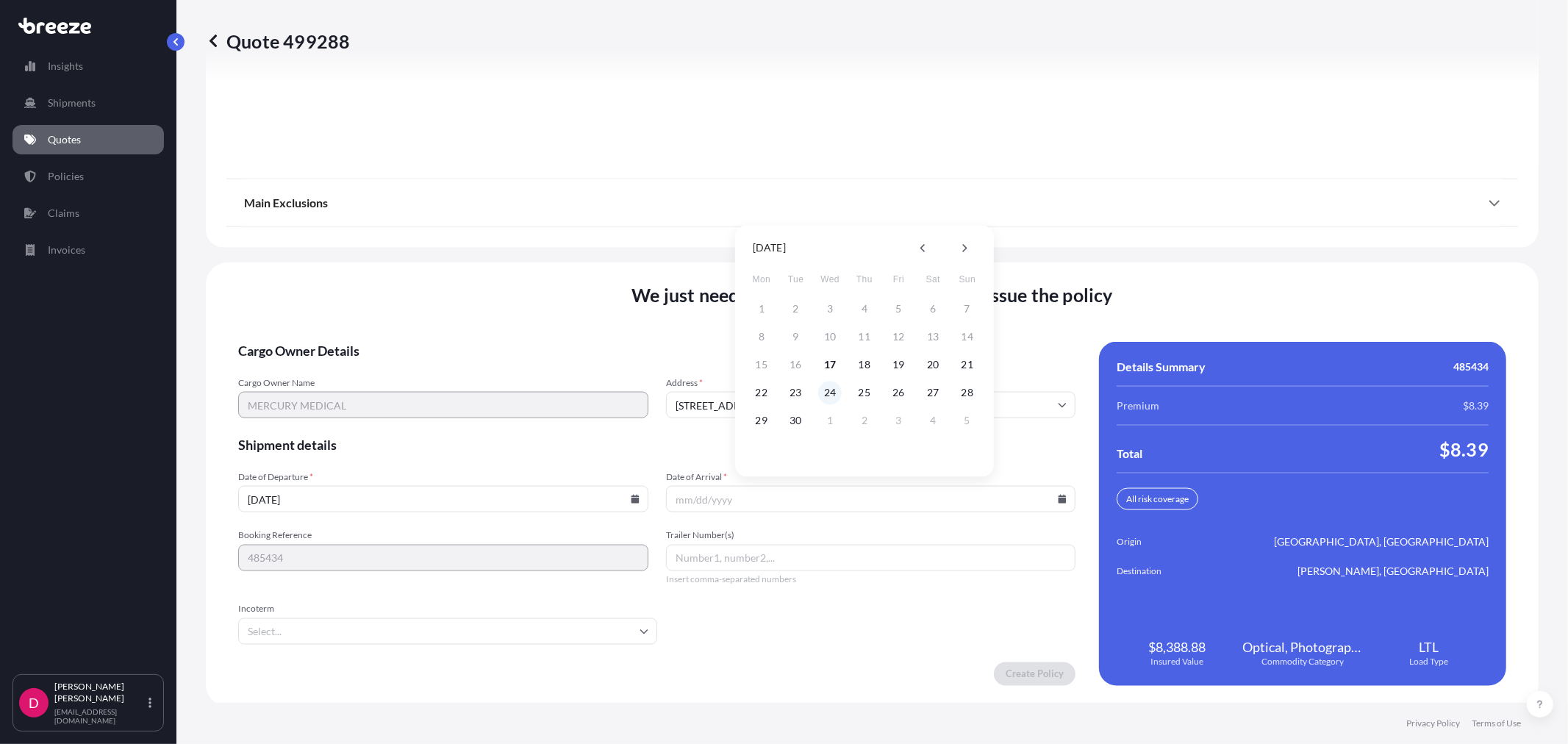
click at [836, 390] on button "24" at bounding box center [829, 392] width 23 height 23
type input "[DATE]"
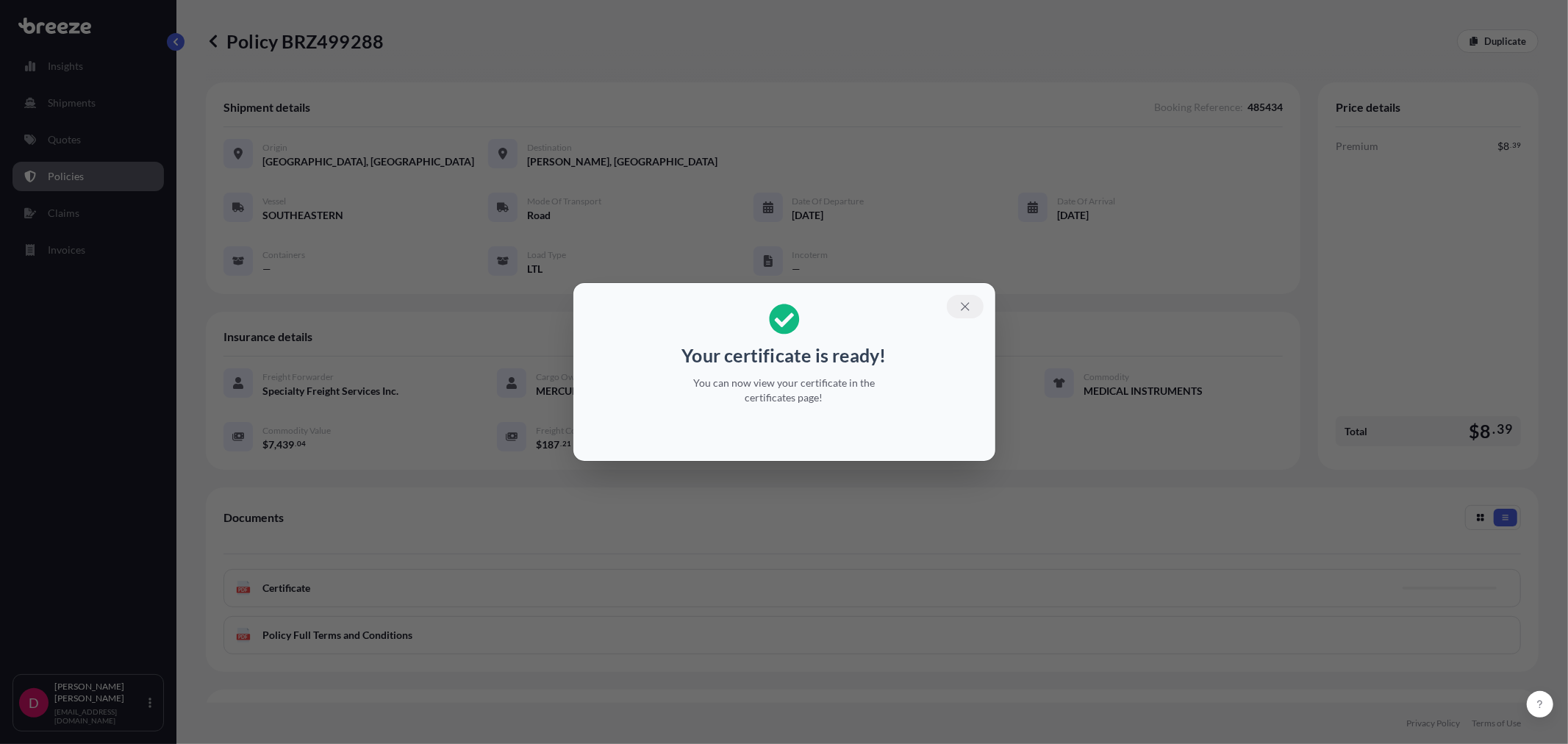
click at [959, 307] on icon "button" at bounding box center [965, 307] width 13 height 13
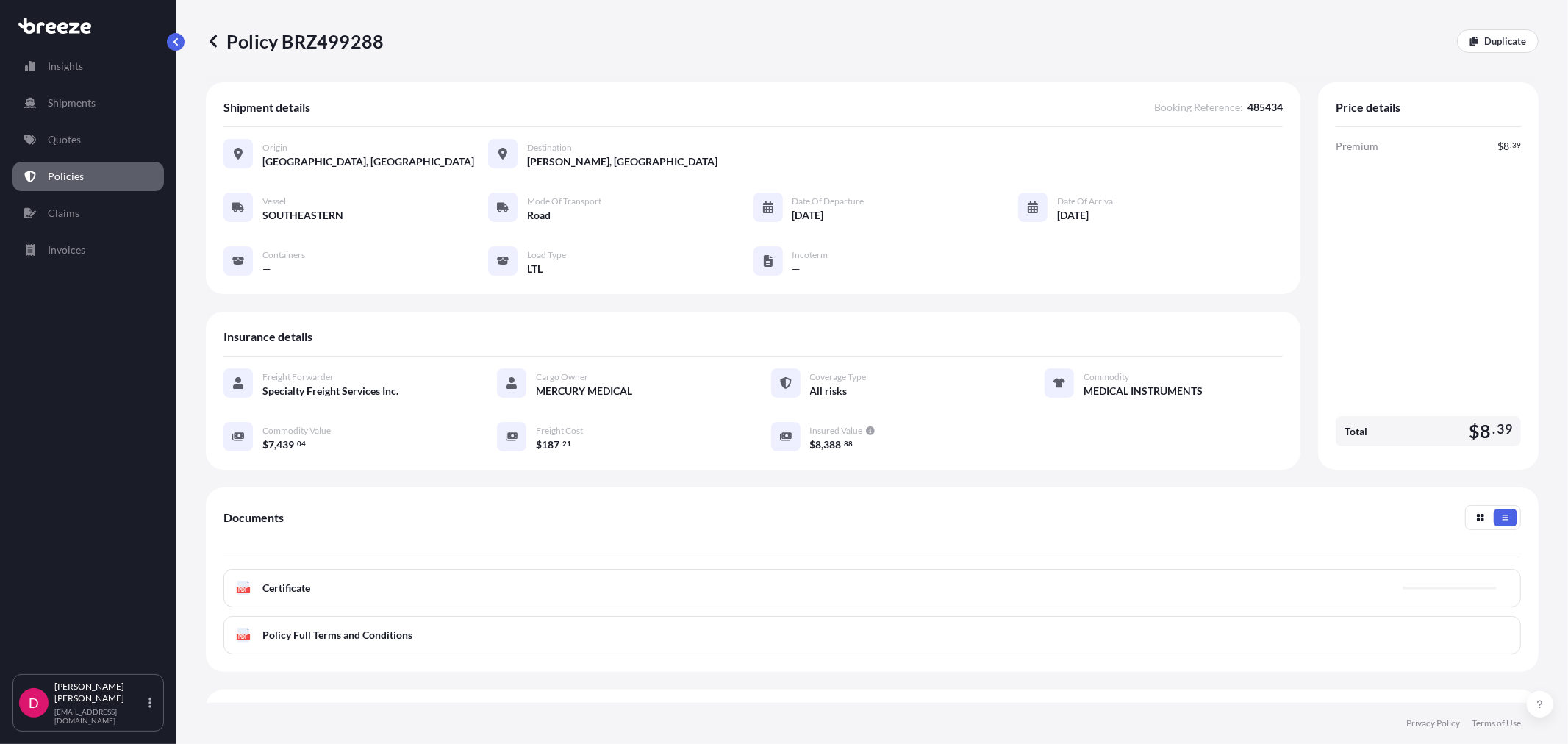
click at [351, 39] on p "Policy BRZ499288" at bounding box center [295, 40] width 178 height 23
click at [351, 38] on p "Policy BRZ499288" at bounding box center [295, 40] width 178 height 23
copy p "BRZ499288"
